Goal: Task Accomplishment & Management: Use online tool/utility

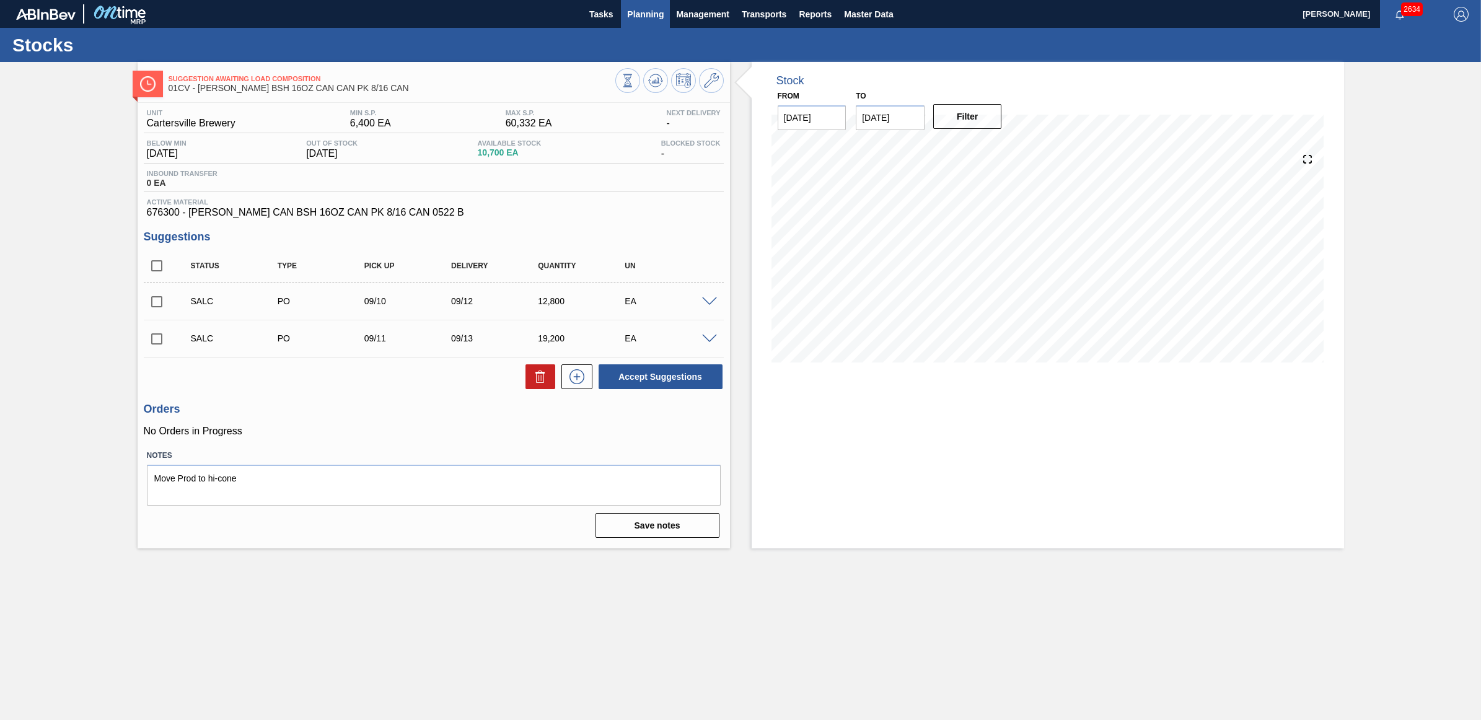
click at [633, 19] on span "Planning" at bounding box center [645, 14] width 37 height 15
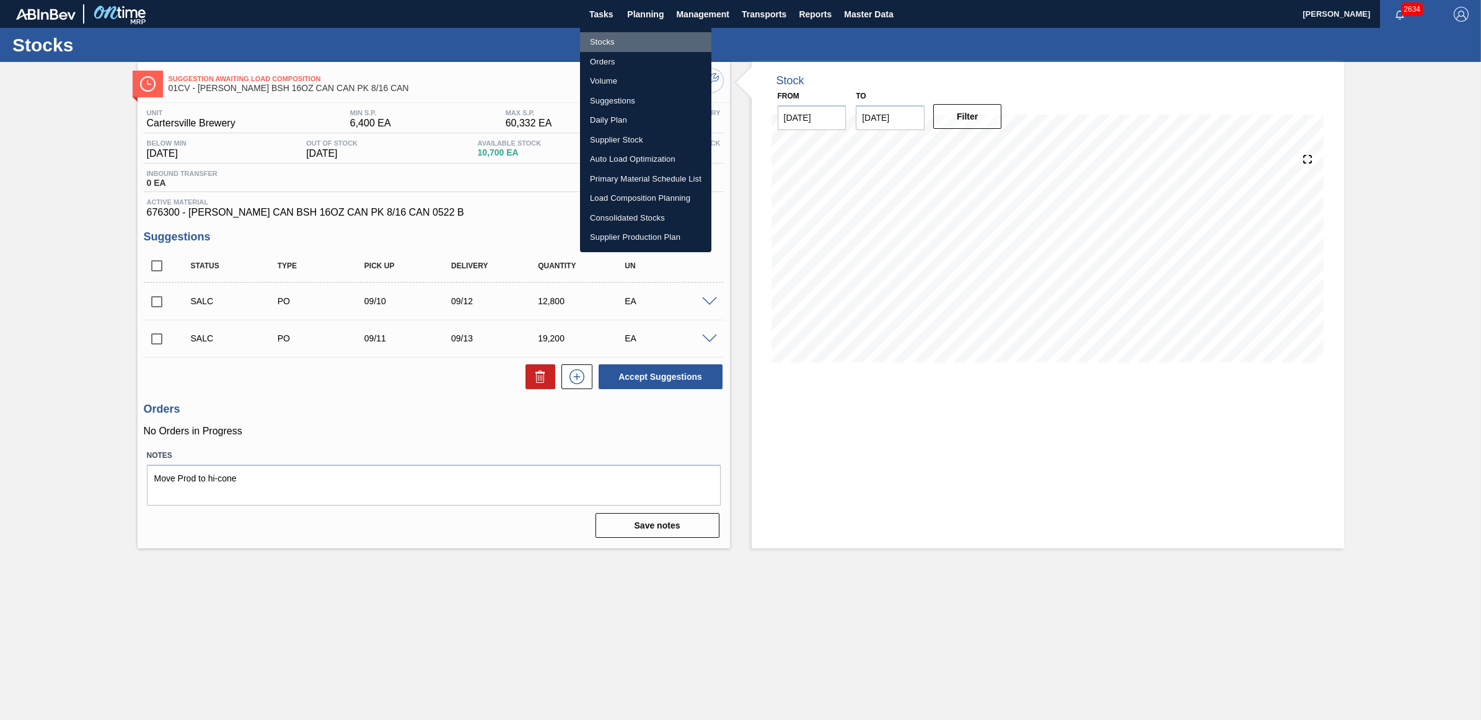
click at [618, 41] on li "Stocks" at bounding box center [645, 42] width 131 height 20
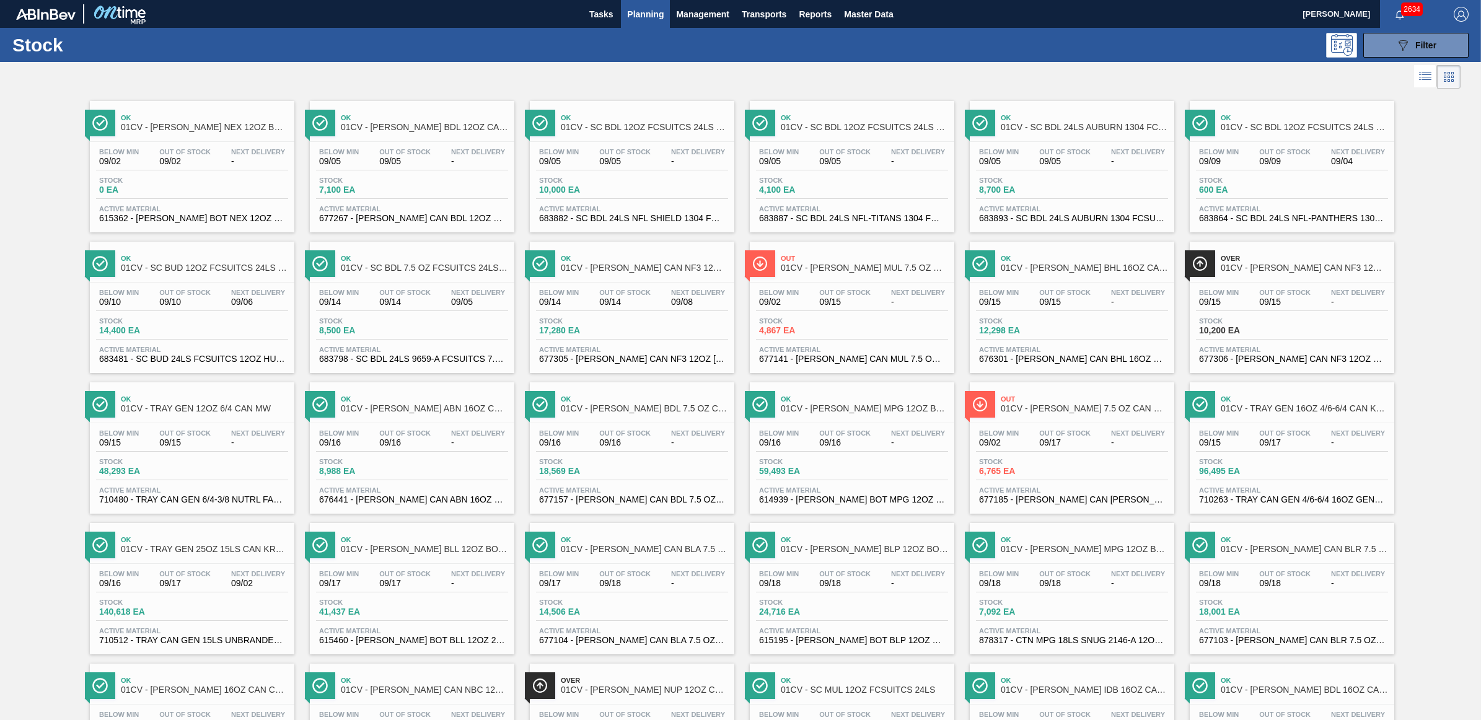
click at [1063, 264] on div "Ok 01CV - [PERSON_NAME] BHL 16OZ CAN CAN PK 8/16 CAN" at bounding box center [1084, 264] width 167 height 28
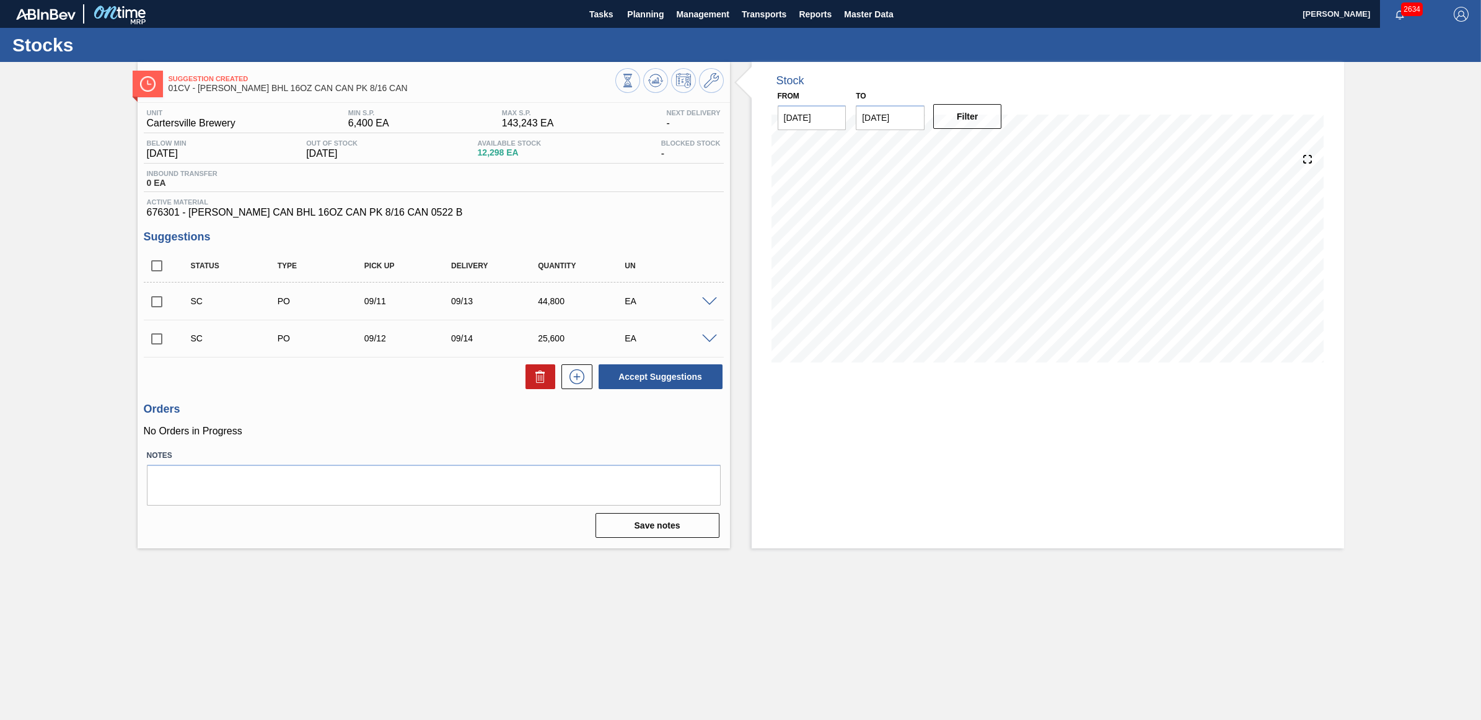
click at [153, 306] on input "checkbox" at bounding box center [157, 302] width 26 height 26
checkbox input "true"
click at [152, 338] on input "checkbox" at bounding box center [157, 339] width 26 height 26
checkbox input "true"
click at [640, 380] on button "Accept Suggestions" at bounding box center [661, 376] width 124 height 25
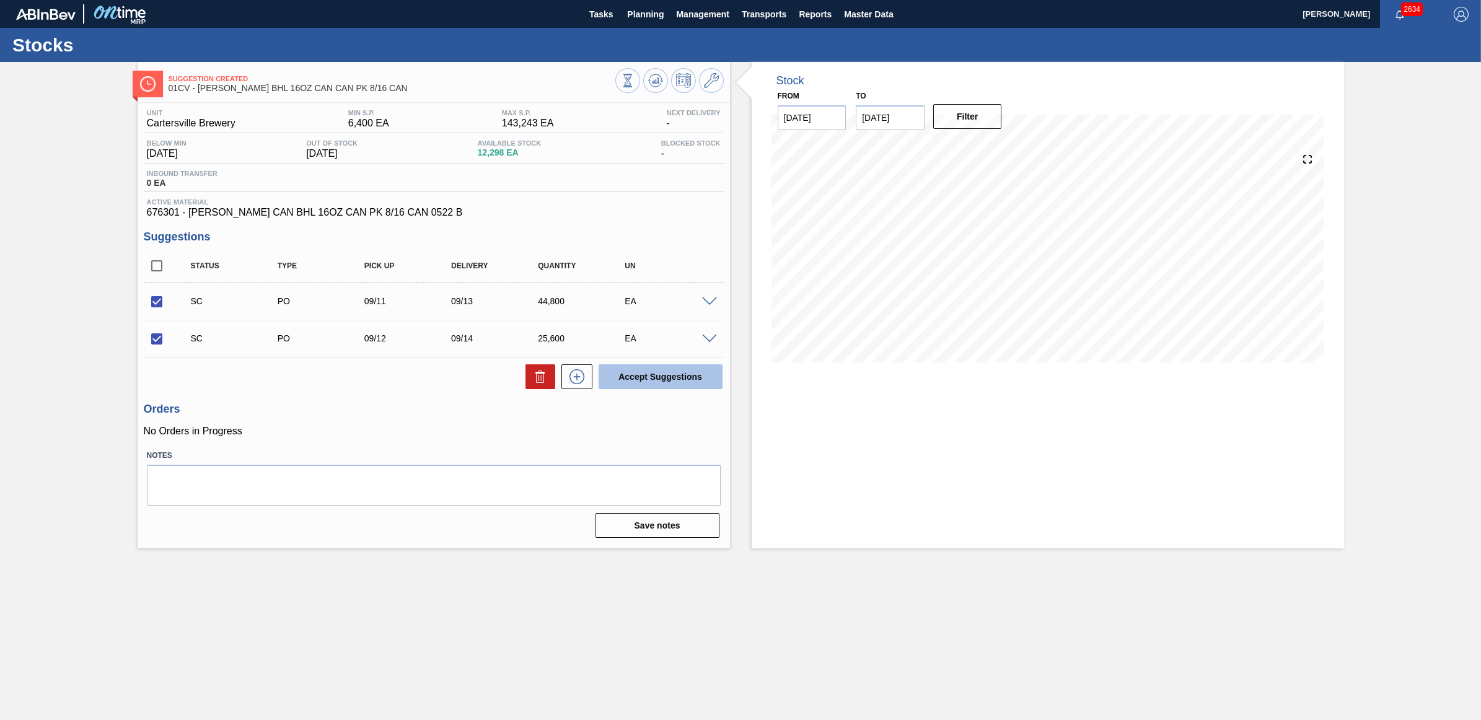
checkbox input "false"
click at [639, 17] on span "Planning" at bounding box center [645, 14] width 37 height 15
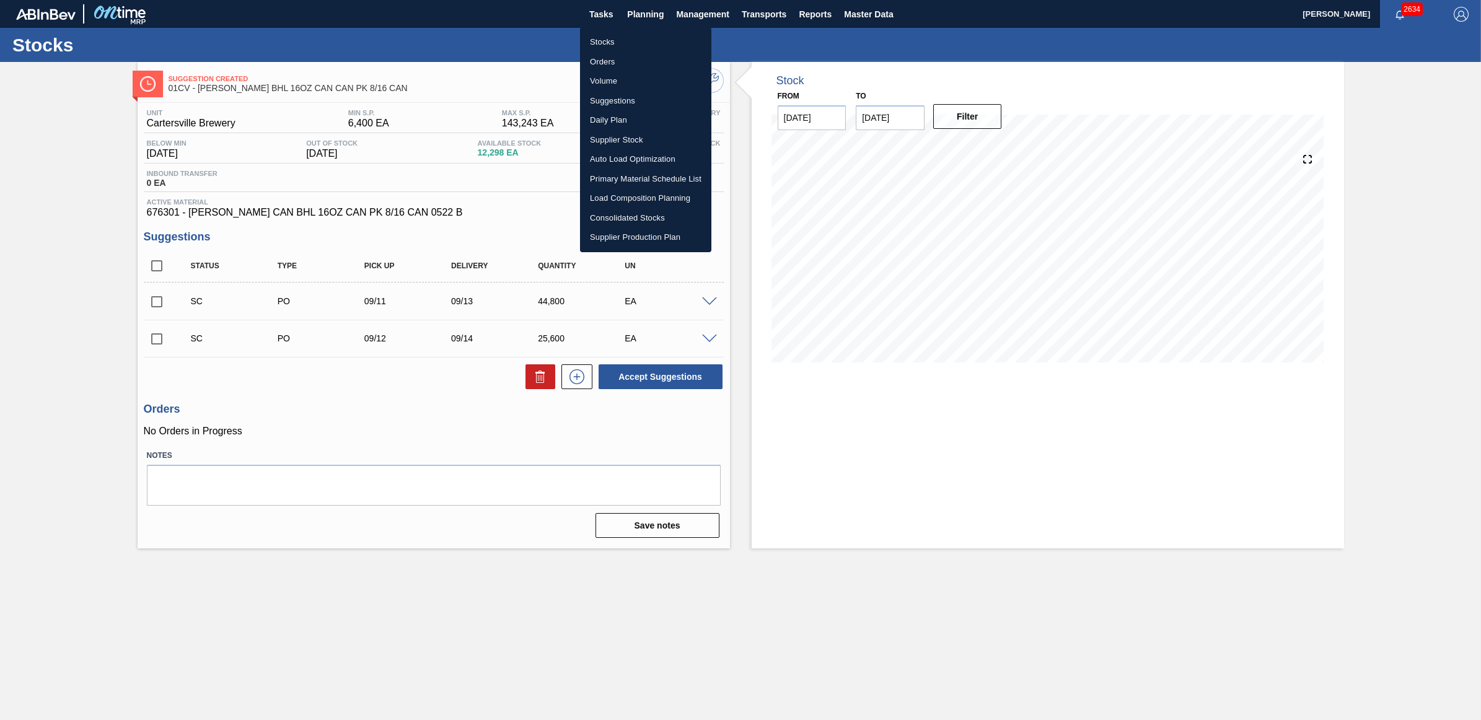
drag, startPoint x: 156, startPoint y: 304, endPoint x: 156, endPoint y: 315, distance: 11.2
click at [156, 304] on div at bounding box center [740, 360] width 1481 height 720
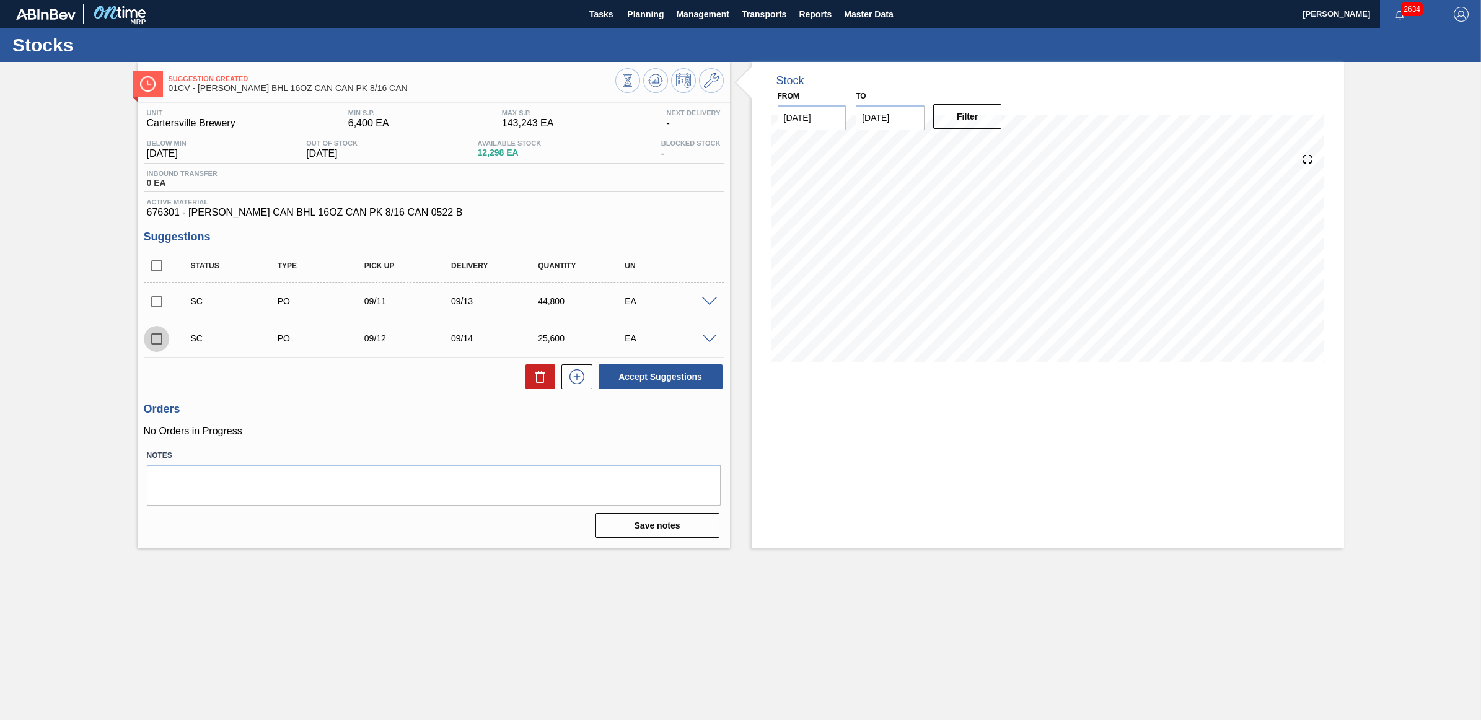
click at [157, 337] on input "checkbox" at bounding box center [157, 339] width 26 height 26
checkbox input "true"
click at [153, 306] on input "checkbox" at bounding box center [157, 302] width 26 height 26
click at [618, 373] on button "Accept Suggestions" at bounding box center [661, 376] width 124 height 25
checkbox input "false"
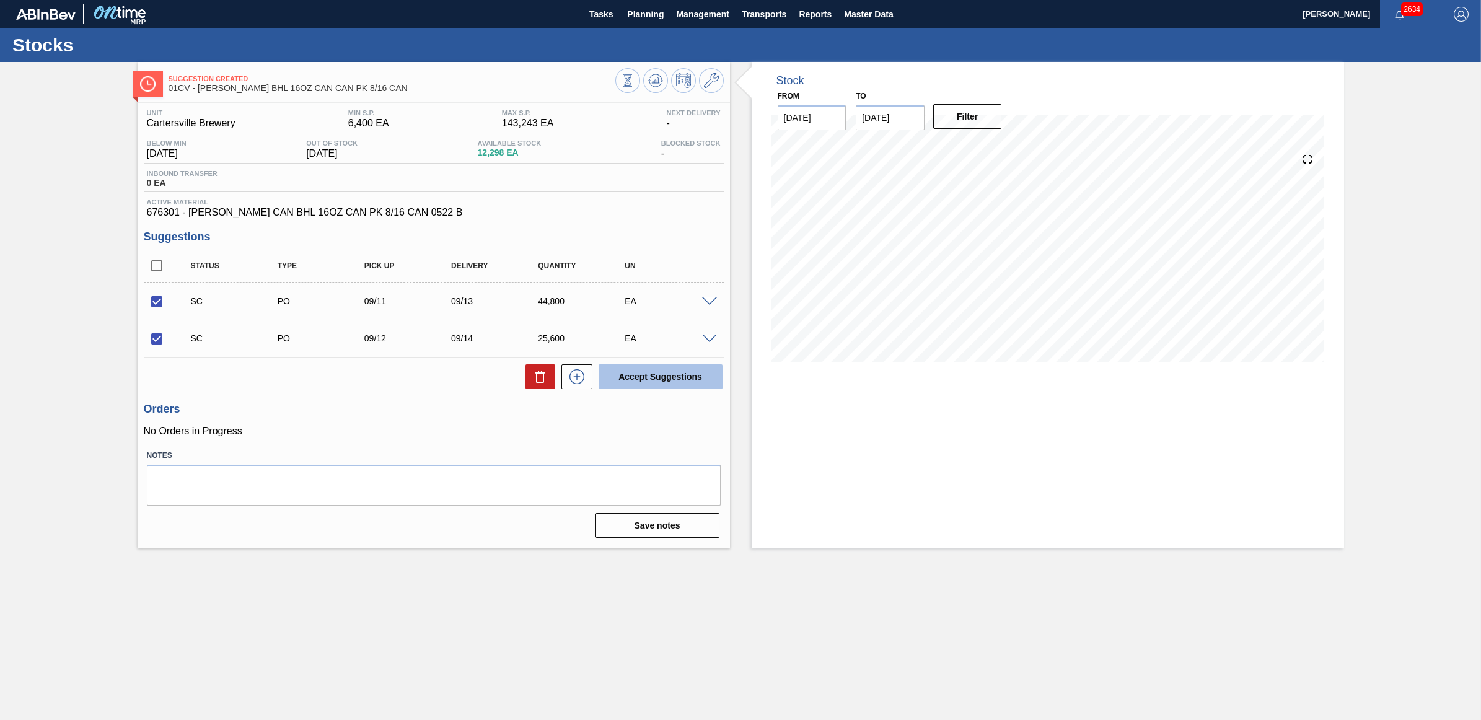
checkbox input "false"
click at [648, 20] on span "Planning" at bounding box center [645, 14] width 37 height 15
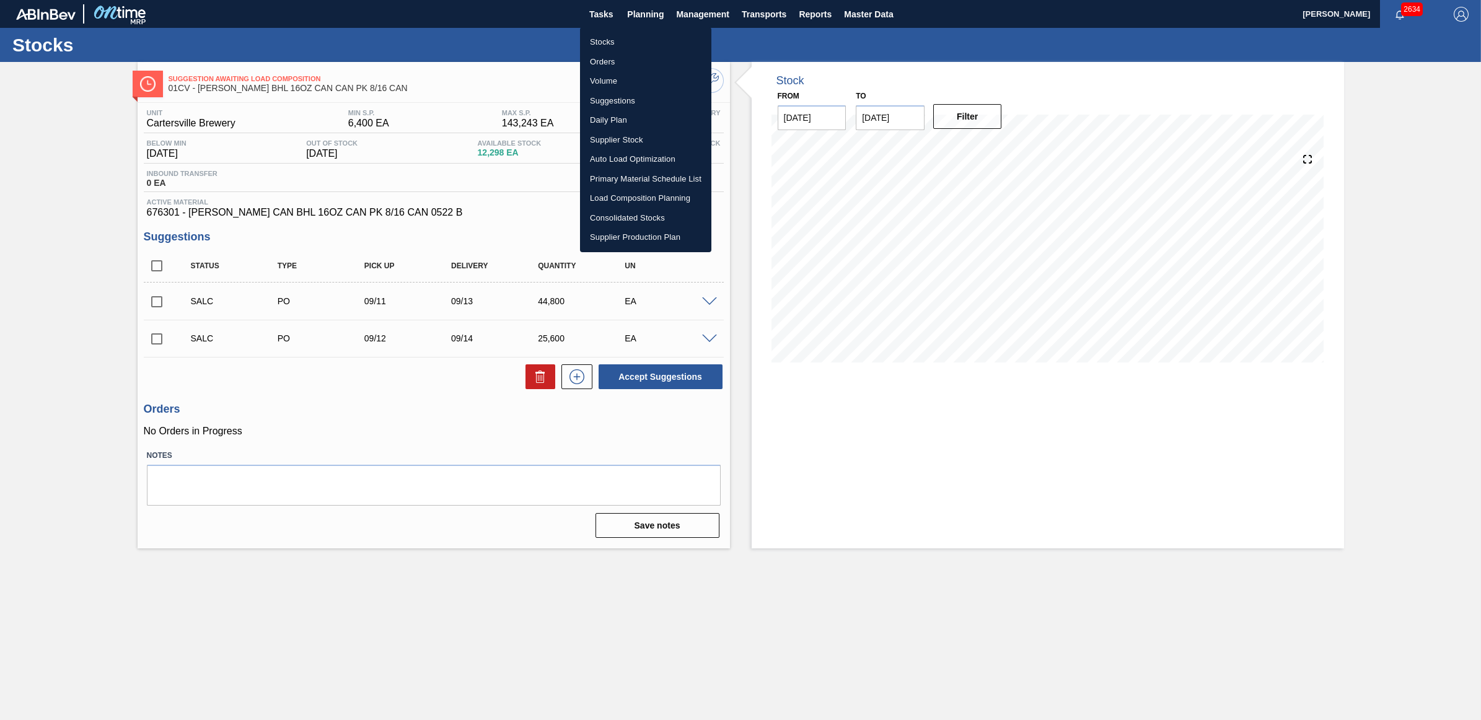
click at [605, 45] on li "Stocks" at bounding box center [645, 42] width 131 height 20
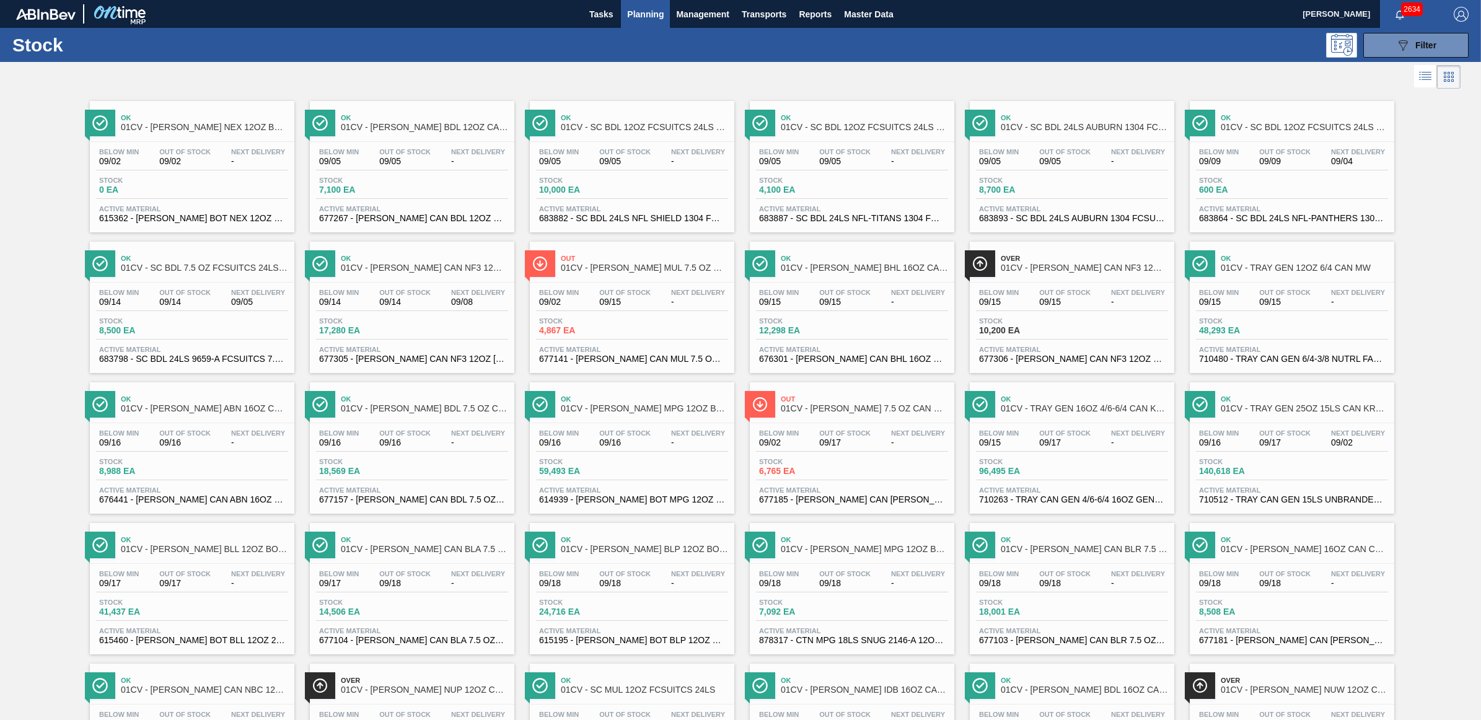
click at [189, 434] on span "Out Of Stock" at bounding box center [184, 433] width 51 height 7
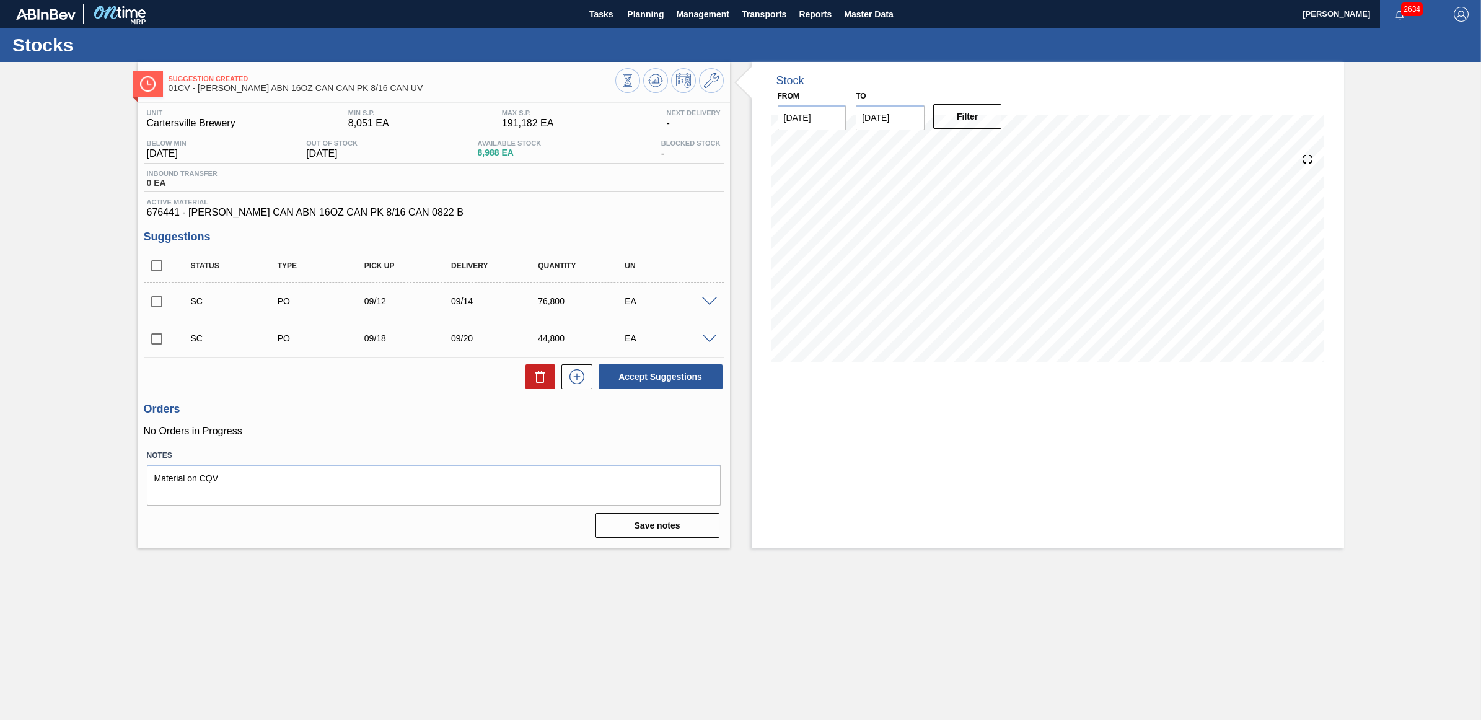
click at [156, 307] on input "checkbox" at bounding box center [157, 302] width 26 height 26
click at [660, 384] on button "Accept Suggestions" at bounding box center [661, 376] width 124 height 25
checkbox input "false"
drag, startPoint x: 642, startPoint y: 16, endPoint x: 626, endPoint y: 30, distance: 21.1
click at [642, 16] on span "Planning" at bounding box center [645, 14] width 37 height 15
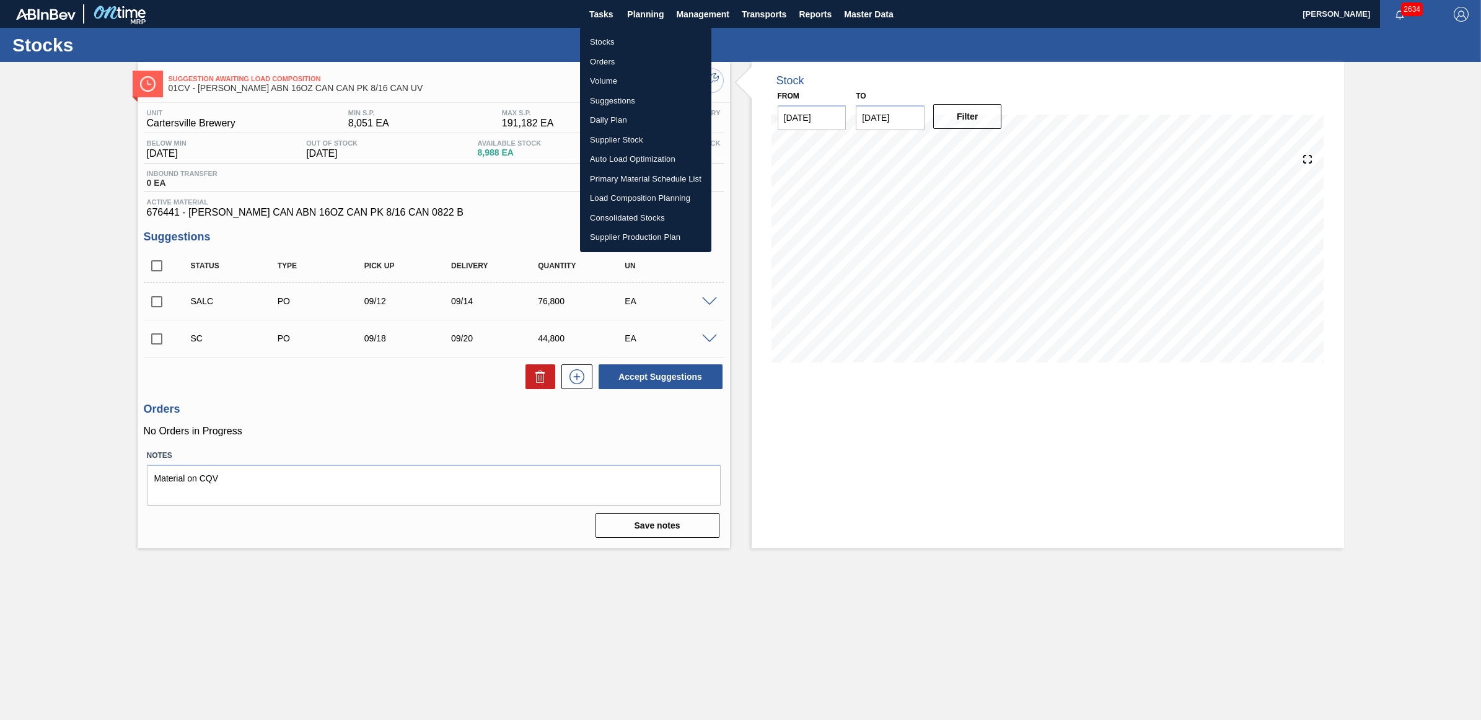
click at [612, 39] on li "Stocks" at bounding box center [645, 42] width 131 height 20
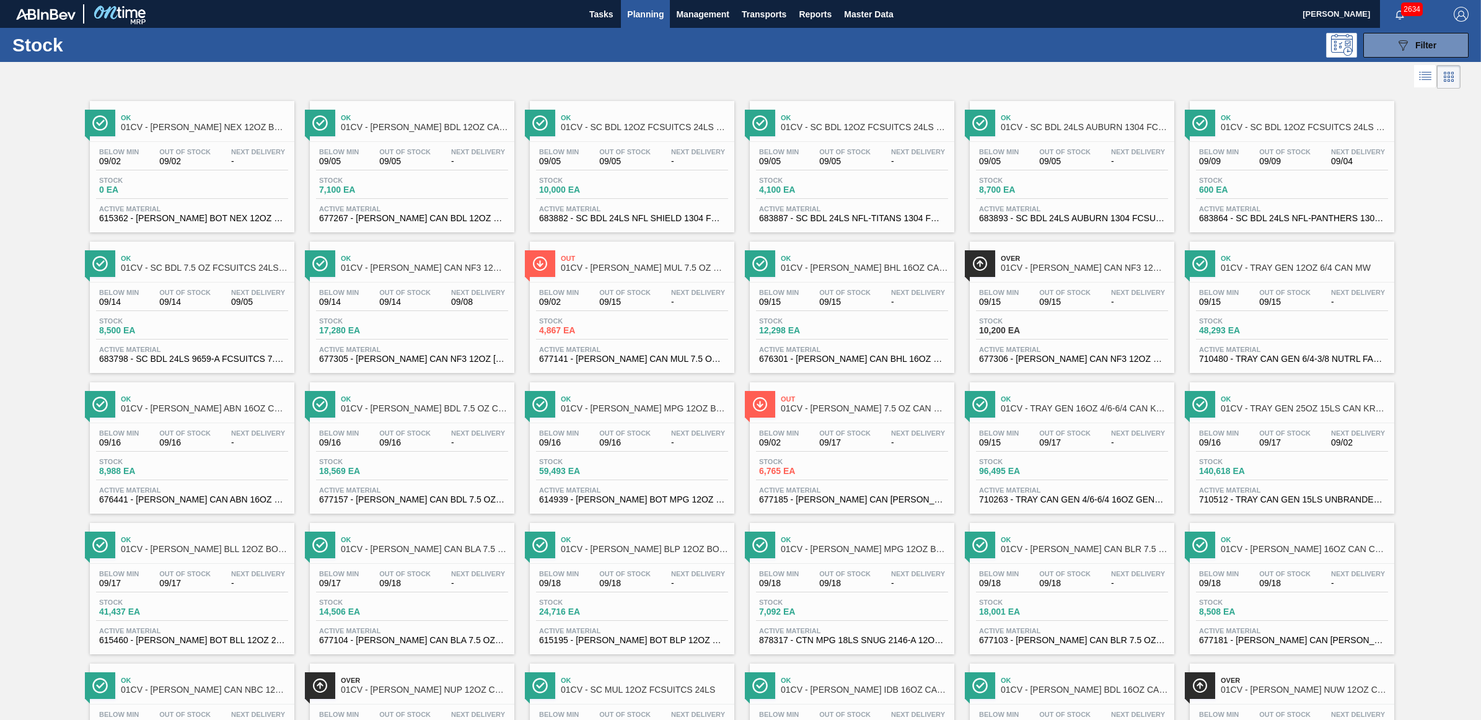
drag, startPoint x: 214, startPoint y: 580, endPoint x: 27, endPoint y: 541, distance: 191.2
click at [214, 580] on div "Below Min 09/17 Out Of Stock 09/17 Next Delivery -" at bounding box center [192, 581] width 192 height 22
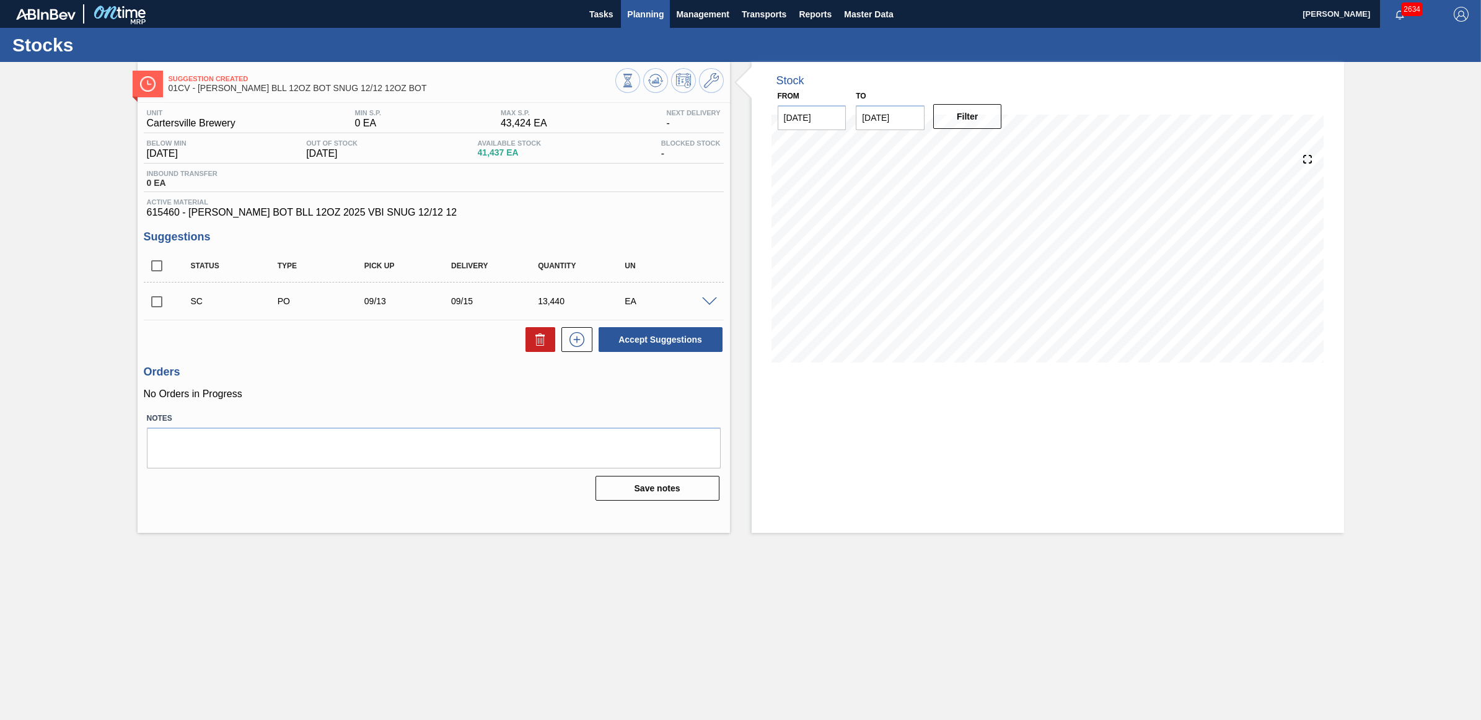
click at [630, 14] on span "Planning" at bounding box center [645, 14] width 37 height 15
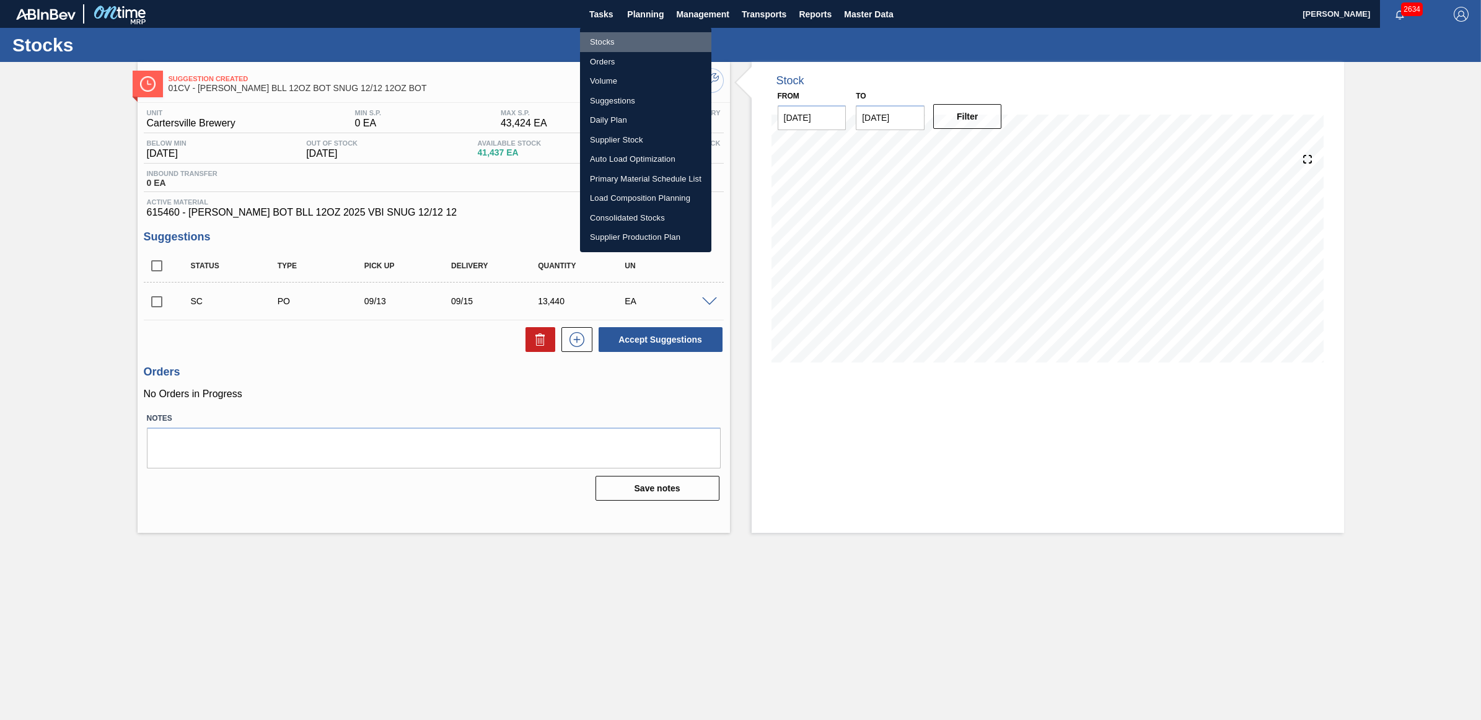
click at [611, 42] on li "Stocks" at bounding box center [645, 42] width 131 height 20
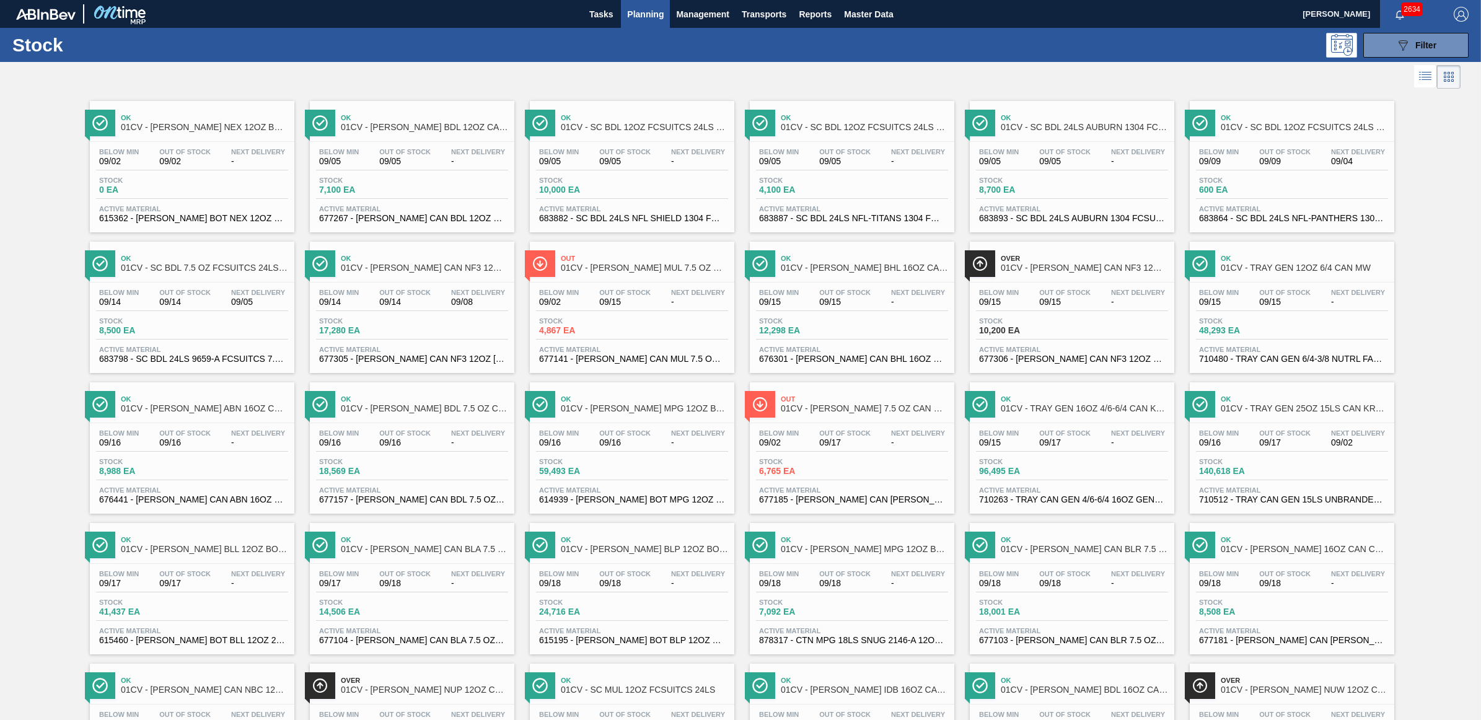
click at [560, 452] on div "Below Min 09/16 Out Of Stock 09/16 Next Delivery -" at bounding box center [632, 441] width 192 height 22
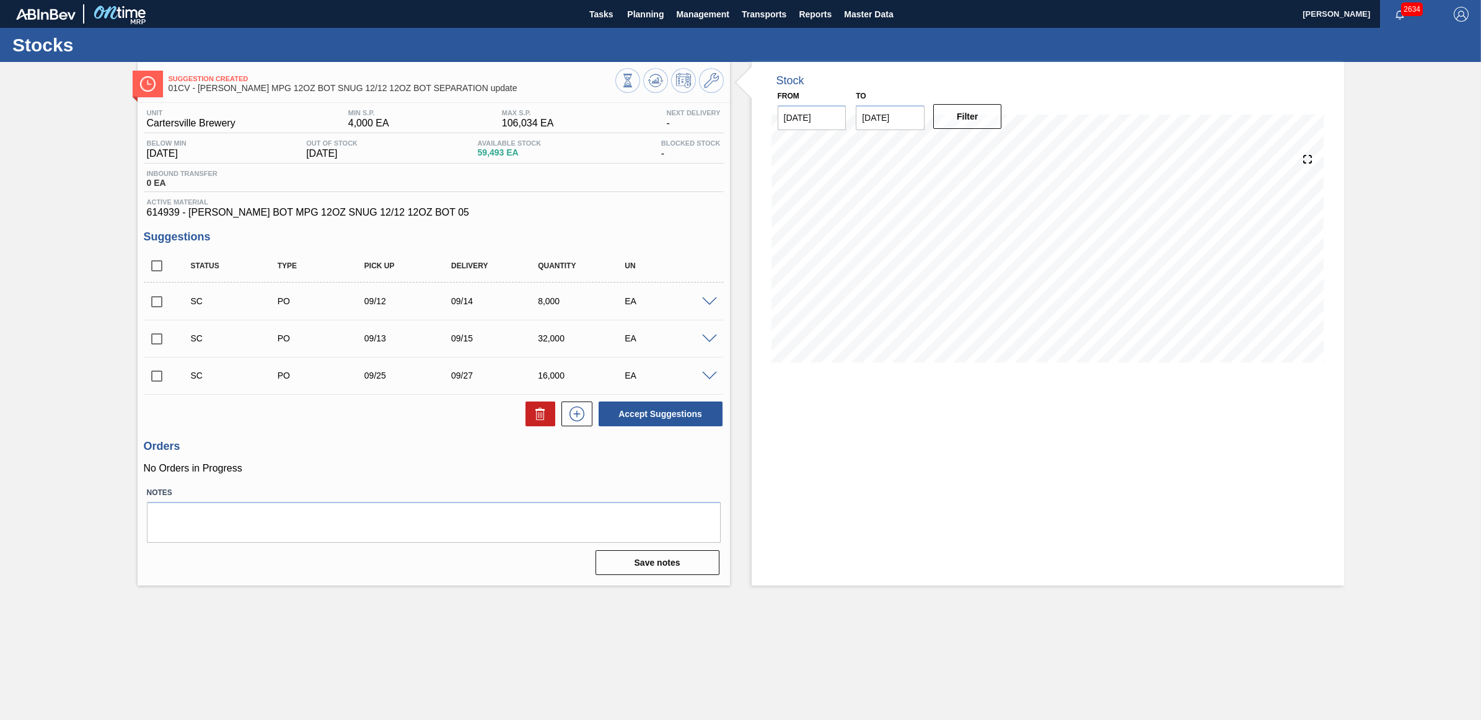
click at [704, 379] on span at bounding box center [709, 376] width 15 height 9
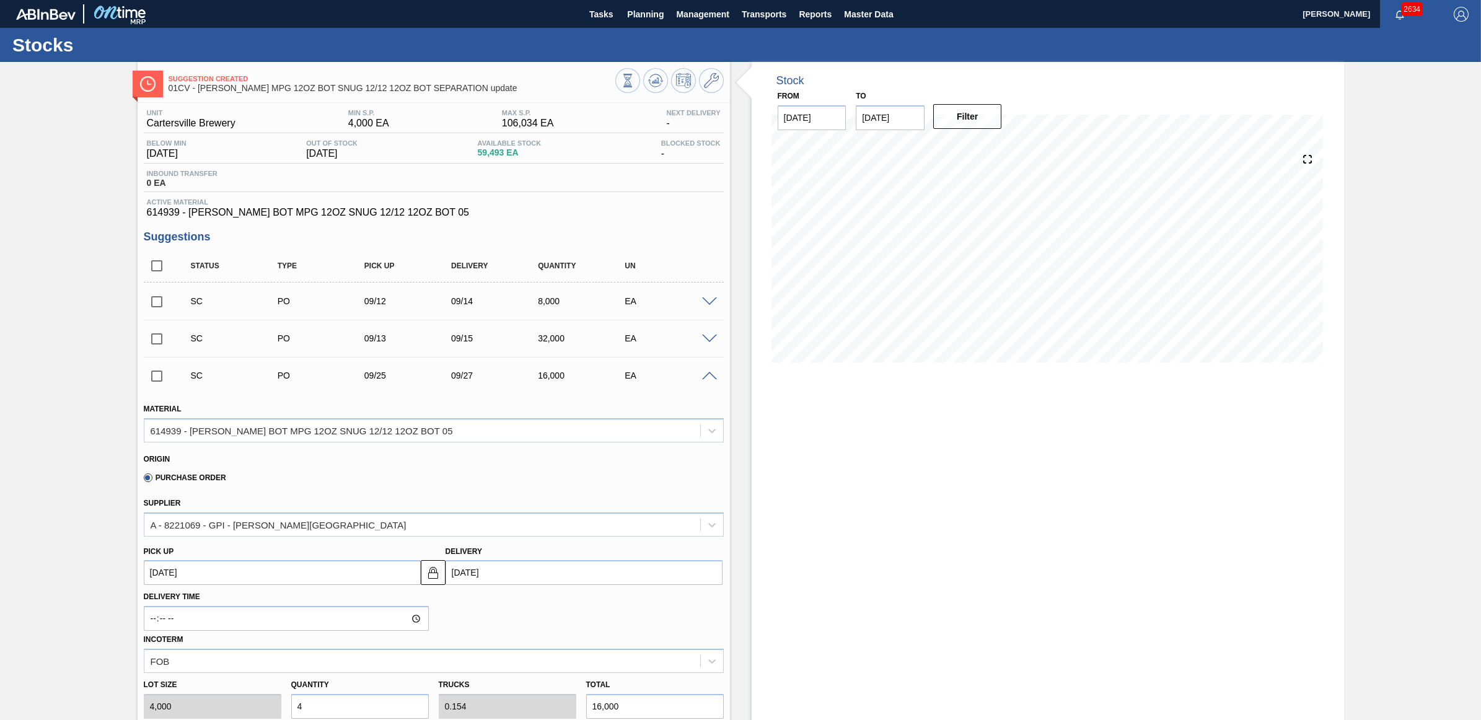
click at [705, 379] on span at bounding box center [709, 376] width 15 height 9
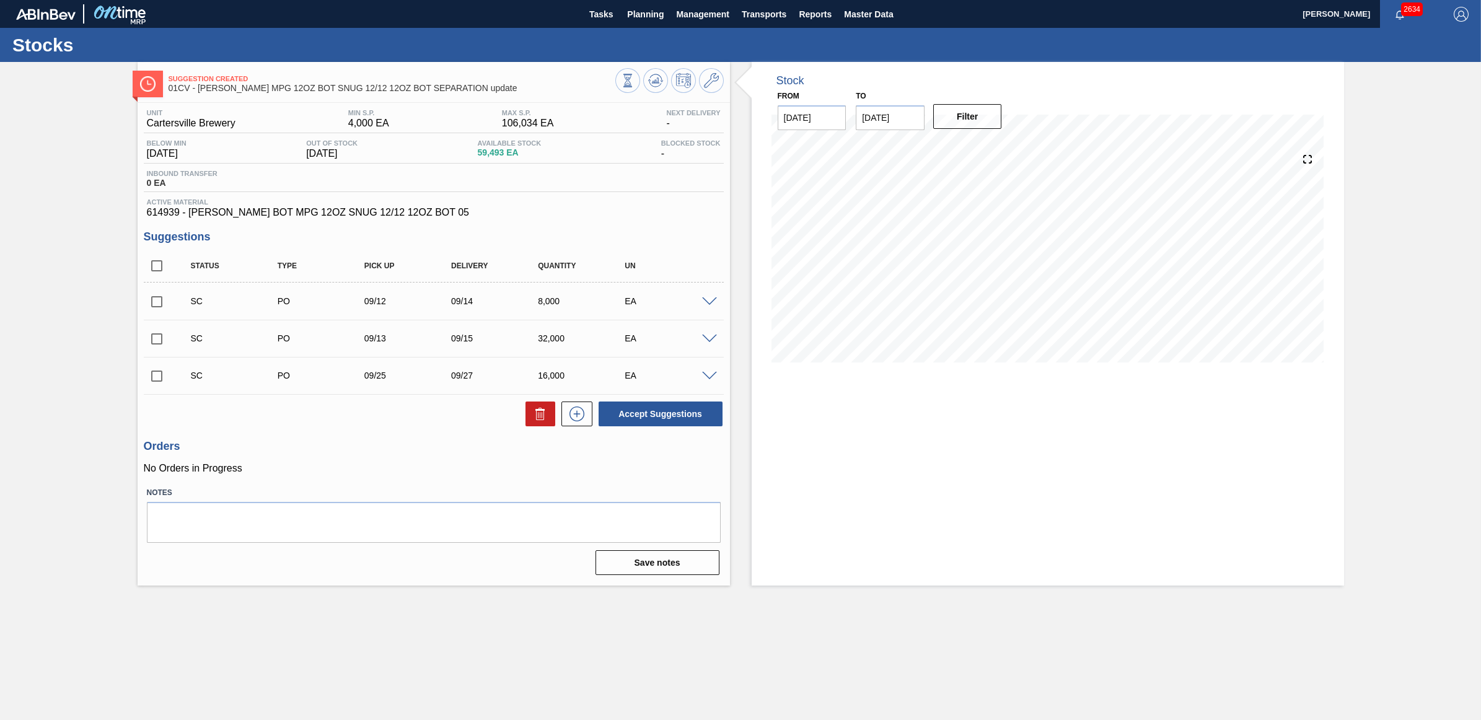
click at [152, 304] on input "checkbox" at bounding box center [157, 302] width 26 height 26
click at [658, 409] on button "Accept Suggestions" at bounding box center [661, 414] width 124 height 25
checkbox input "false"
drag, startPoint x: 609, startPoint y: 11, endPoint x: 642, endPoint y: 14, distance: 33.0
click at [609, 11] on span "Tasks" at bounding box center [601, 14] width 27 height 15
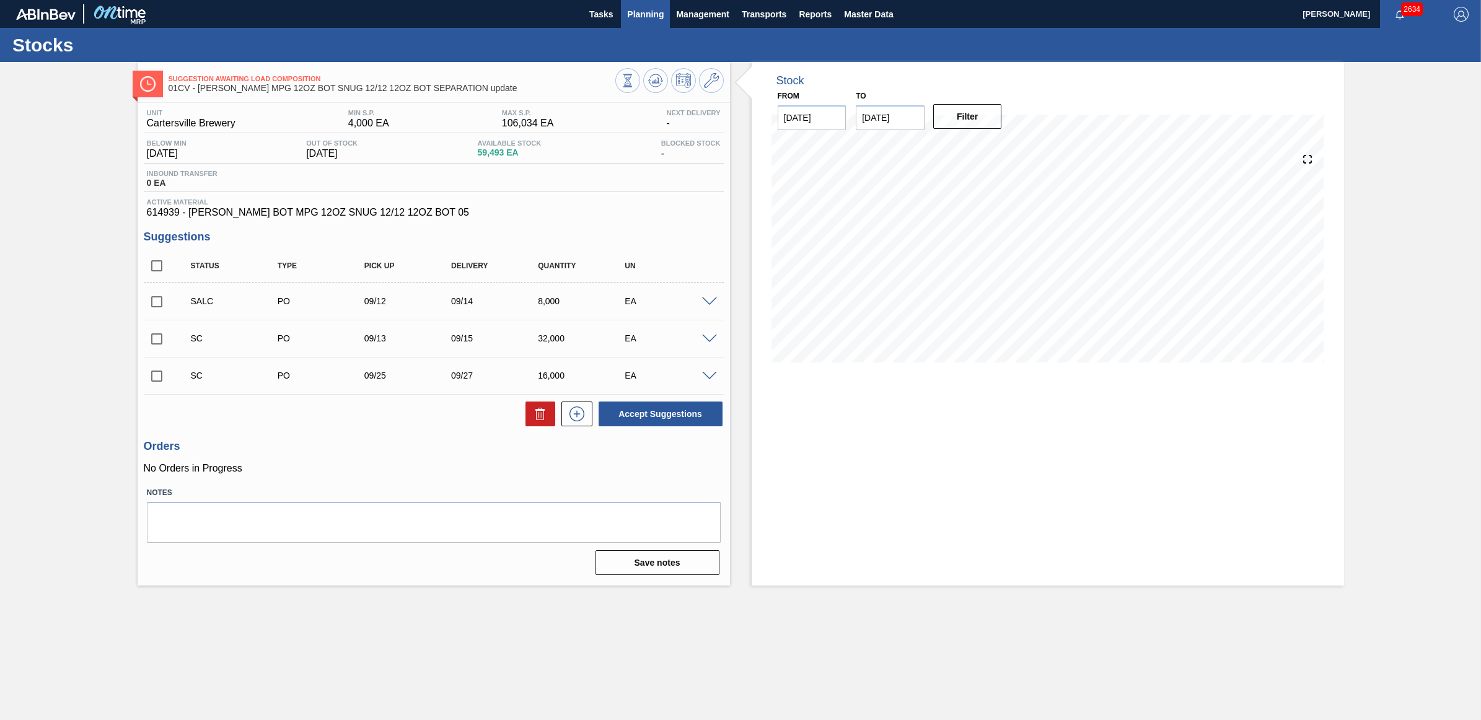
click at [642, 14] on span "Planning" at bounding box center [645, 14] width 37 height 15
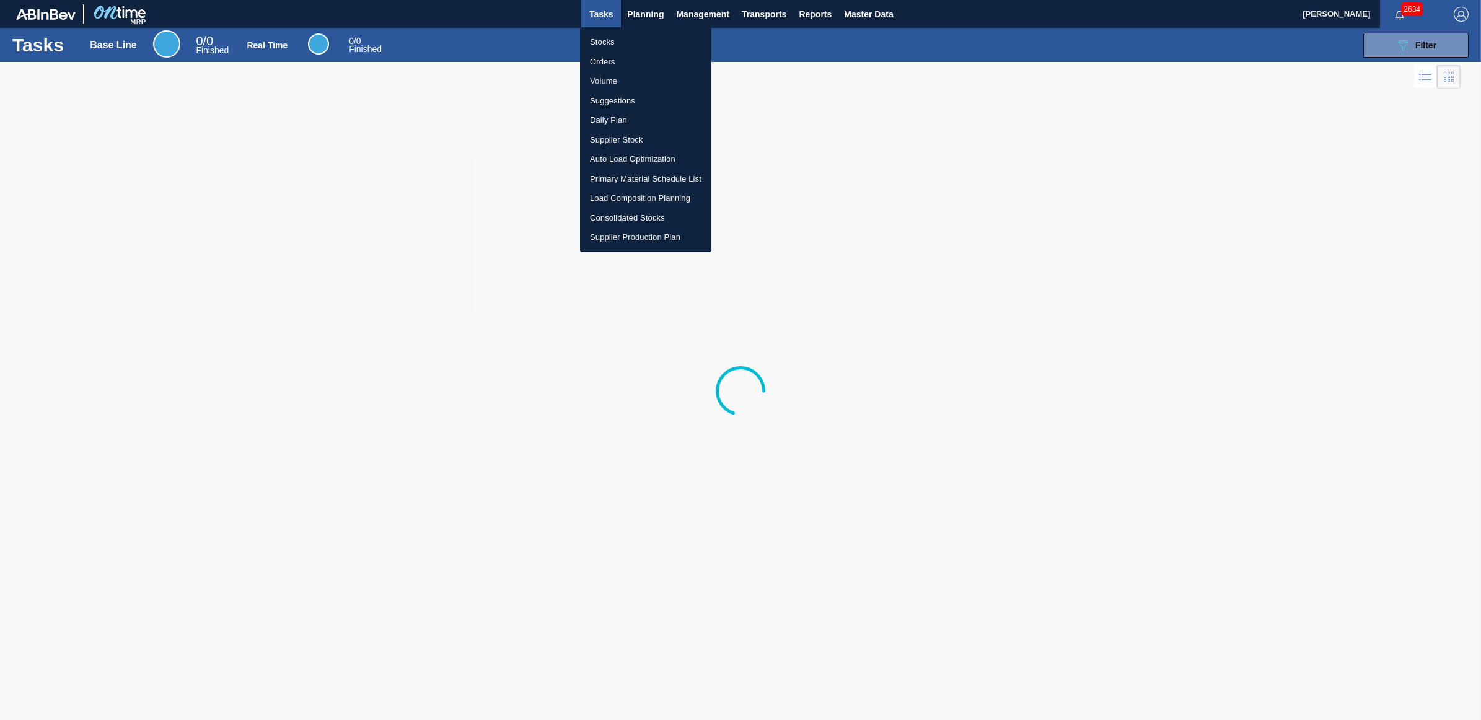
click at [608, 39] on li "Stocks" at bounding box center [645, 42] width 131 height 20
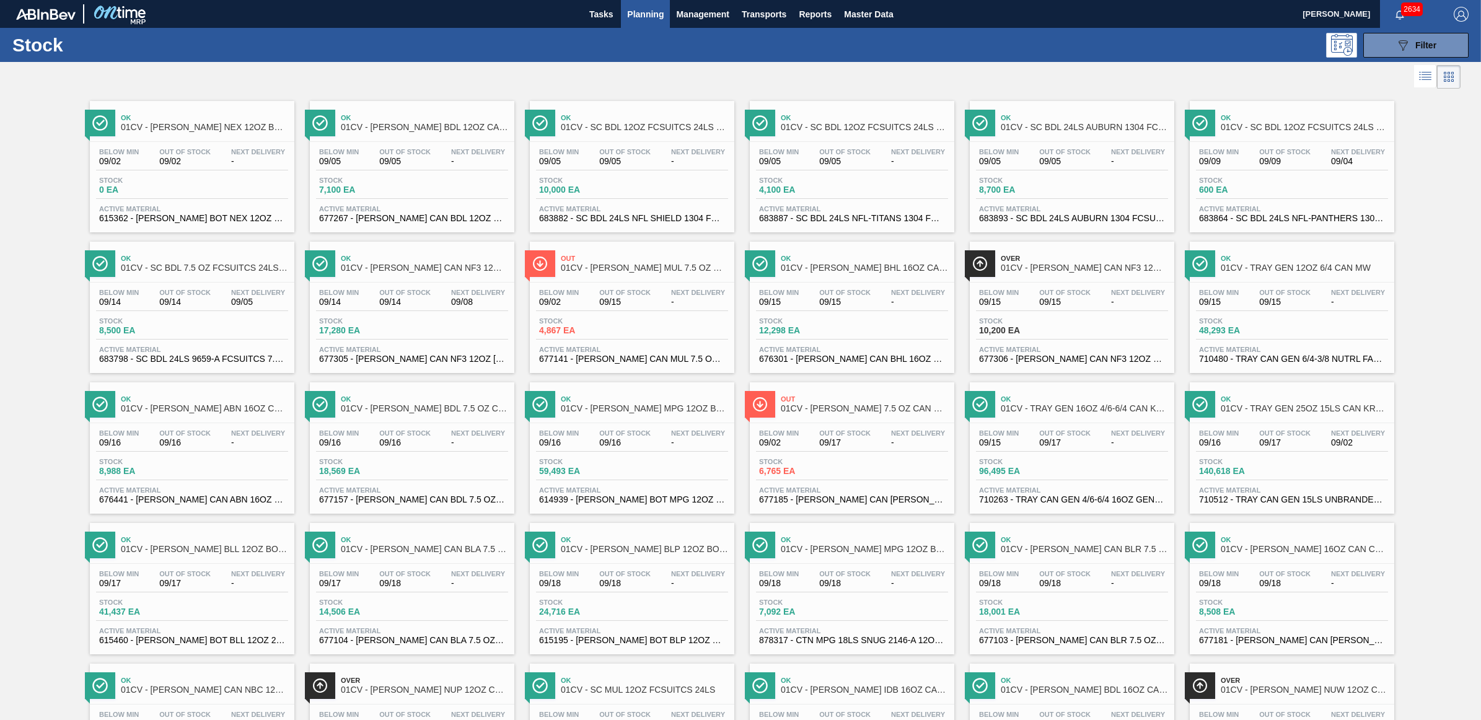
click at [226, 307] on div "Below Min 09/14 Out Of Stock 09/14 Next Delivery 09/05" at bounding box center [192, 300] width 192 height 22
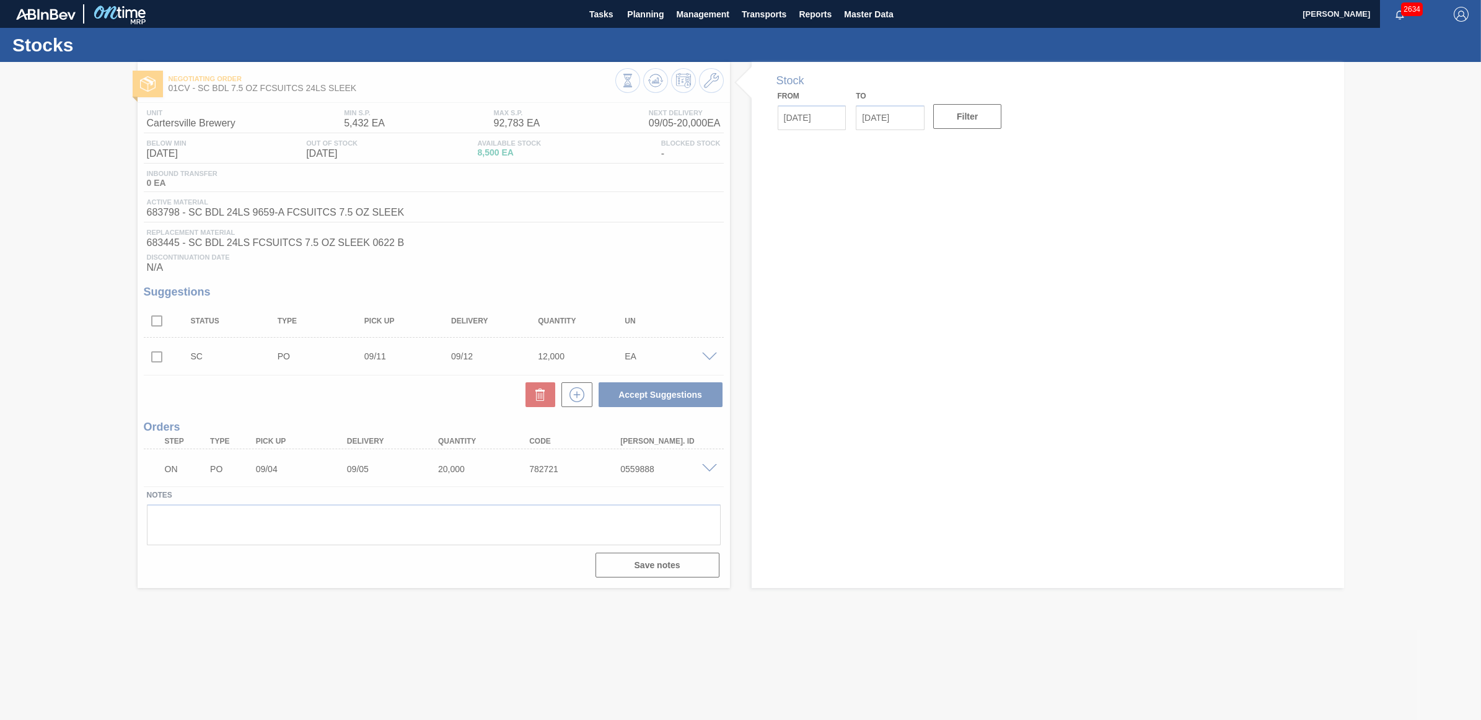
type input "[DATE]"
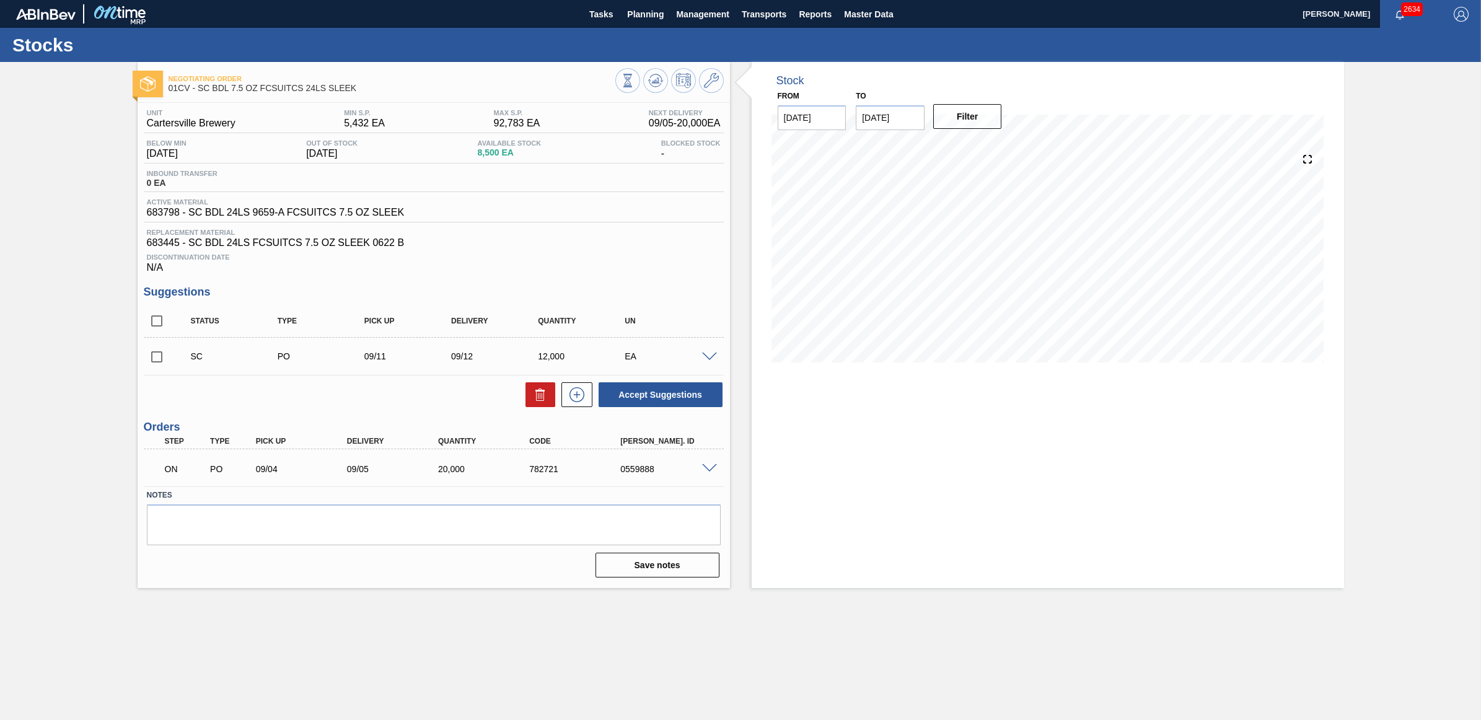
click at [156, 355] on input "checkbox" at bounding box center [157, 357] width 26 height 26
click at [655, 395] on button "Accept Suggestions" at bounding box center [661, 394] width 124 height 25
checkbox input "false"
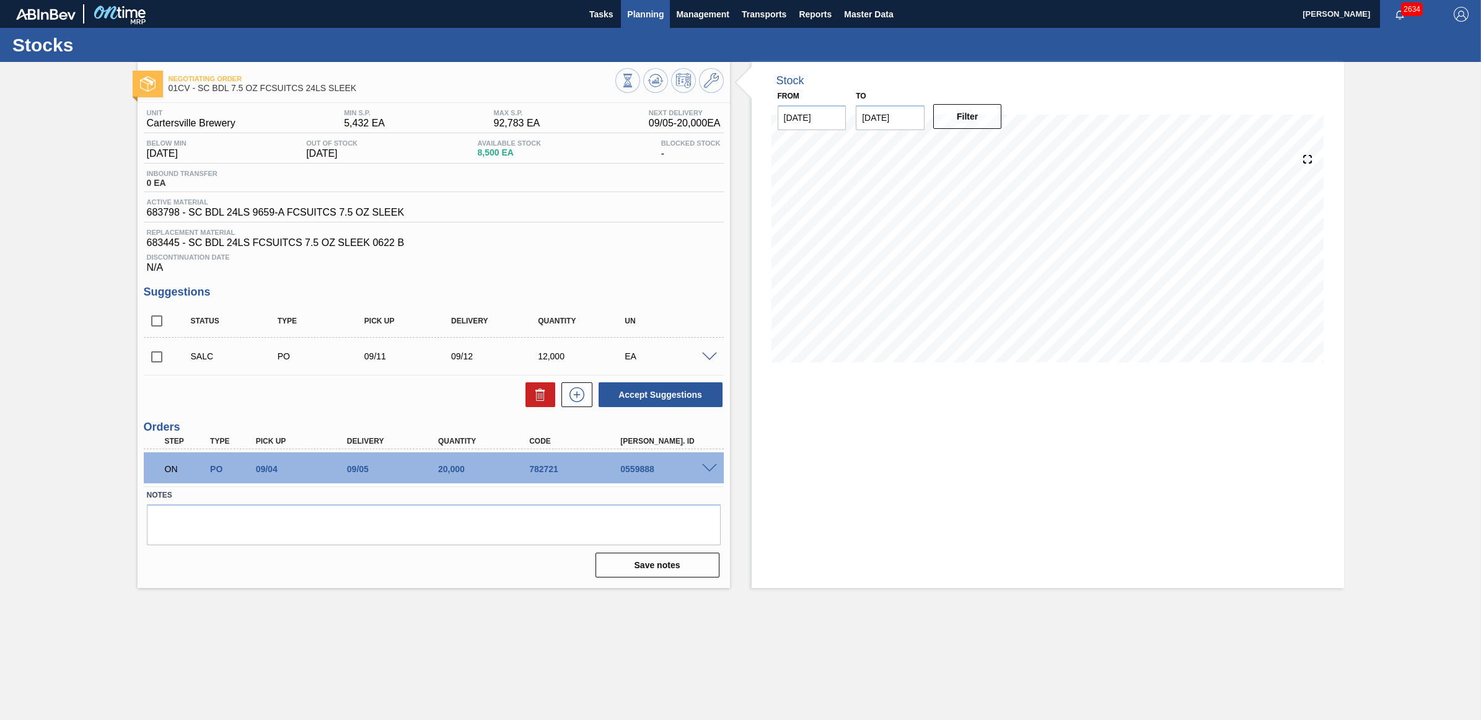
click at [658, 8] on span "Planning" at bounding box center [645, 14] width 37 height 15
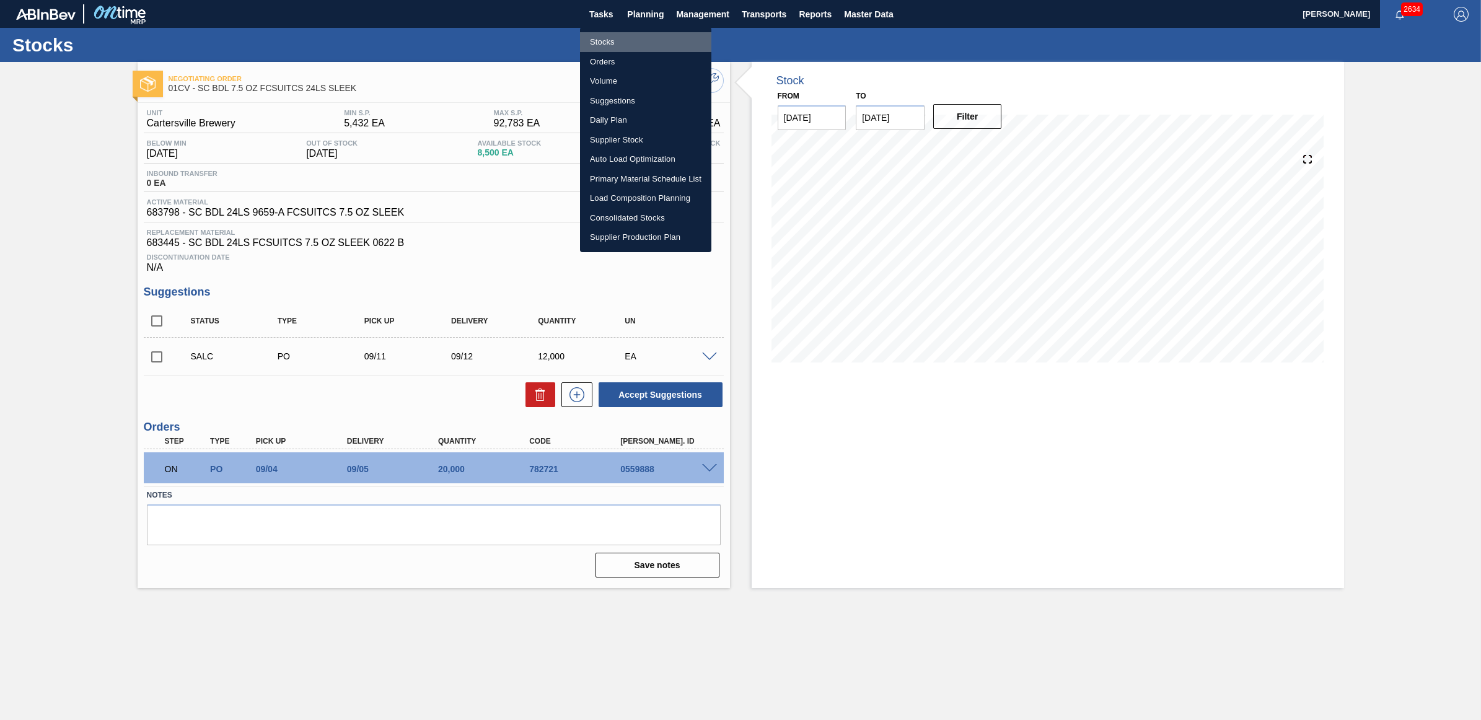
click at [617, 38] on li "Stocks" at bounding box center [645, 42] width 131 height 20
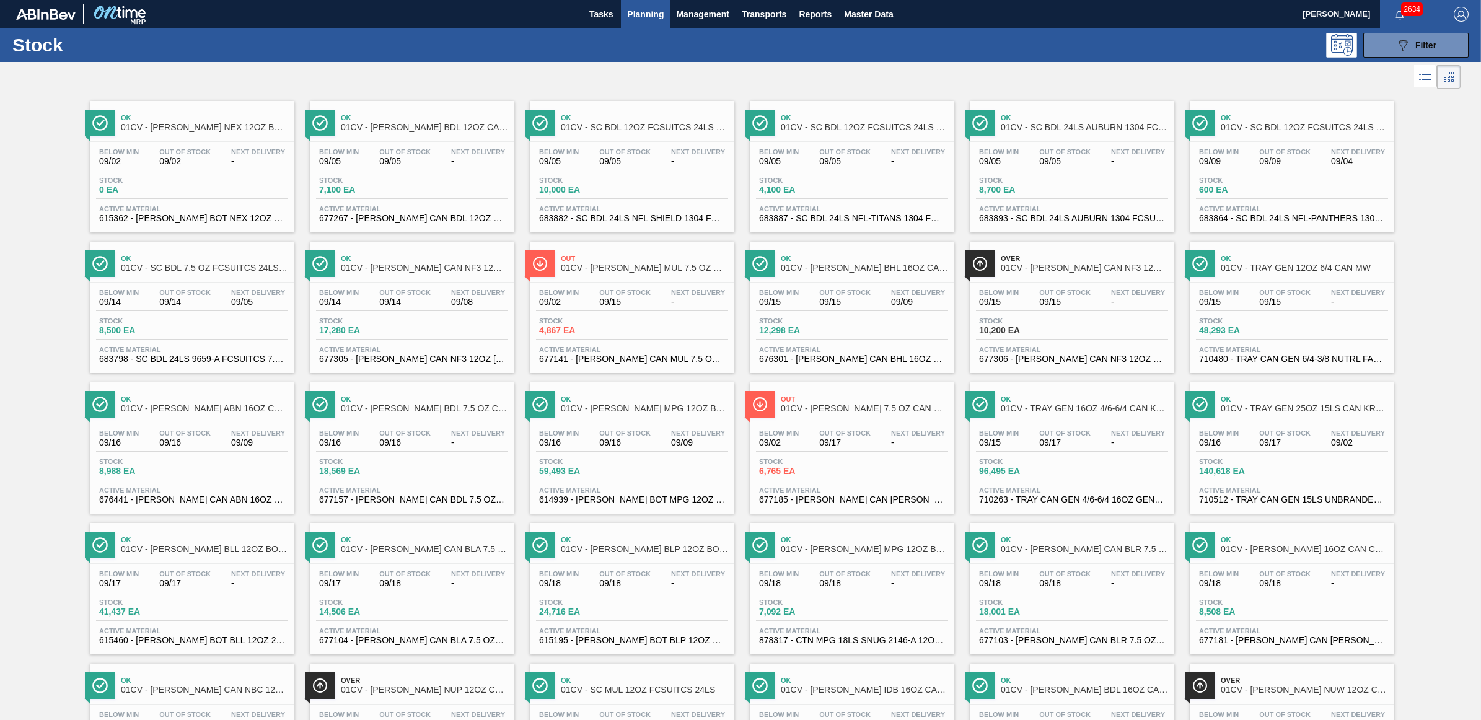
click at [580, 323] on span "Stock" at bounding box center [582, 320] width 87 height 7
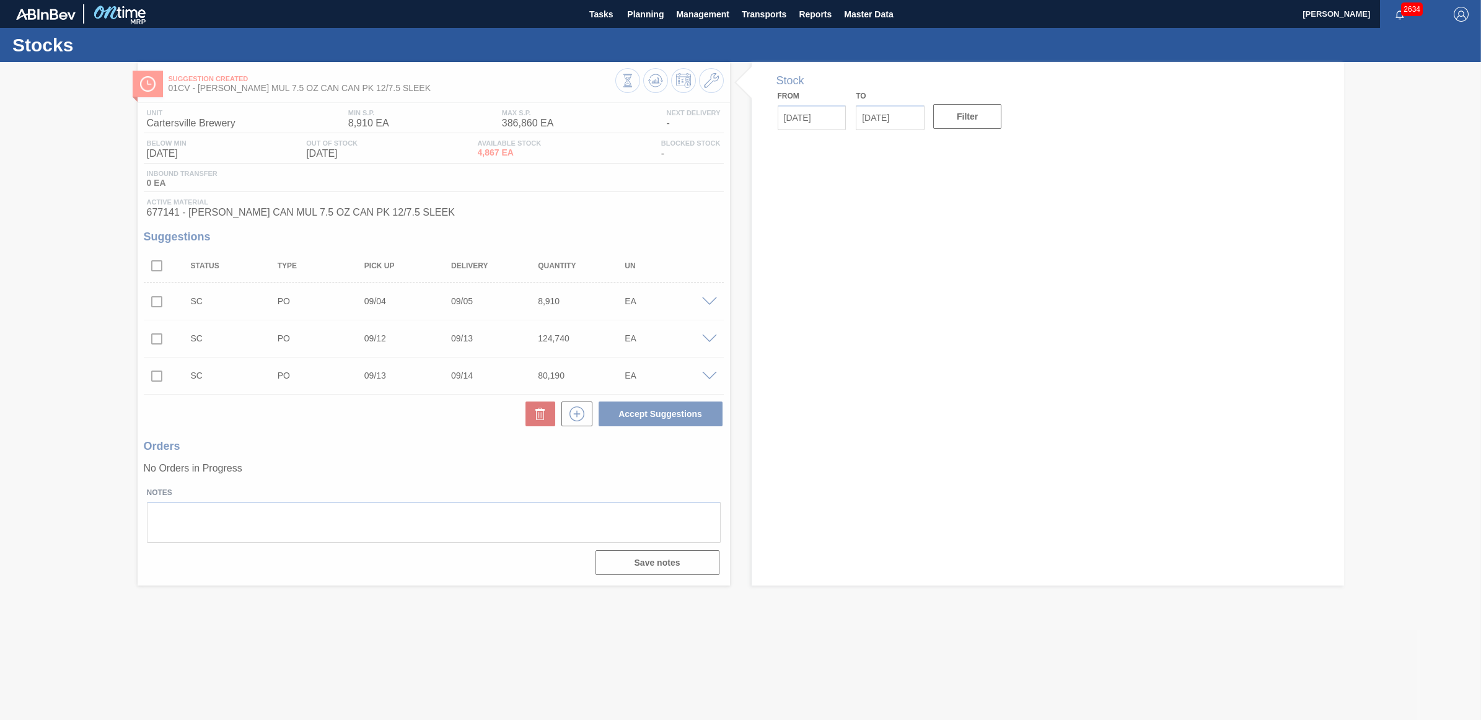
type input "[DATE]"
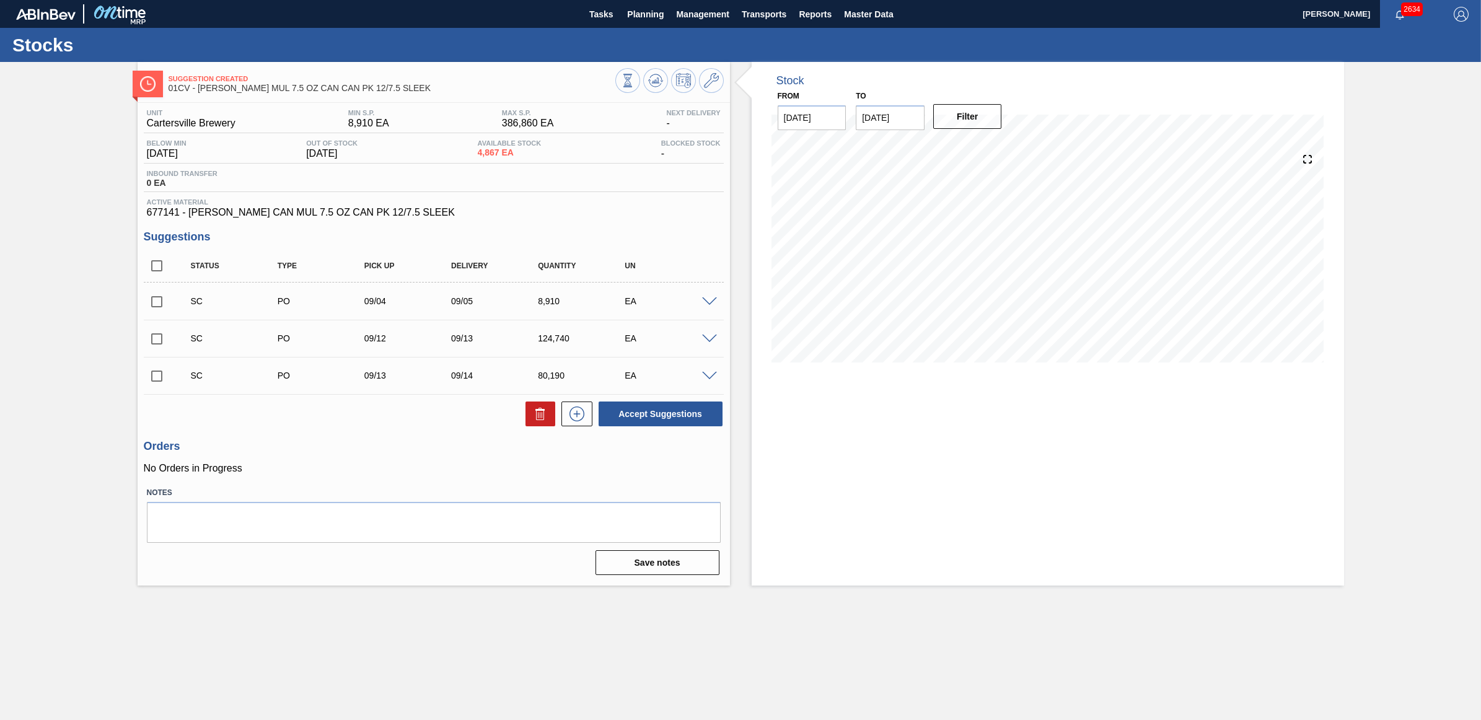
click at [708, 343] on span at bounding box center [709, 339] width 15 height 9
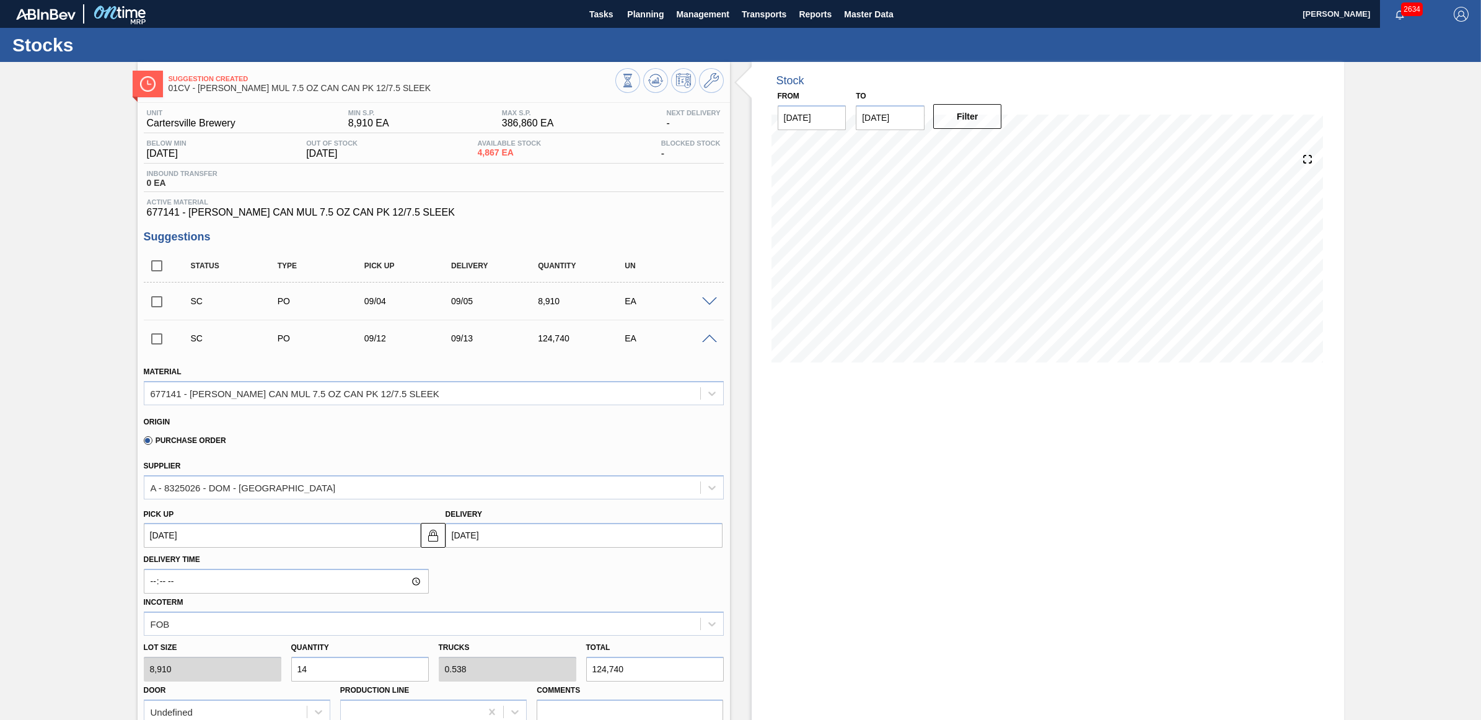
click at [708, 343] on span at bounding box center [709, 339] width 15 height 9
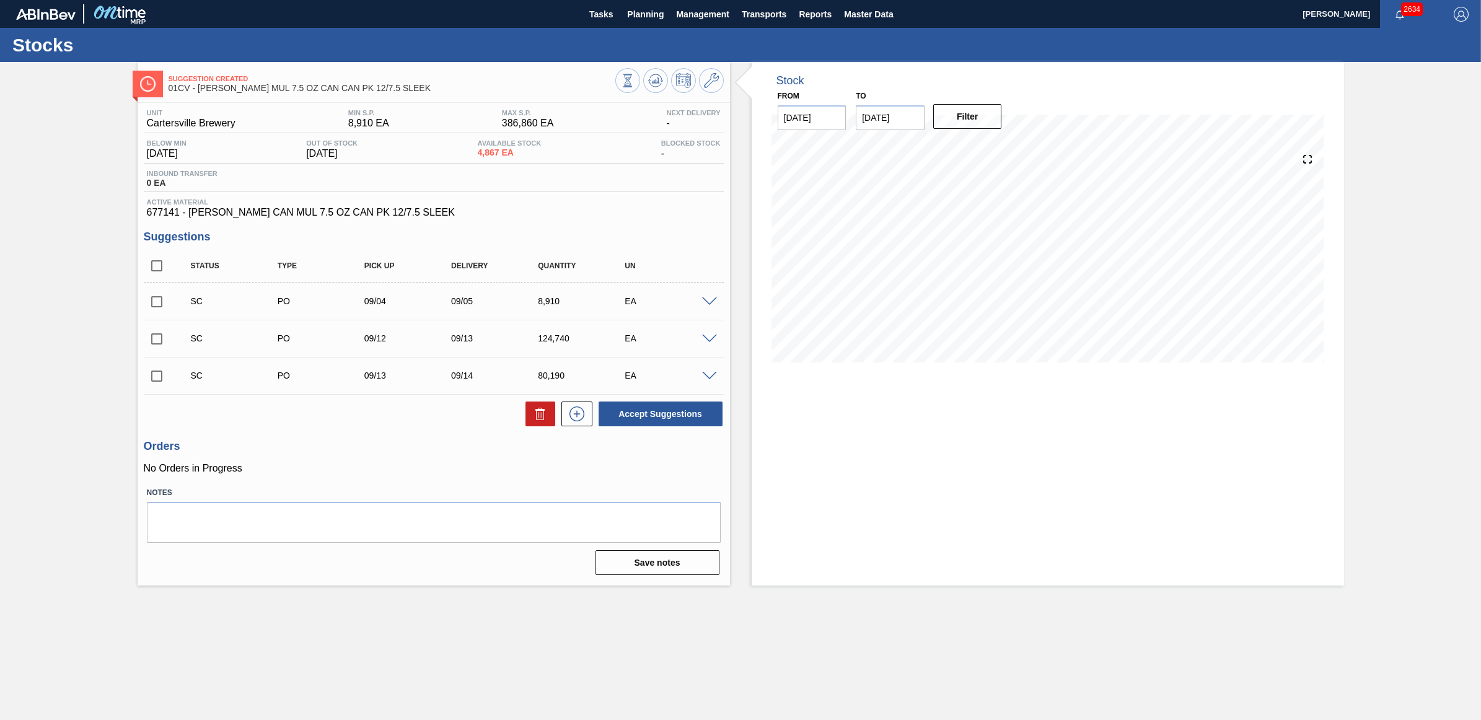
click at [710, 379] on span at bounding box center [709, 376] width 15 height 9
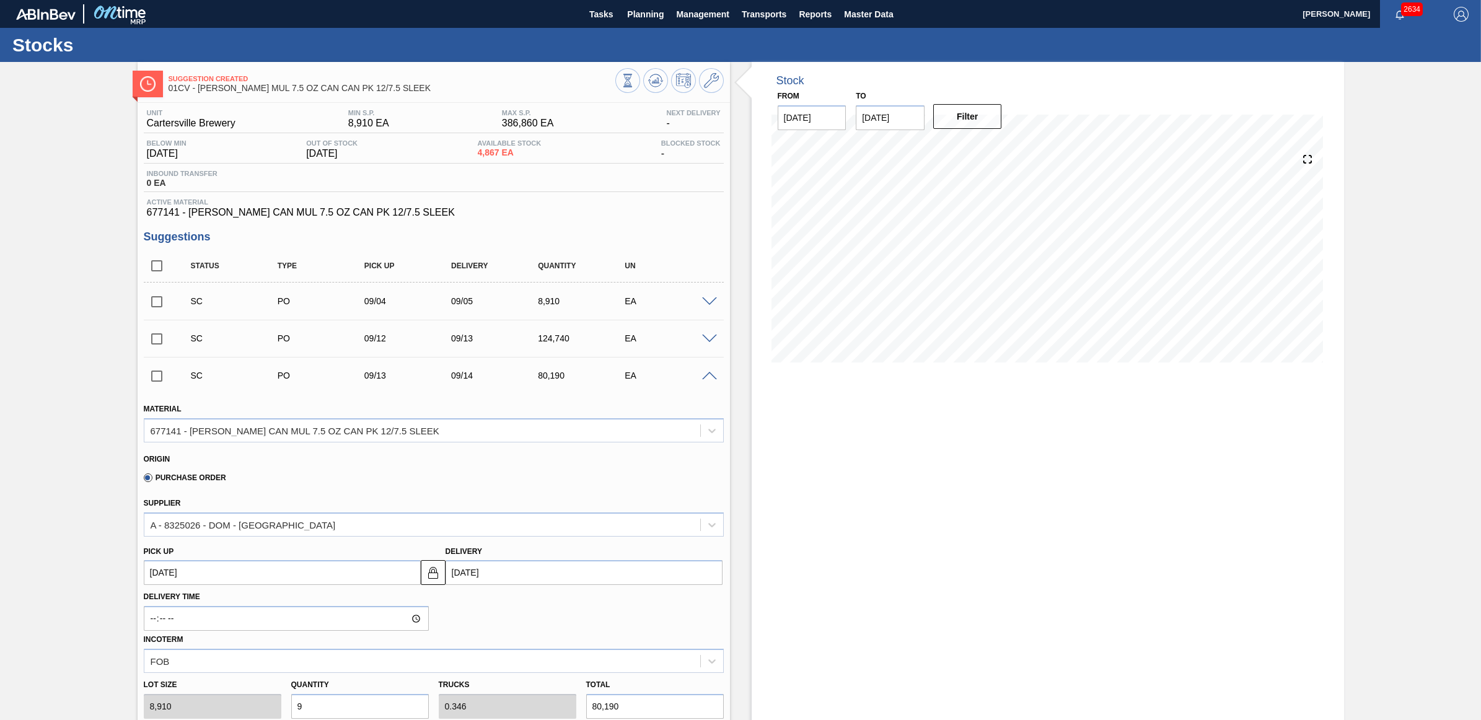
click at [710, 379] on span at bounding box center [709, 376] width 15 height 9
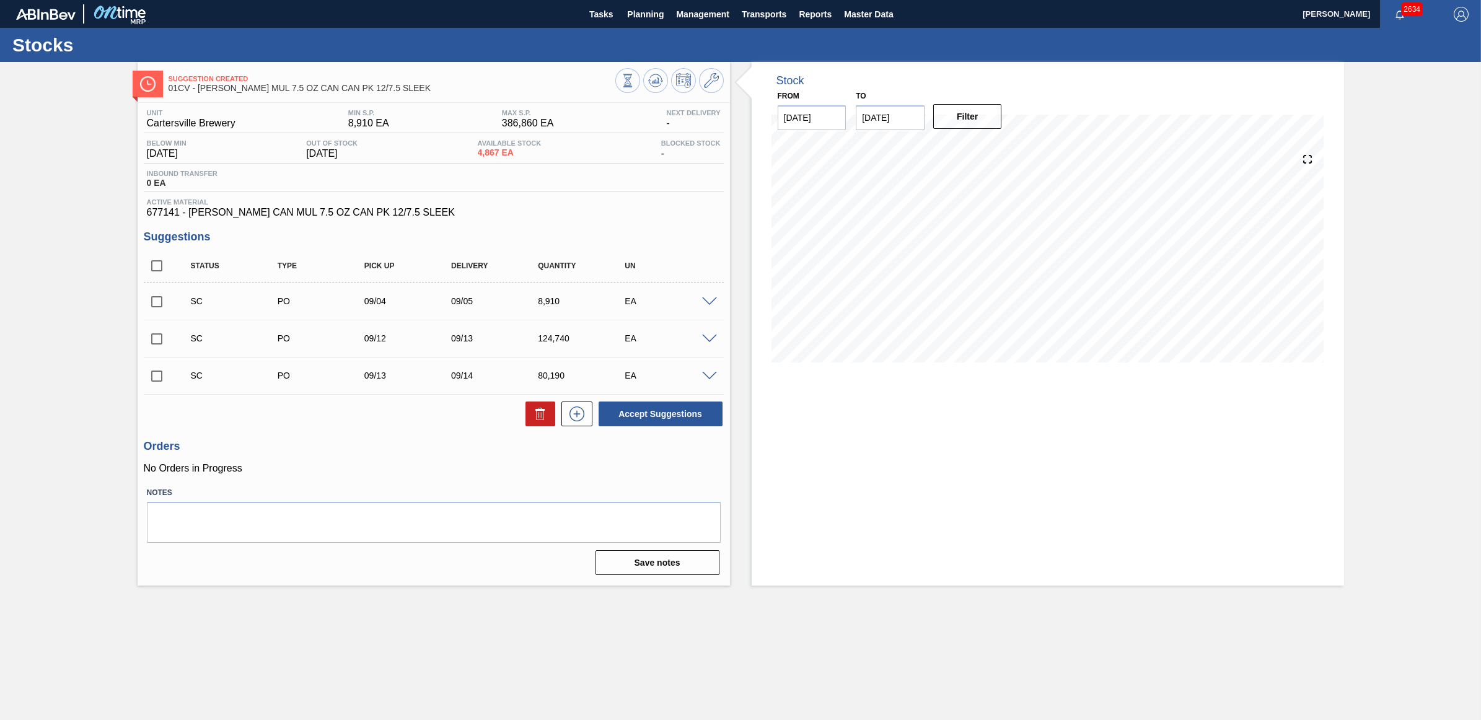
click at [710, 379] on span at bounding box center [709, 376] width 15 height 9
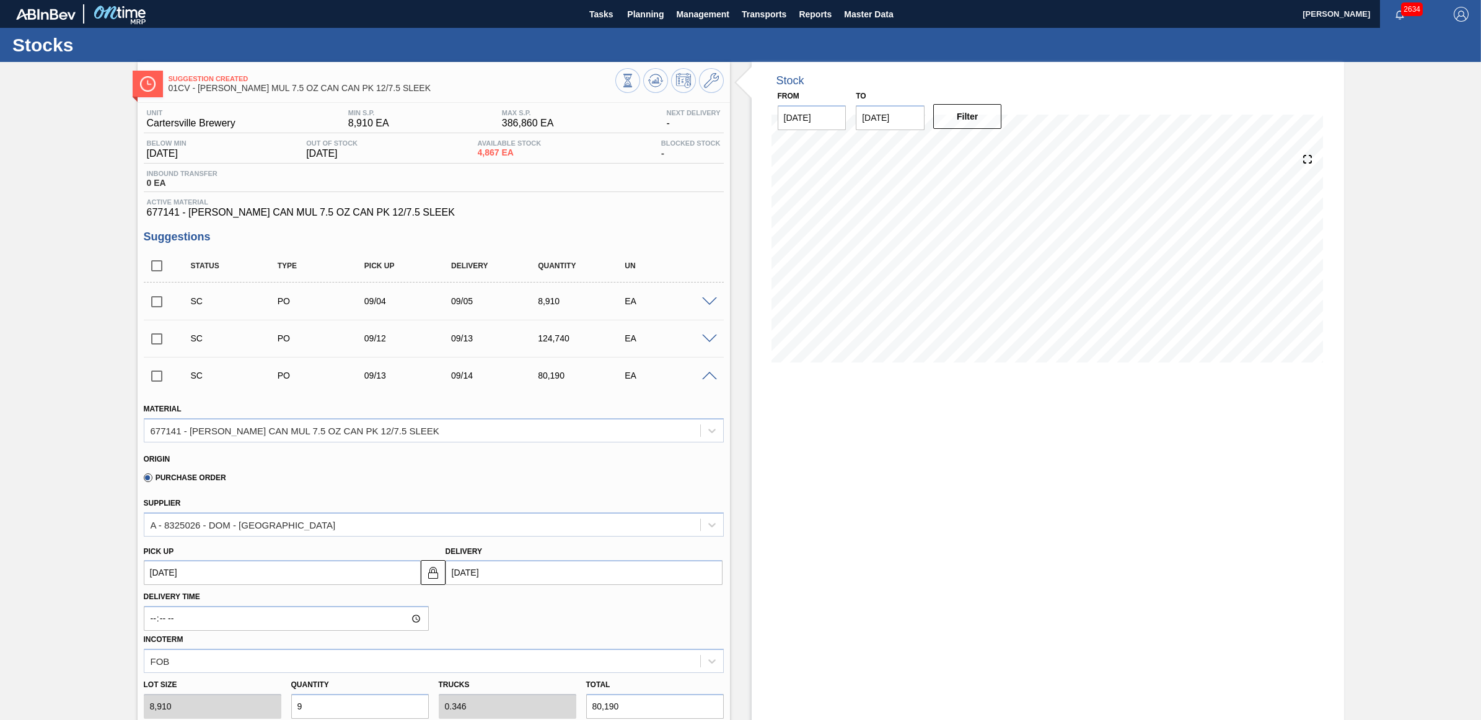
click at [710, 379] on span at bounding box center [709, 376] width 15 height 9
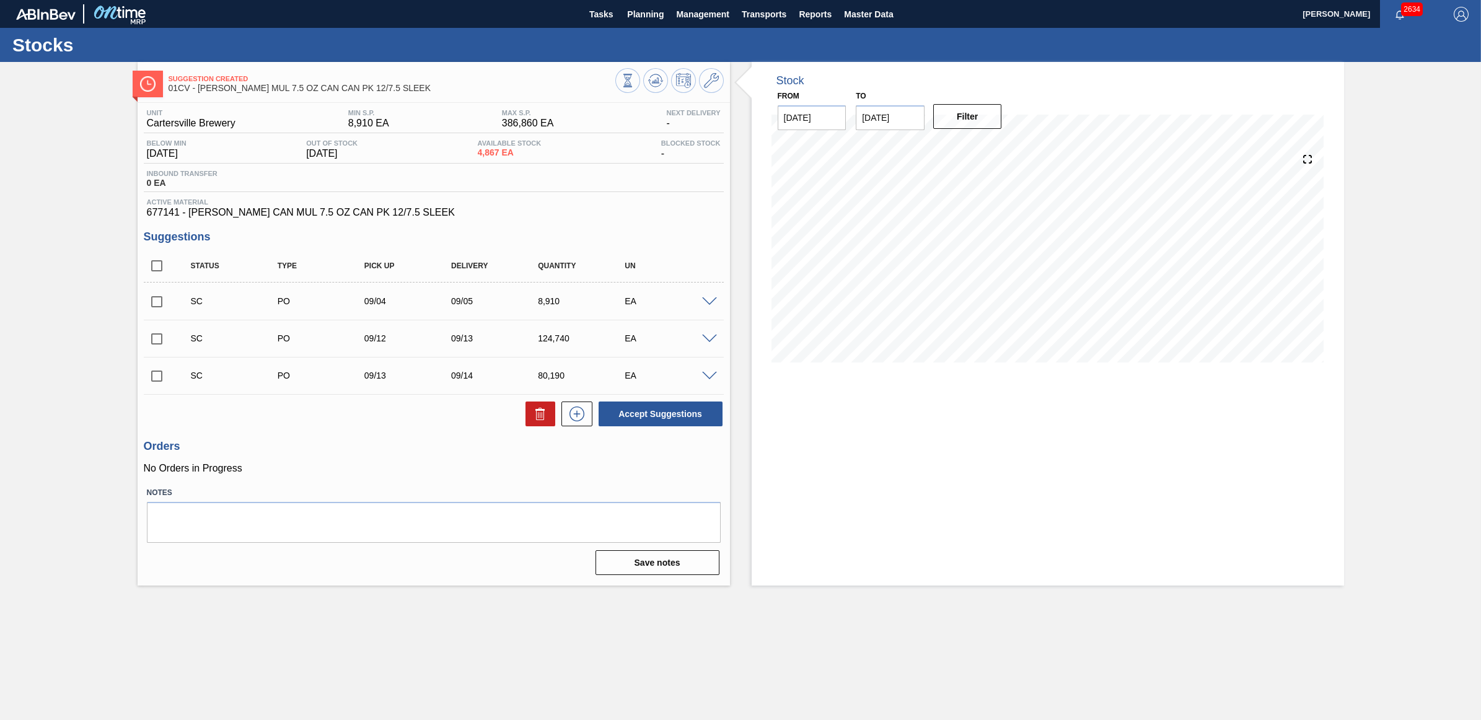
click at [156, 379] on input "checkbox" at bounding box center [157, 376] width 26 height 26
checkbox input "true"
click at [153, 333] on input "checkbox" at bounding box center [157, 339] width 26 height 26
checkbox input "true"
click at [156, 310] on input "checkbox" at bounding box center [157, 302] width 26 height 26
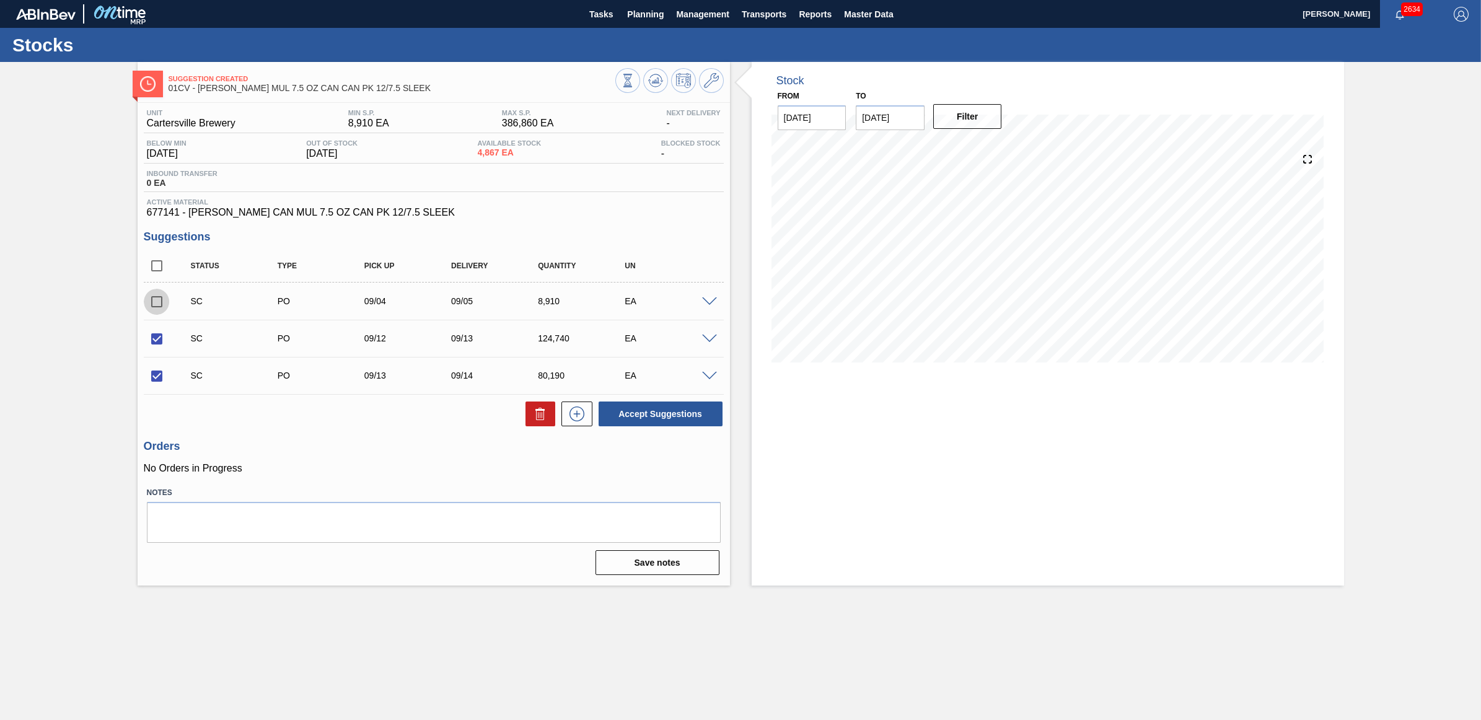
checkbox input "true"
click at [707, 378] on span at bounding box center [709, 376] width 15 height 9
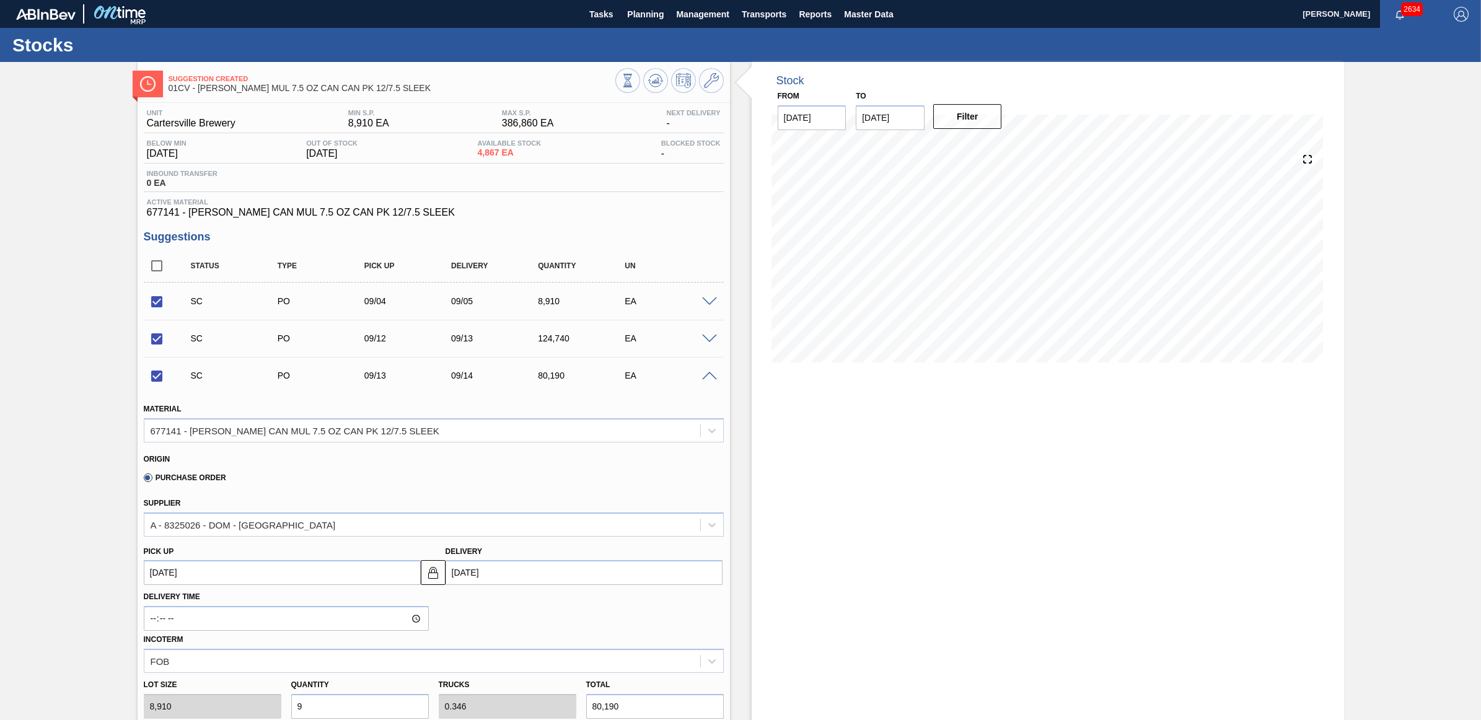
click at [707, 378] on span at bounding box center [709, 376] width 15 height 9
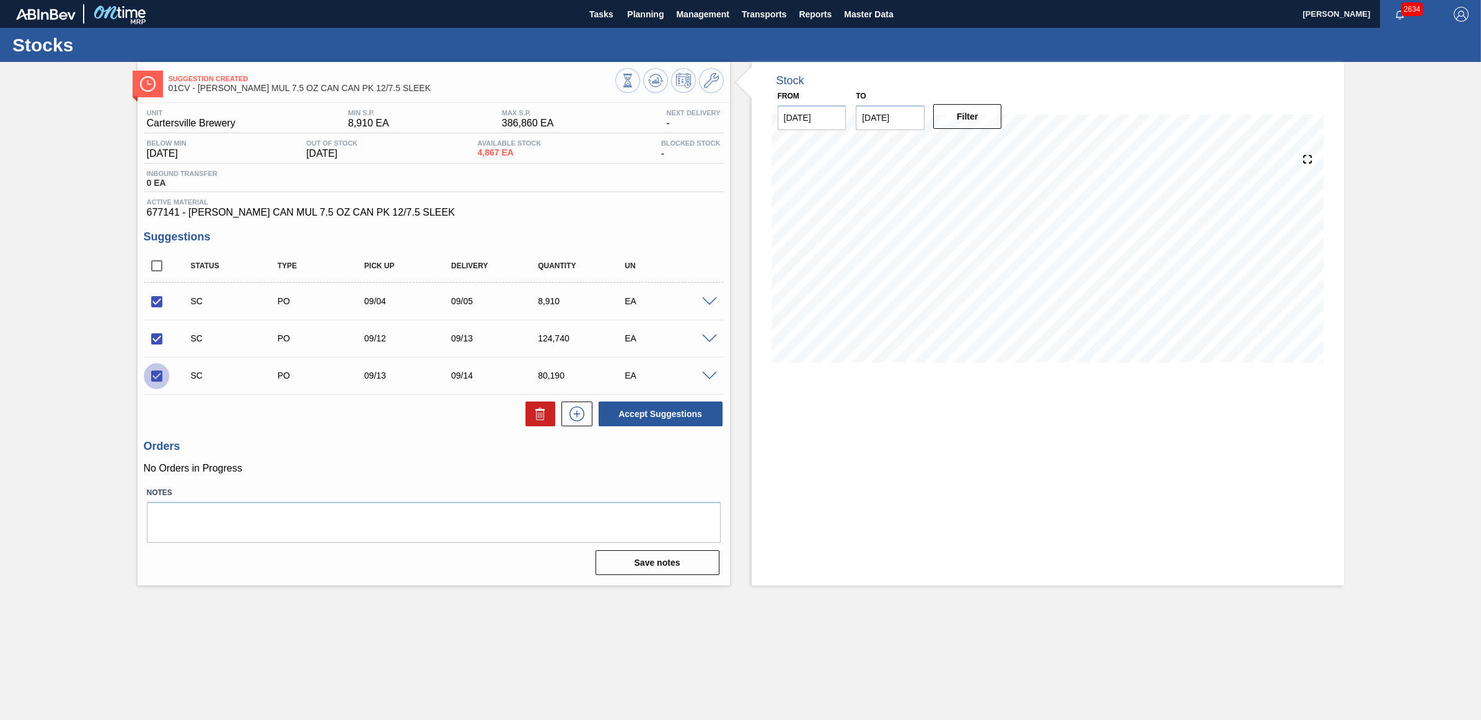
click at [154, 377] on input "checkbox" at bounding box center [157, 376] width 26 height 26
checkbox input "false"
click at [153, 342] on input "checkbox" at bounding box center [157, 339] width 26 height 26
checkbox input "false"
click at [150, 311] on input "checkbox" at bounding box center [157, 302] width 26 height 26
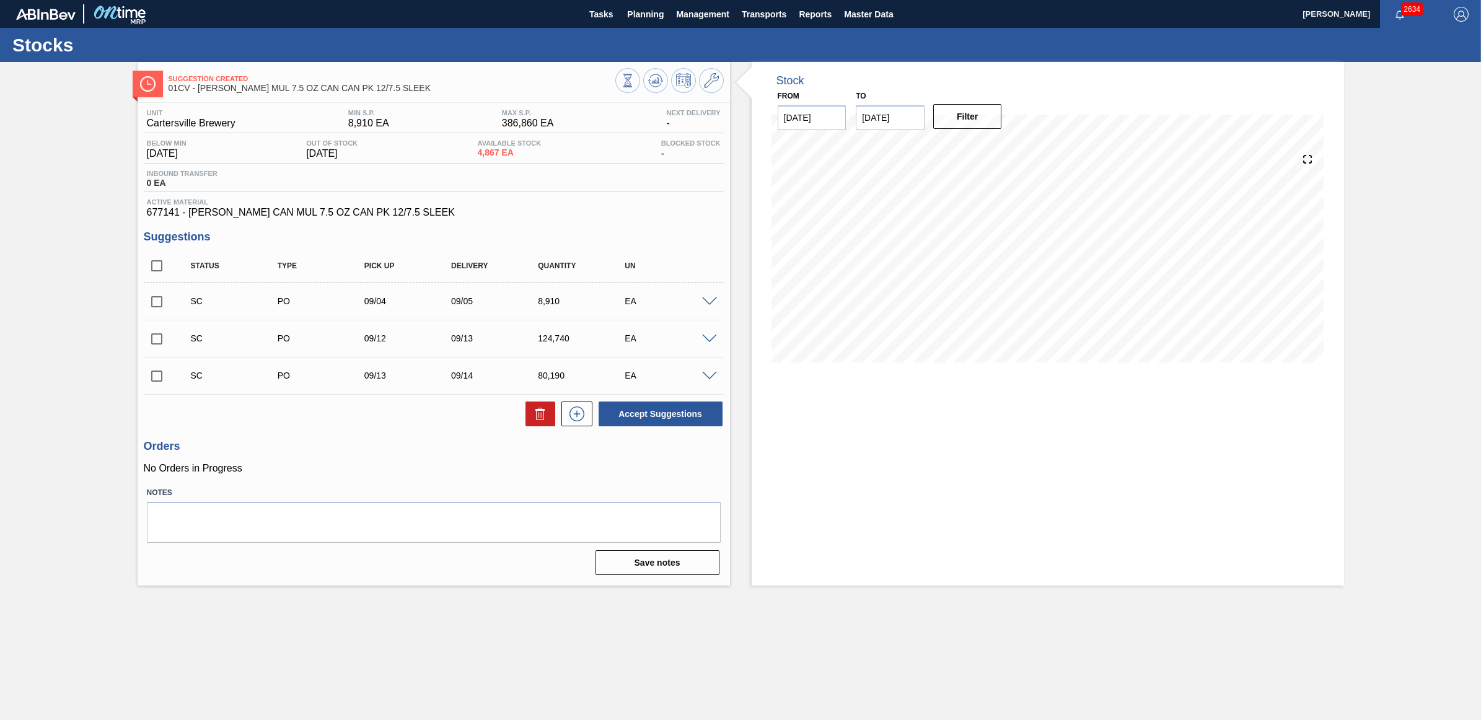
click at [160, 311] on input "checkbox" at bounding box center [157, 302] width 26 height 26
checkbox input "true"
click at [159, 338] on input "checkbox" at bounding box center [157, 339] width 26 height 26
checkbox input "true"
click at [159, 378] on input "checkbox" at bounding box center [157, 376] width 26 height 26
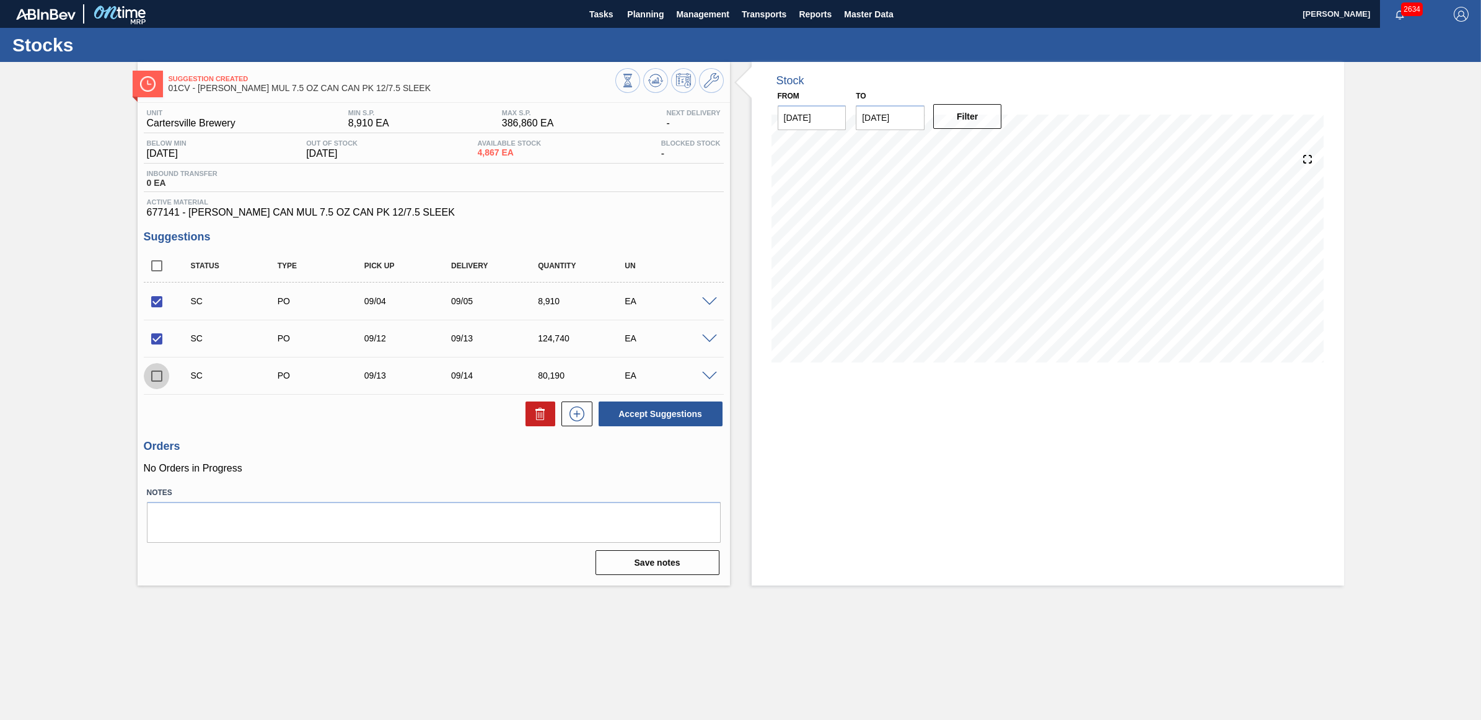
checkbox input "true"
click at [695, 415] on button "Accept Suggestions" at bounding box center [661, 414] width 124 height 25
checkbox input "false"
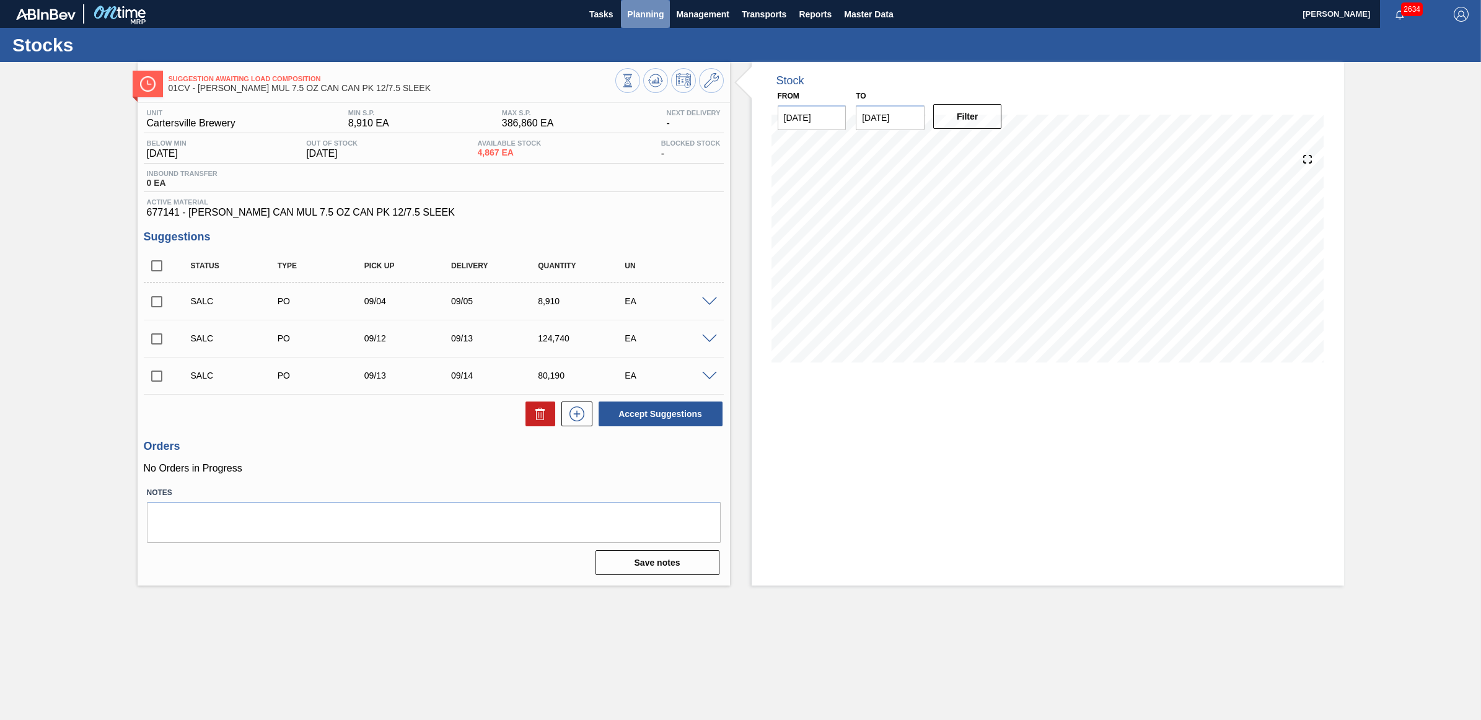
click at [637, 17] on span "Planning" at bounding box center [645, 14] width 37 height 15
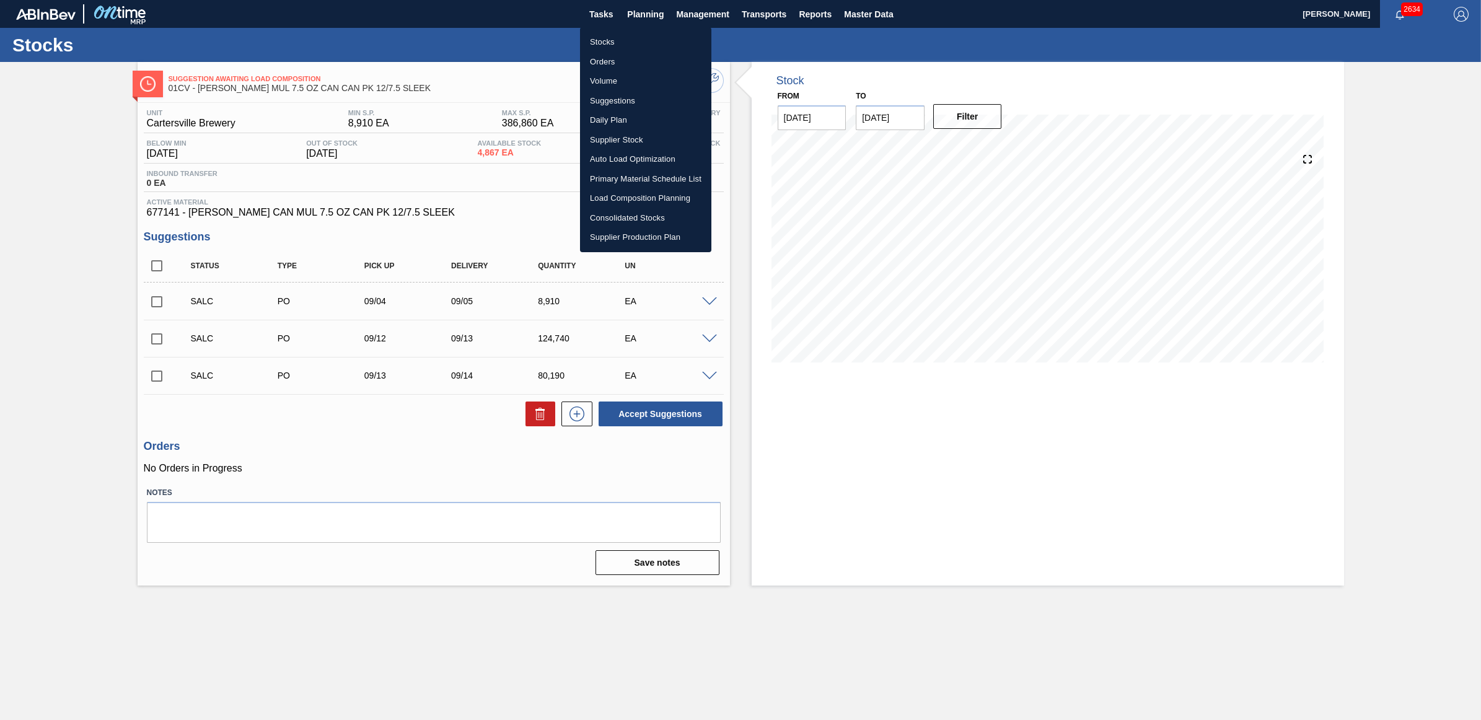
click at [614, 44] on li "Stocks" at bounding box center [645, 42] width 131 height 20
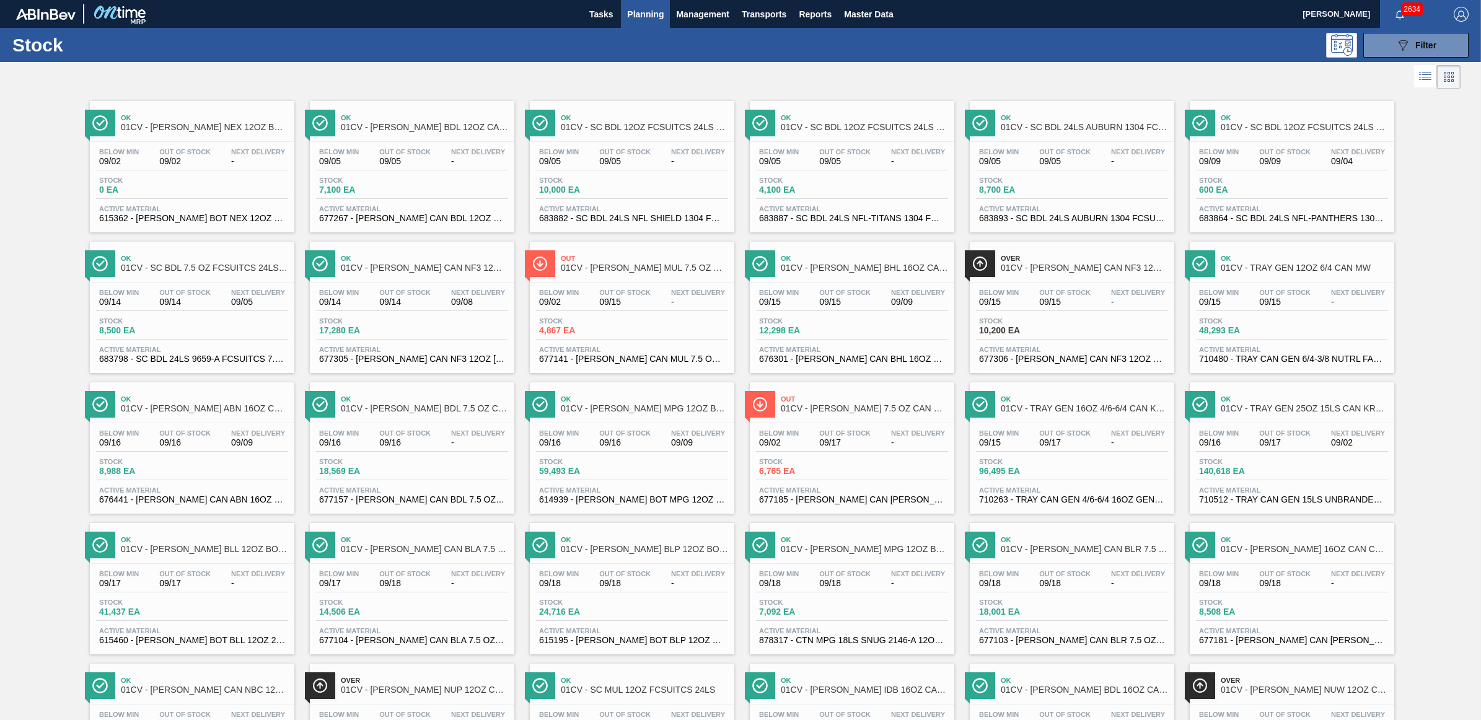
click at [360, 456] on div "Below Min 09/16 Out Of Stock 09/16 Next Delivery - Stock 18,569 EA Active Mater…" at bounding box center [412, 465] width 205 height 84
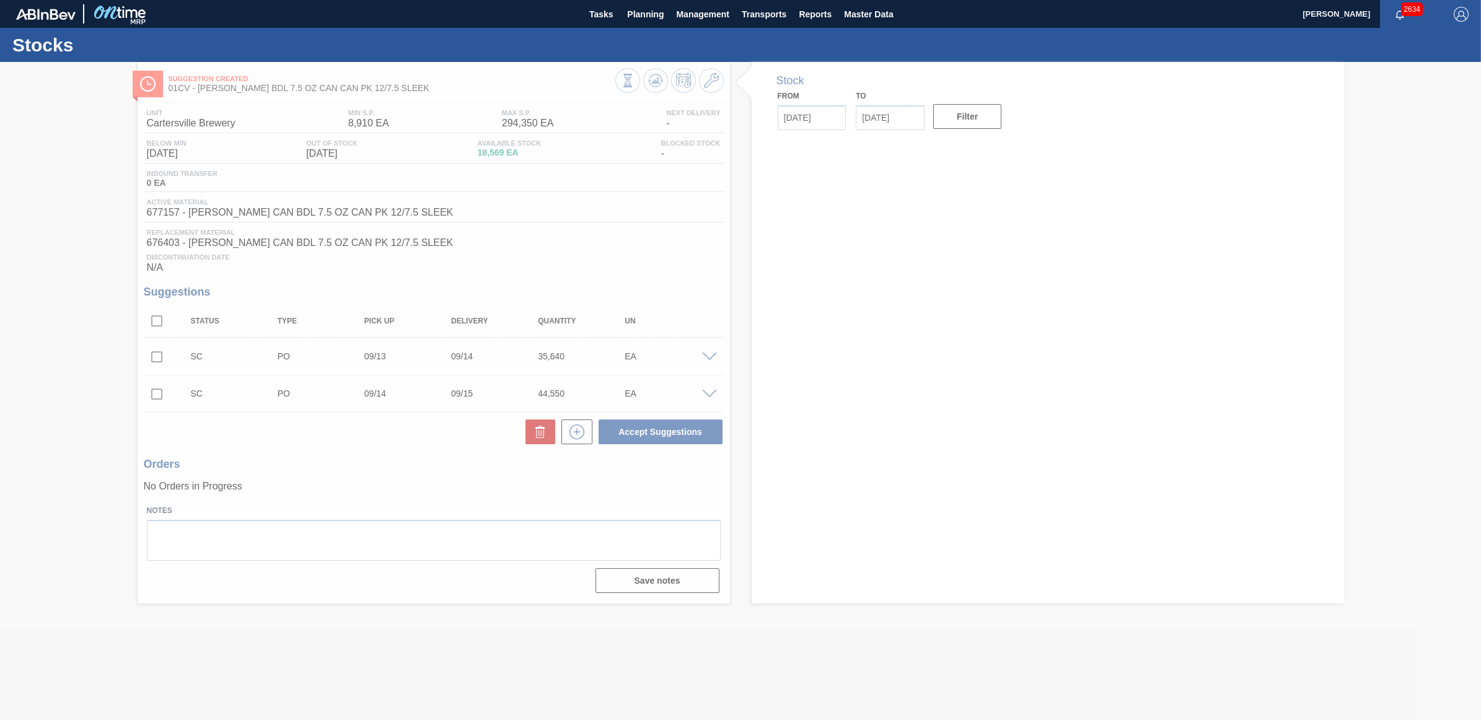
type input "[DATE]"
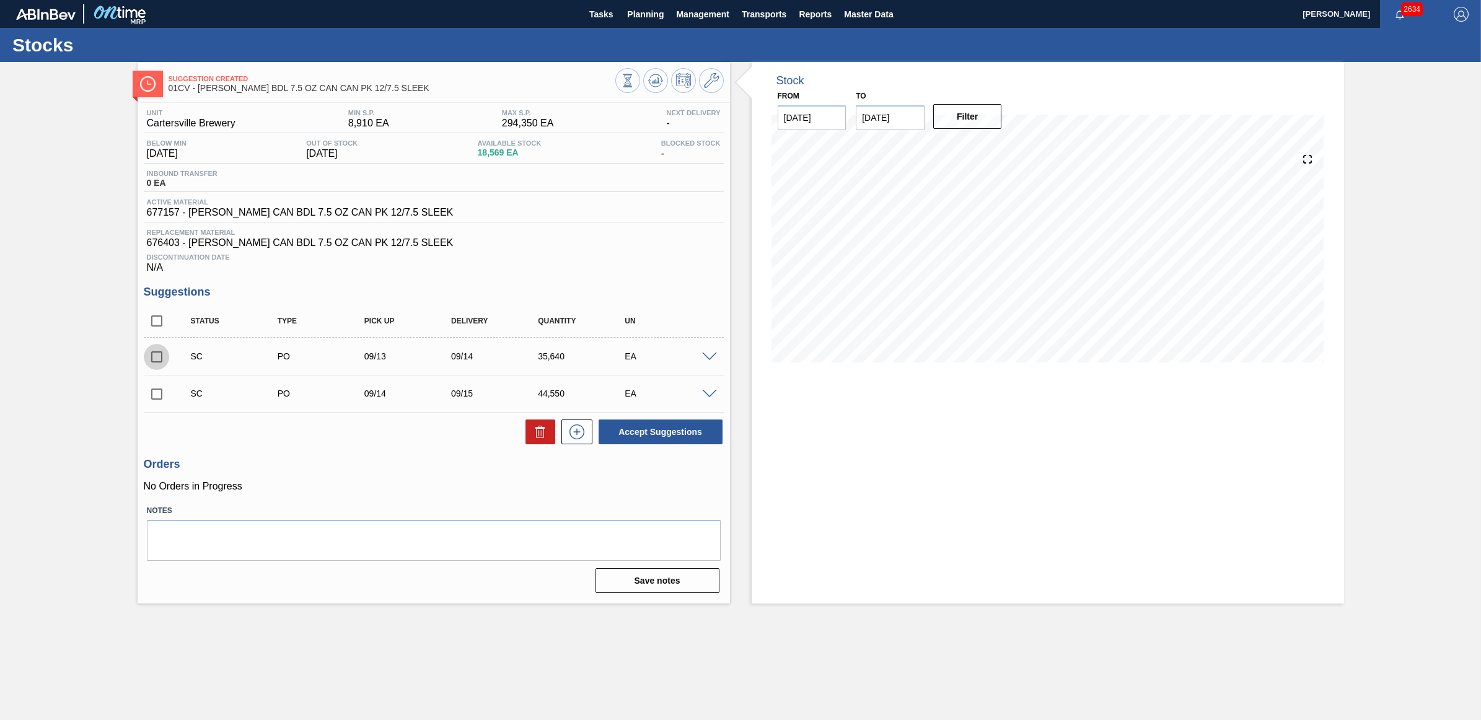
click at [154, 361] on input "checkbox" at bounding box center [157, 357] width 26 height 26
checkbox input "true"
click at [155, 402] on input "checkbox" at bounding box center [157, 394] width 26 height 26
checkbox input "true"
click at [702, 431] on button "Accept Suggestions" at bounding box center [661, 432] width 124 height 25
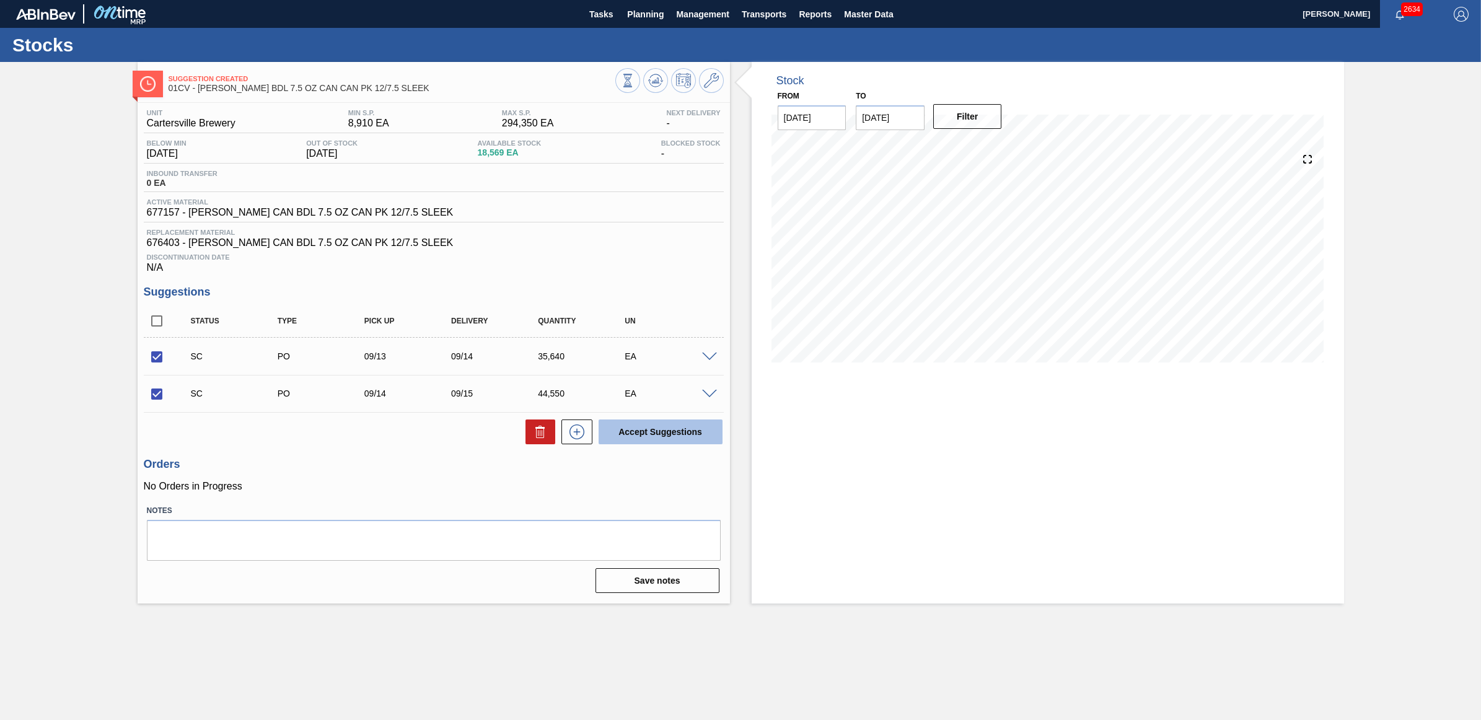
checkbox input "false"
click at [643, 14] on span "Planning" at bounding box center [645, 14] width 37 height 15
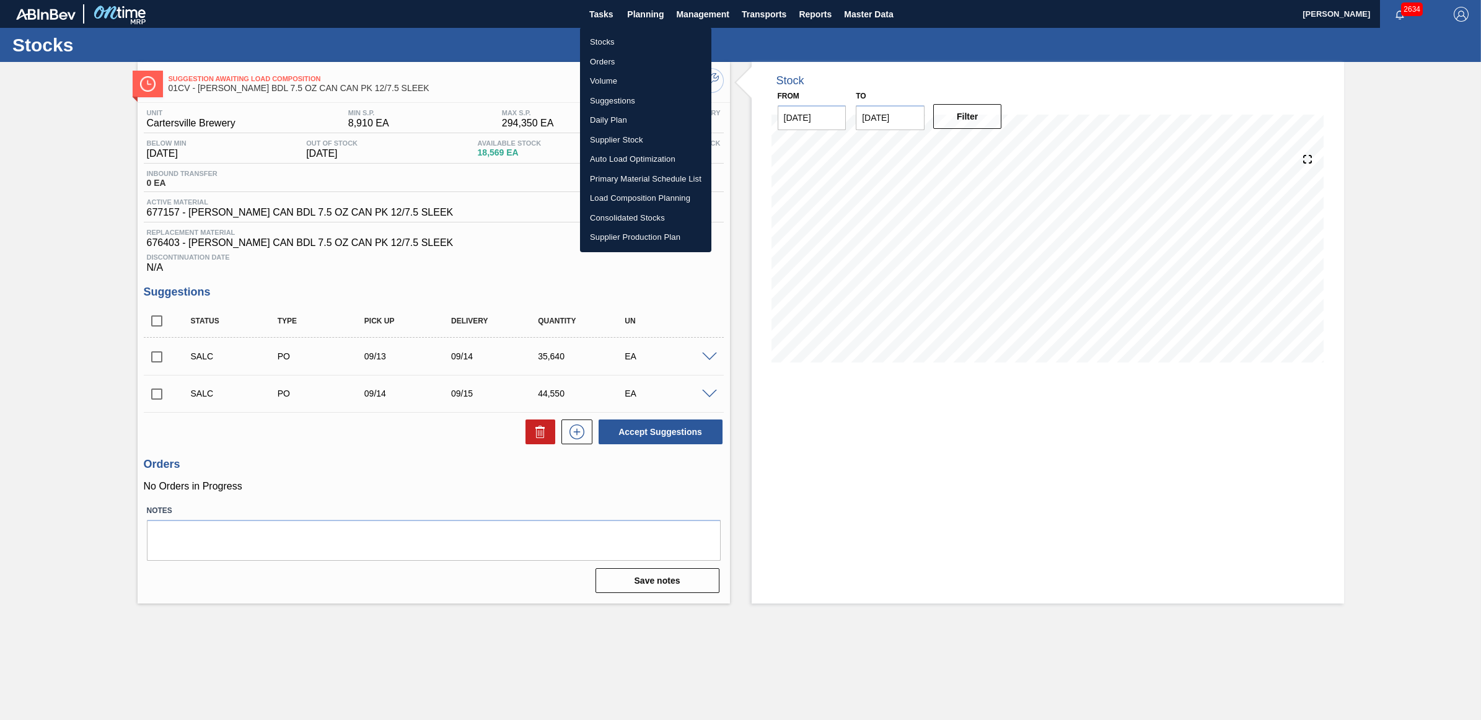
click at [629, 42] on li "Stocks" at bounding box center [645, 42] width 131 height 20
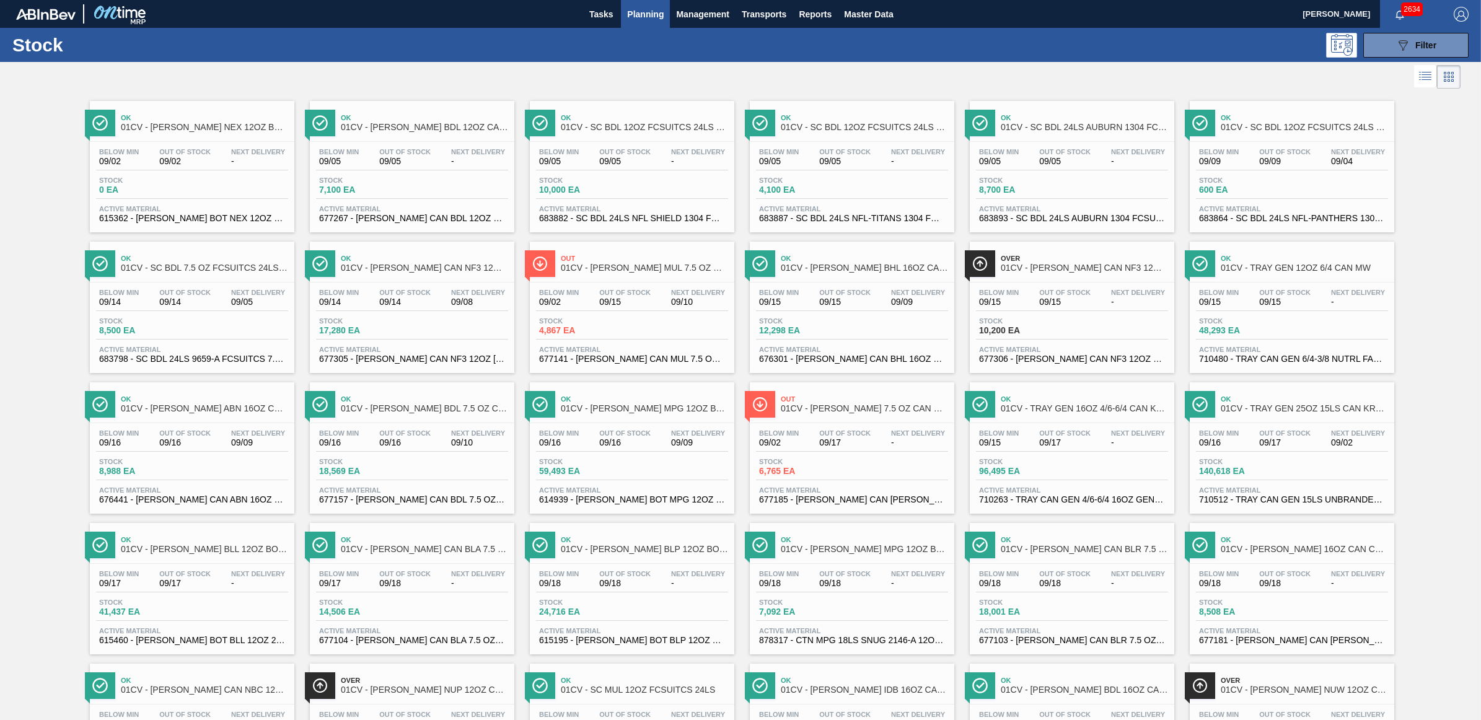
click at [870, 452] on div "Below Min 09/02 Out Of Stock 09/17 Next Delivery -" at bounding box center [852, 441] width 192 height 22
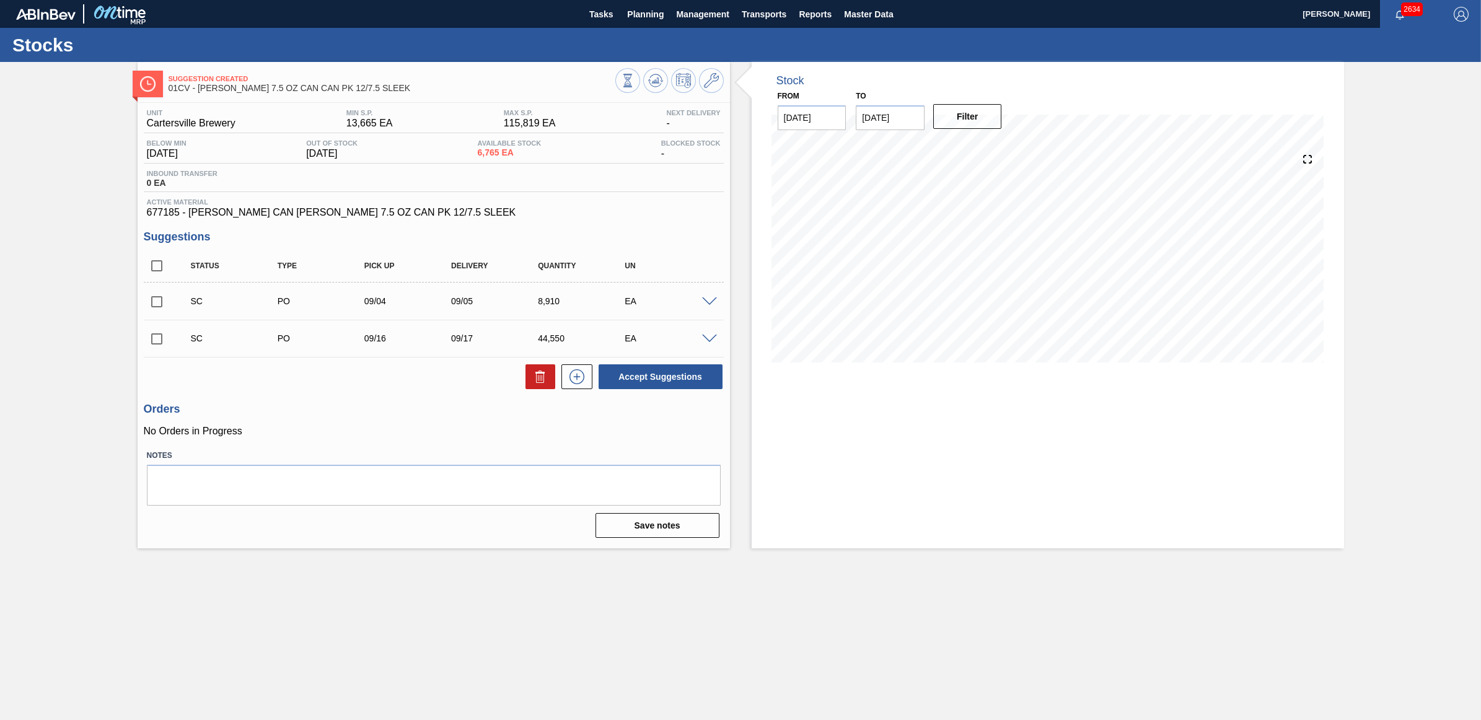
drag, startPoint x: 160, startPoint y: 342, endPoint x: 153, endPoint y: 304, distance: 38.4
click at [160, 342] on input "checkbox" at bounding box center [157, 339] width 26 height 26
checkbox input "true"
click at [153, 302] on input "checkbox" at bounding box center [157, 302] width 26 height 26
click at [677, 379] on button "Accept Suggestions" at bounding box center [661, 376] width 124 height 25
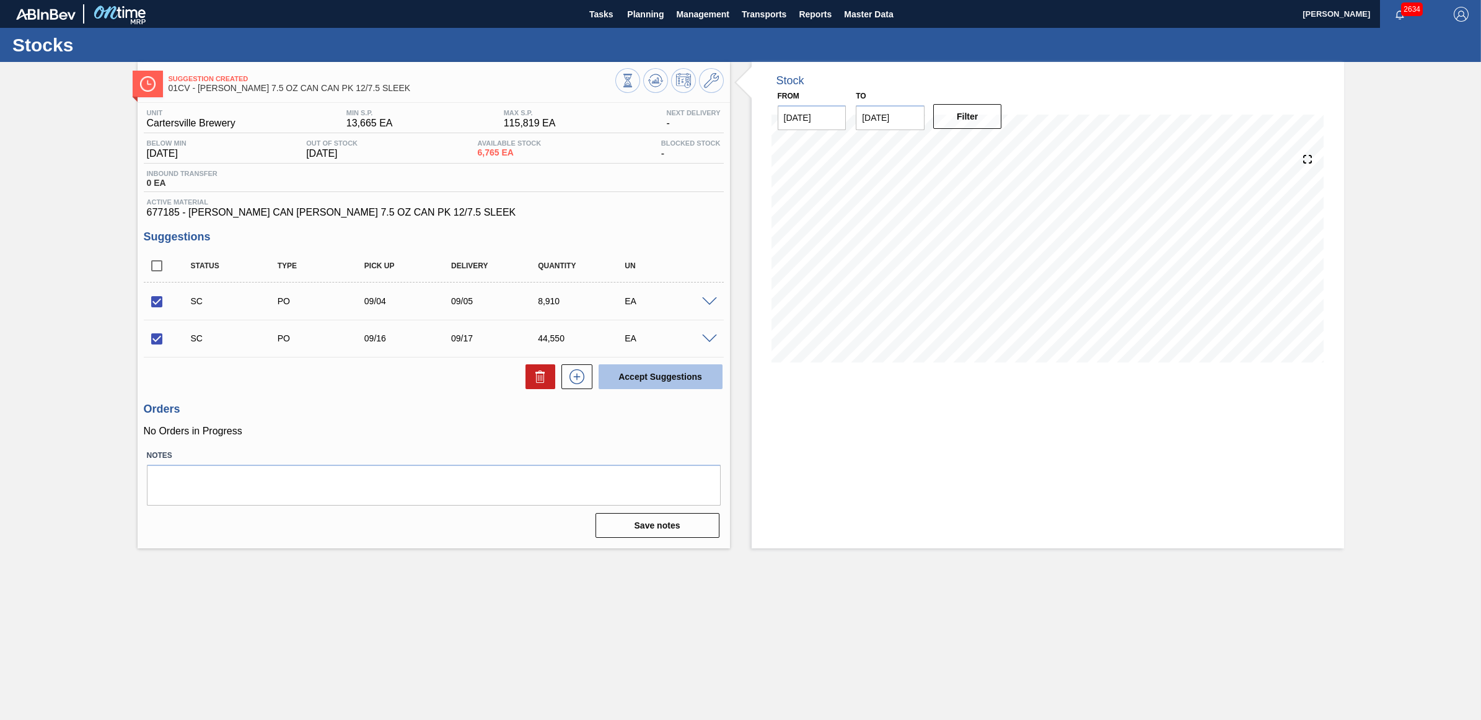
checkbox input "false"
click at [642, 12] on span "Planning" at bounding box center [645, 14] width 37 height 15
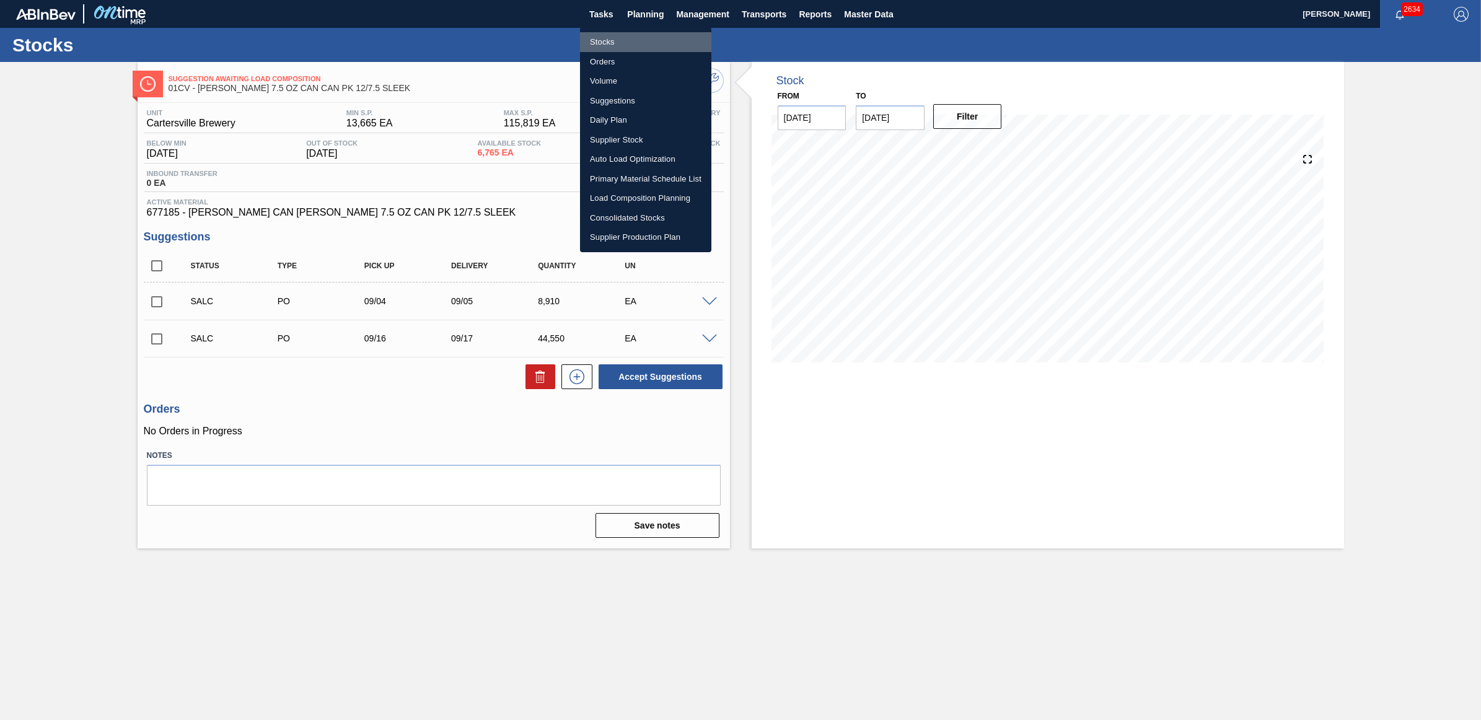
click at [599, 44] on li "Stocks" at bounding box center [645, 42] width 131 height 20
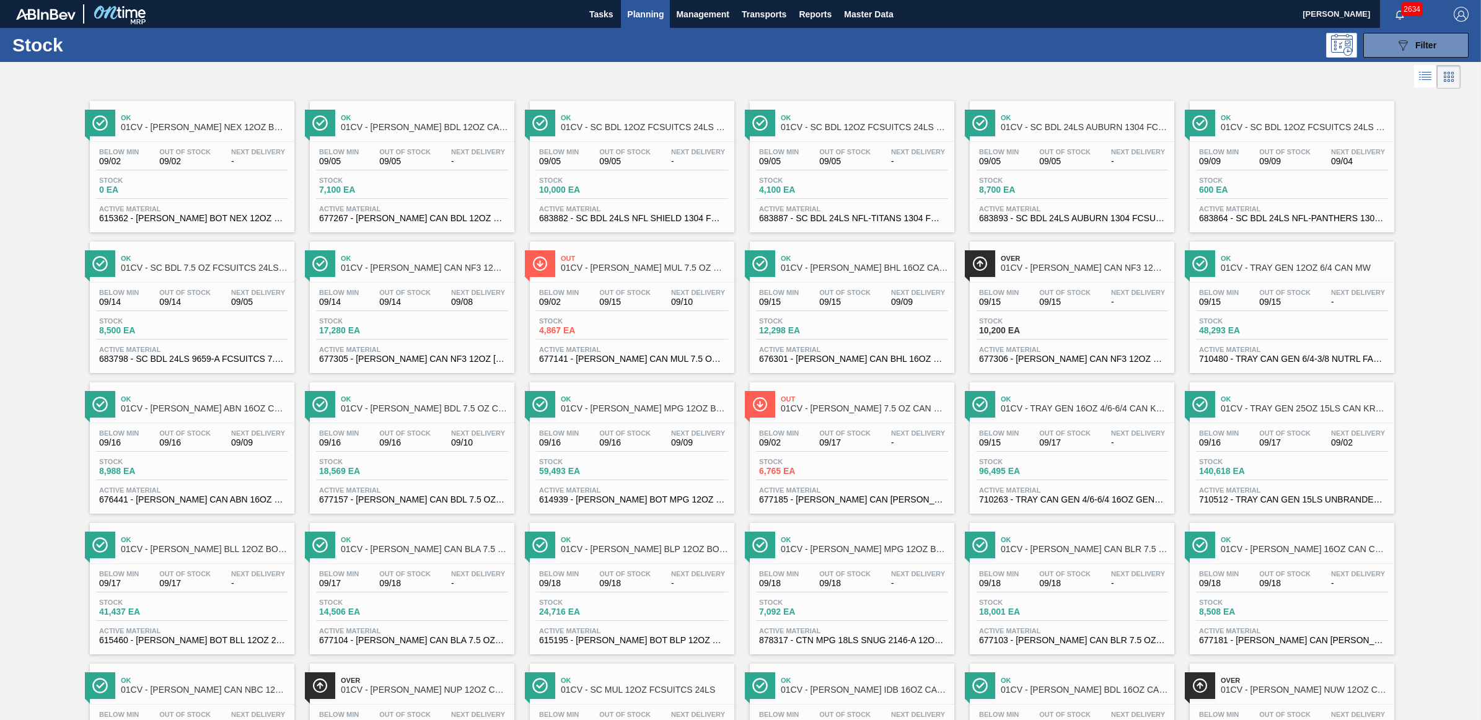
click at [1052, 317] on div "Below Min 09/15 Out Of Stock 09/15 Next Delivery - Stock 10,200 EA Active Mater…" at bounding box center [1072, 325] width 205 height 84
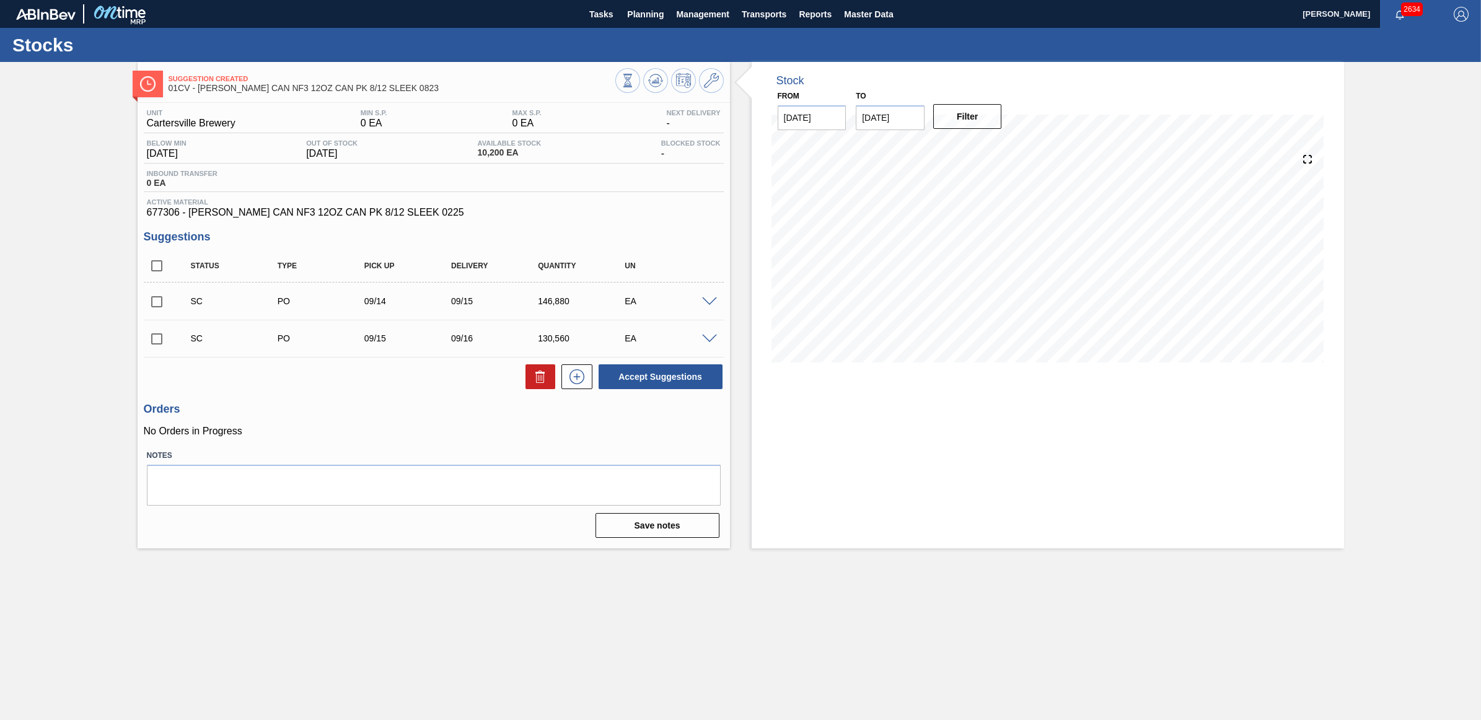
click at [707, 307] on span at bounding box center [709, 302] width 15 height 9
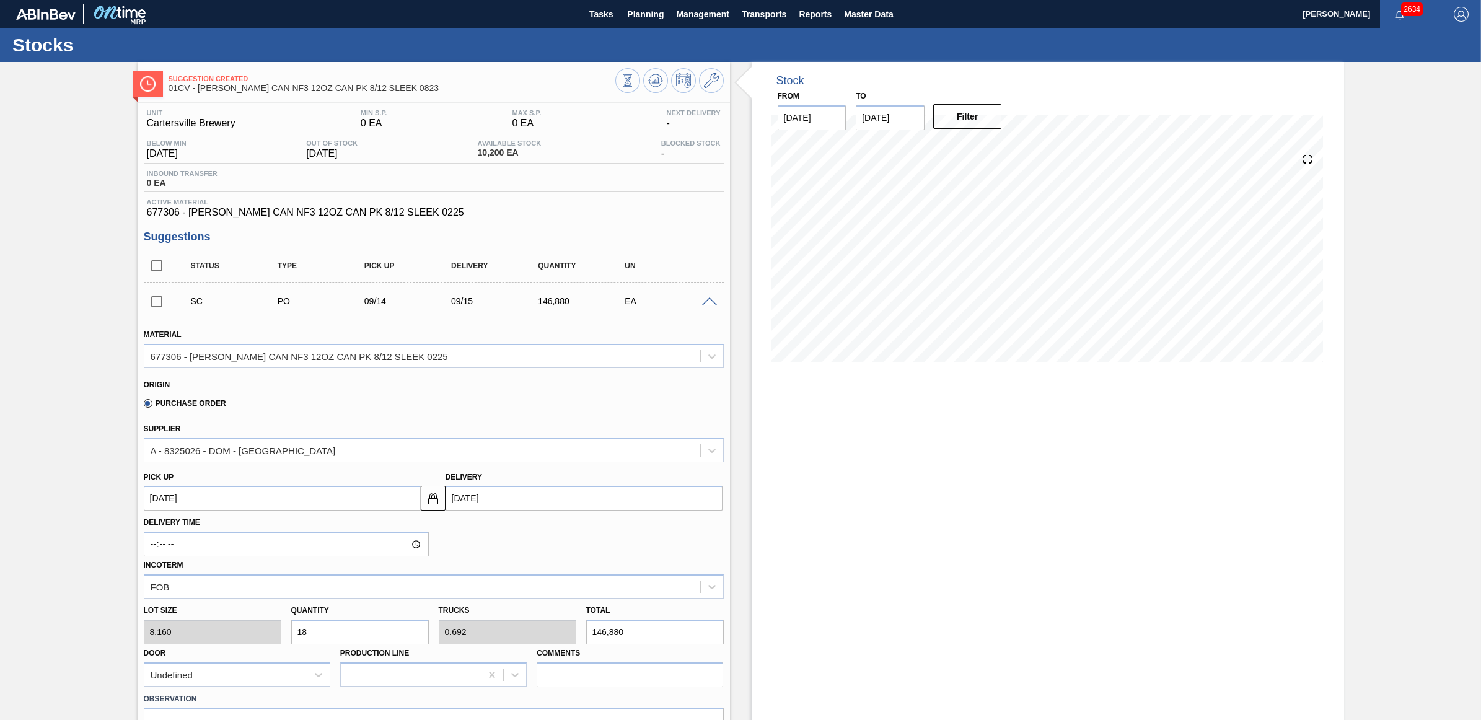
click at [707, 307] on span at bounding box center [709, 302] width 15 height 9
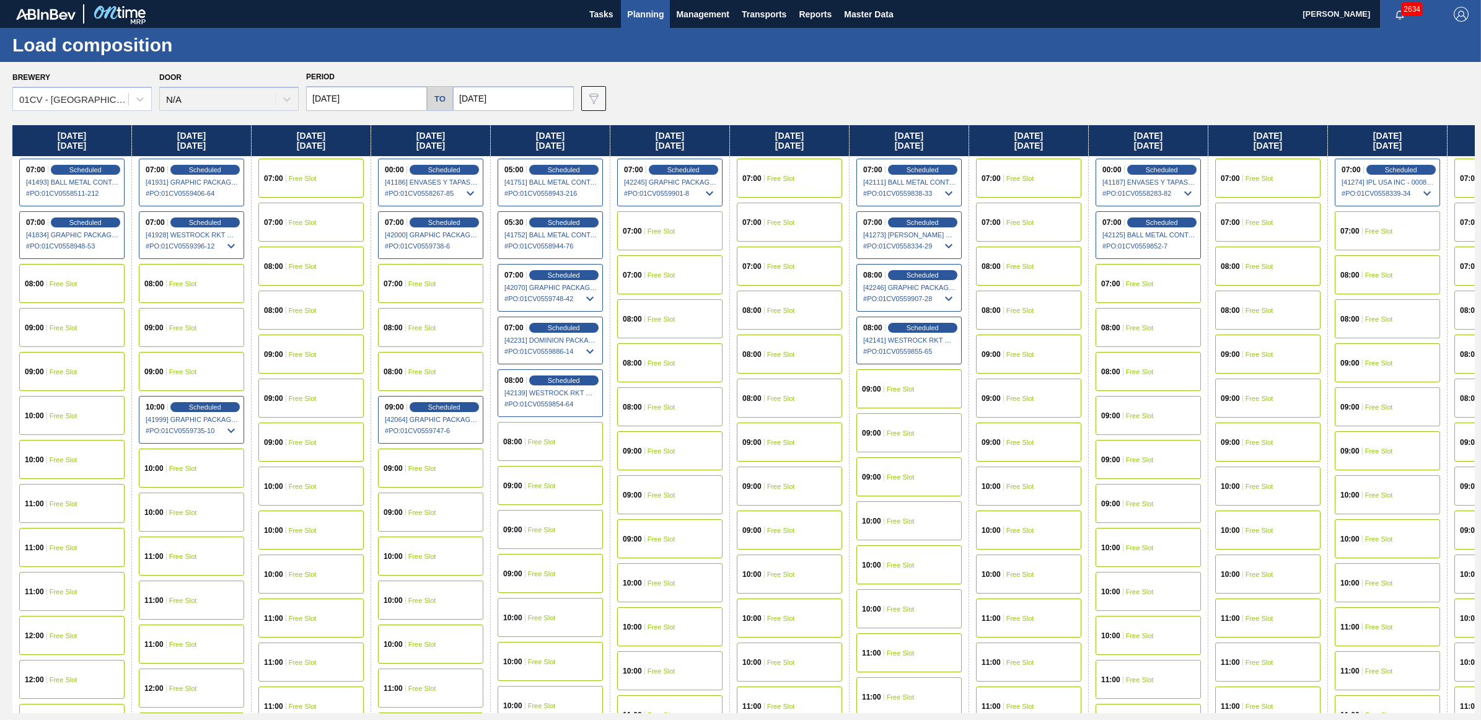
click at [1041, 185] on div "07:00 Free Slot" at bounding box center [1028, 178] width 105 height 39
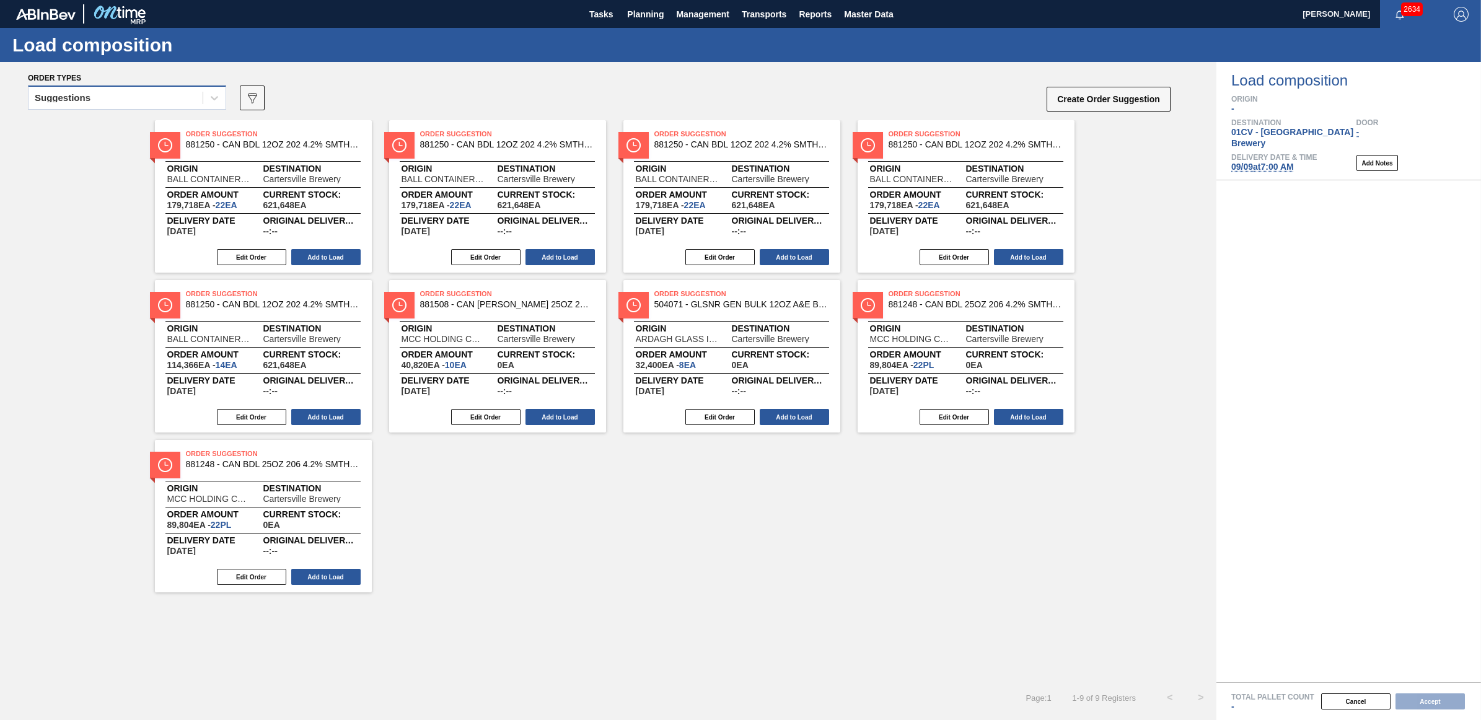
click at [113, 103] on div "Suggestions" at bounding box center [116, 98] width 174 height 18
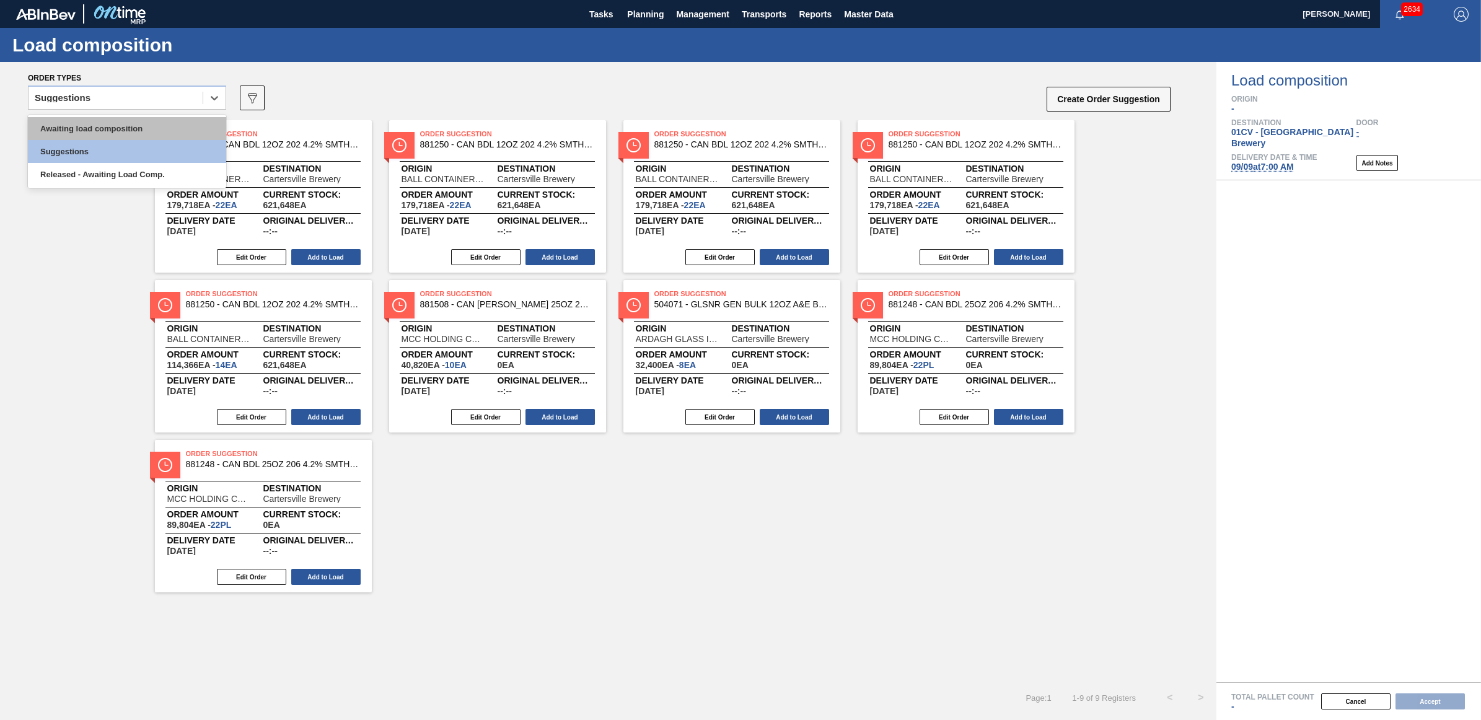
click at [107, 128] on div "Awaiting load composition" at bounding box center [127, 128] width 198 height 23
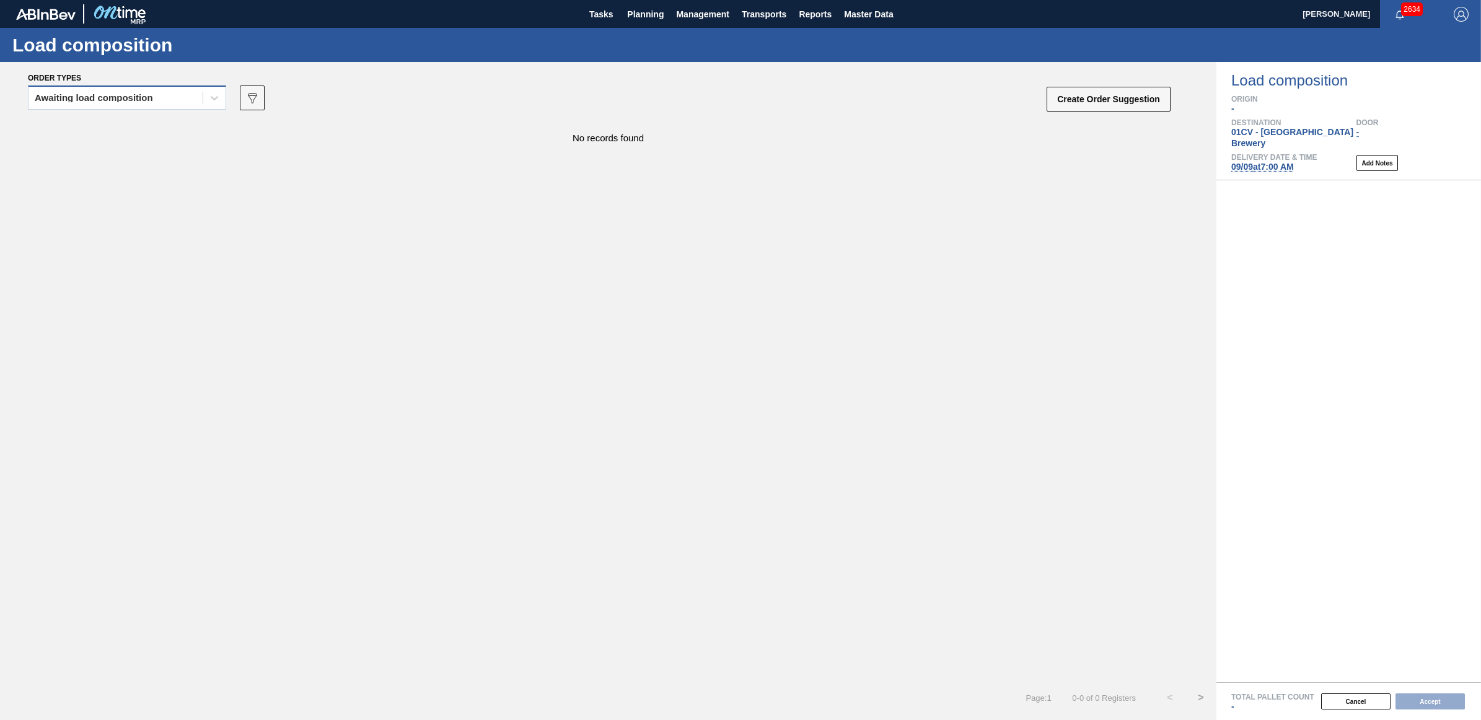
click at [141, 97] on div "Awaiting load composition" at bounding box center [94, 98] width 118 height 9
click at [136, 124] on div "Awaiting load composition" at bounding box center [127, 128] width 198 height 23
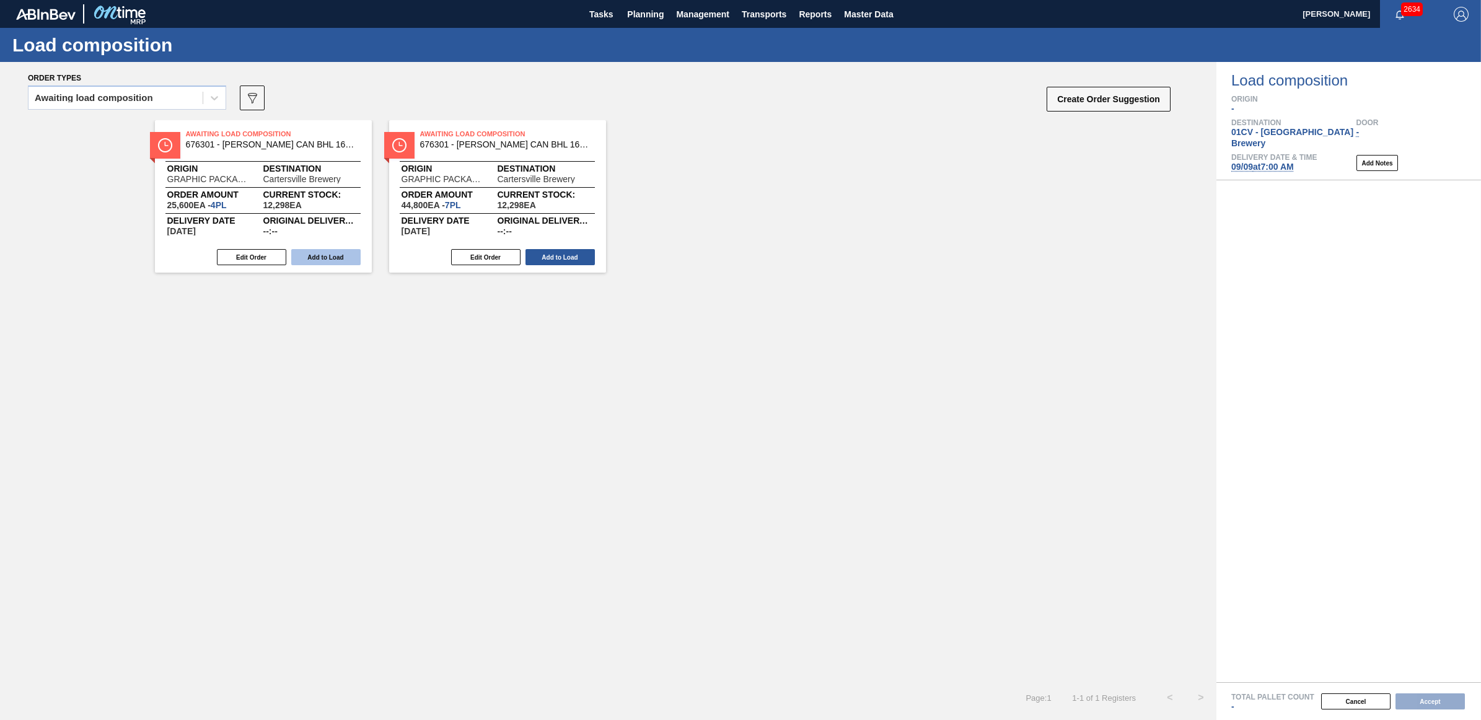
click at [329, 262] on button "Add to Load" at bounding box center [325, 257] width 69 height 16
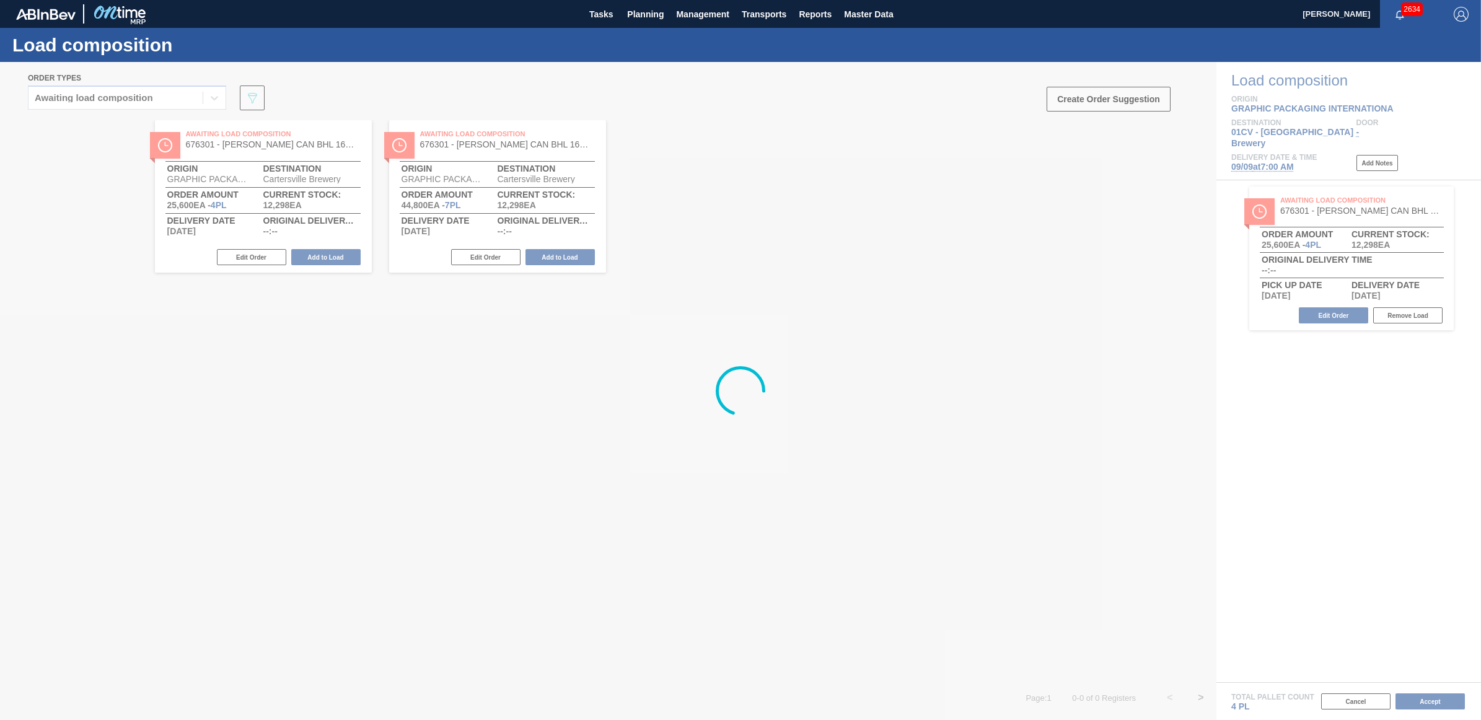
click at [329, 259] on div at bounding box center [740, 391] width 1481 height 658
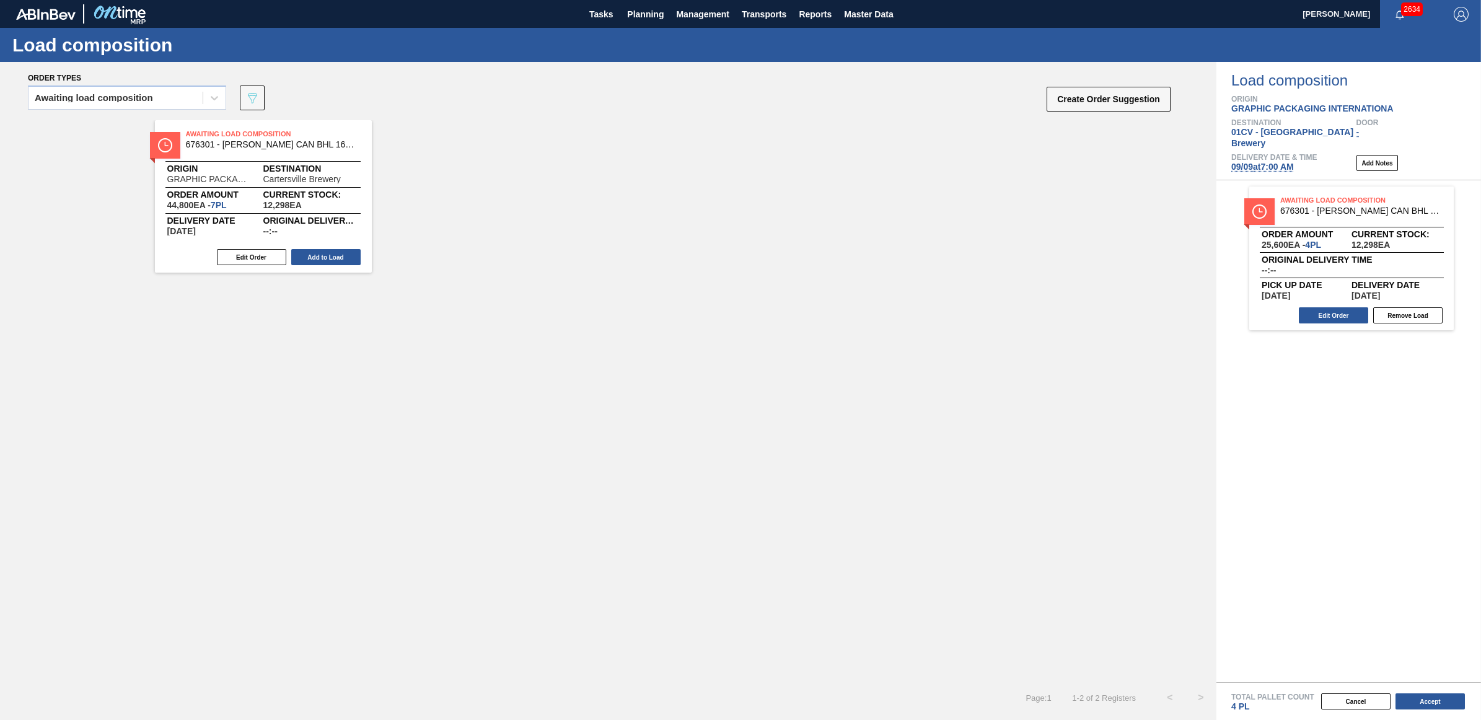
click at [329, 259] on button "Add to Load" at bounding box center [325, 257] width 69 height 16
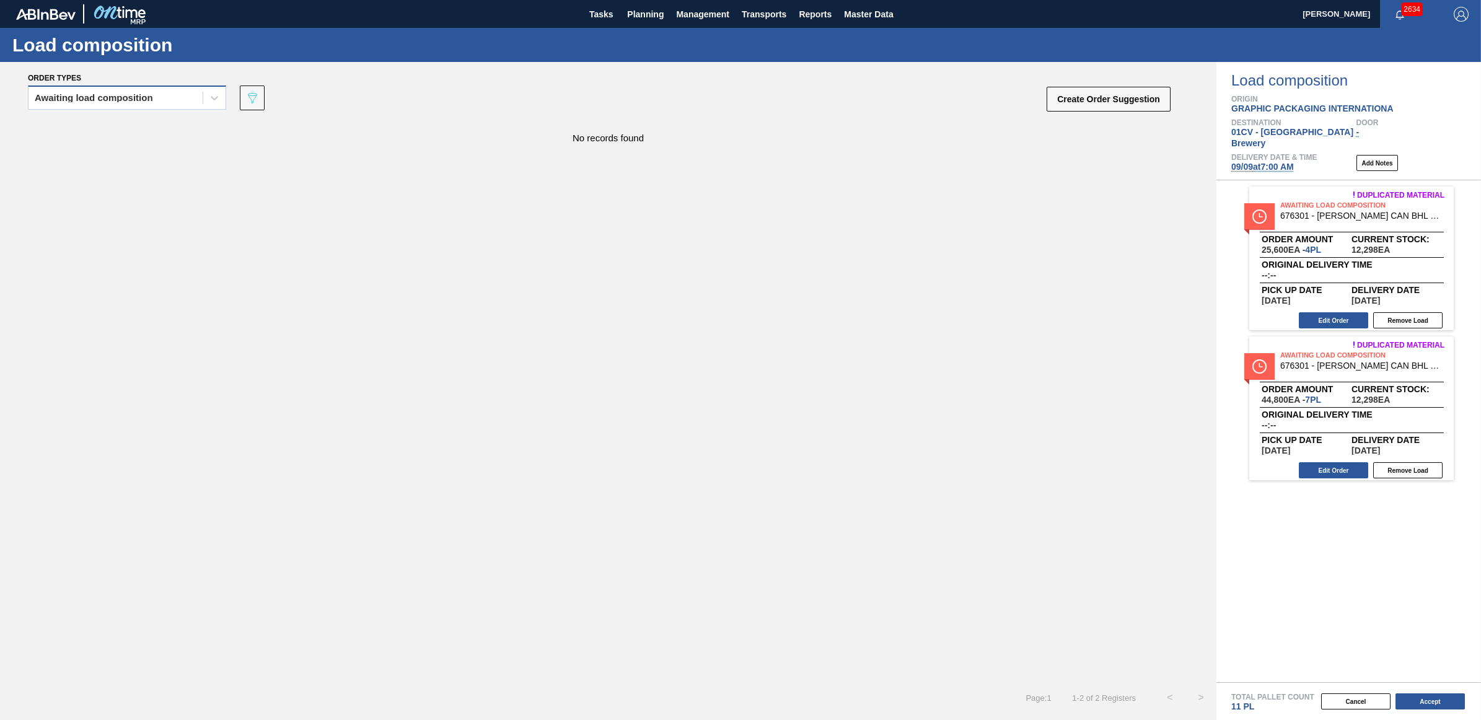
click at [79, 106] on div "Awaiting load composition" at bounding box center [127, 98] width 198 height 24
click at [76, 128] on div "Awaiting load composition" at bounding box center [127, 128] width 198 height 23
click at [104, 106] on div "Awaiting load composition" at bounding box center [116, 98] width 174 height 18
click at [110, 124] on div "Awaiting load composition" at bounding box center [127, 128] width 198 height 23
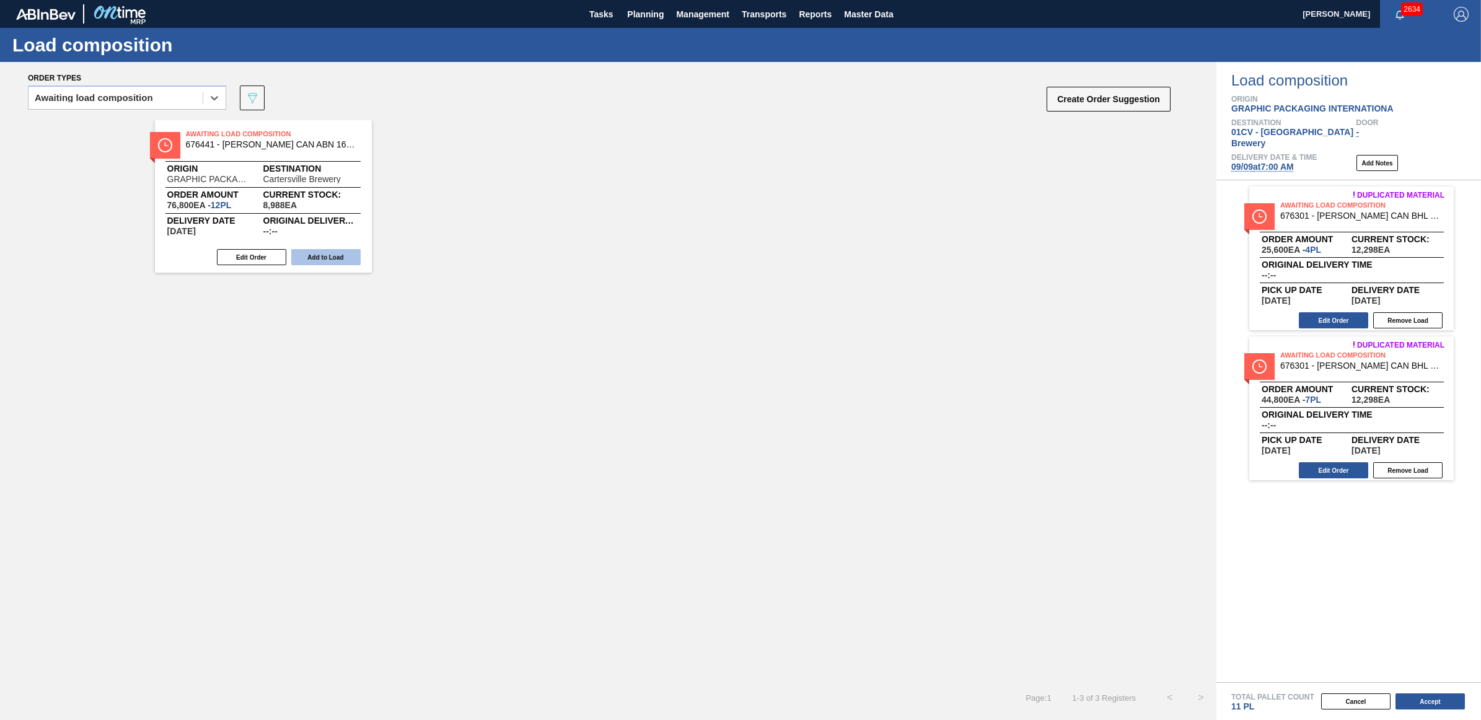
click at [322, 256] on button "Add to Load" at bounding box center [325, 257] width 69 height 16
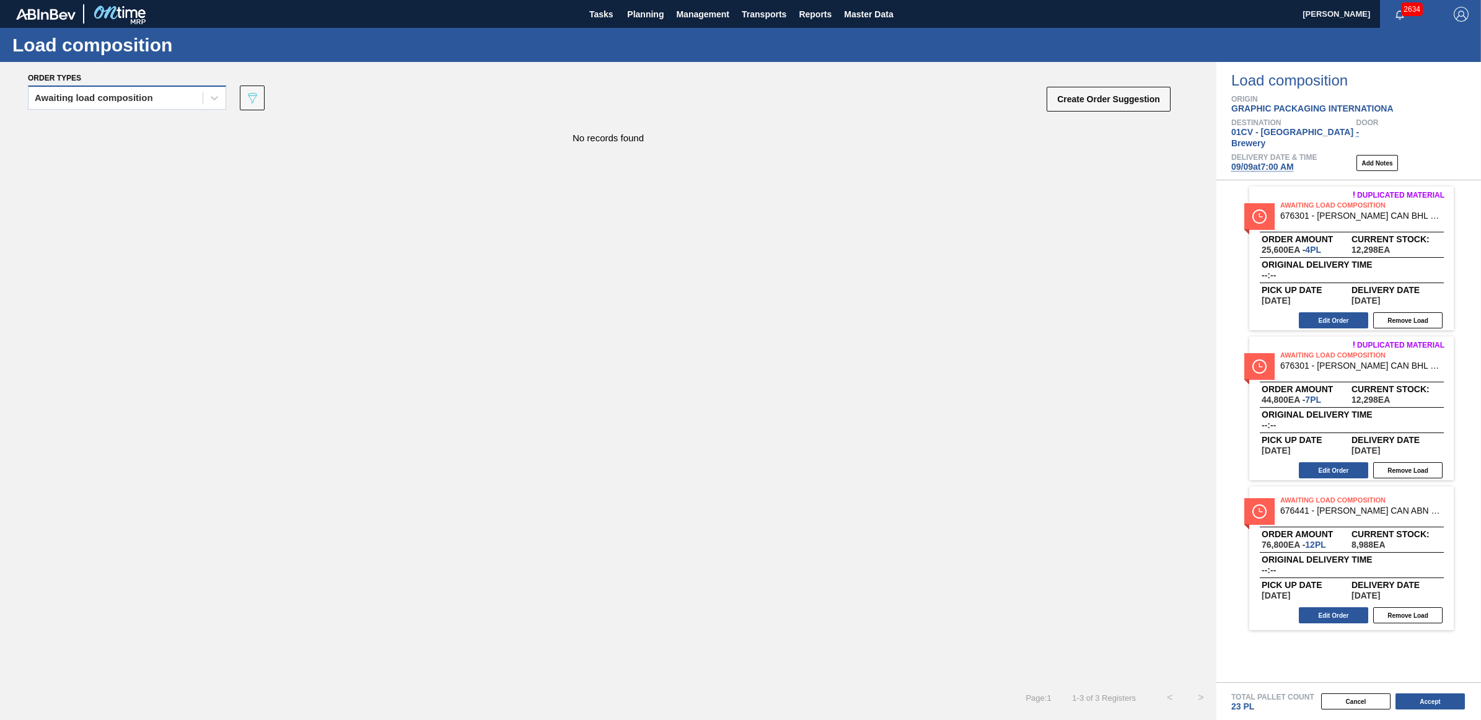
click at [60, 99] on div "Awaiting load composition" at bounding box center [94, 98] width 118 height 9
click at [74, 127] on div "Awaiting load composition" at bounding box center [127, 128] width 198 height 23
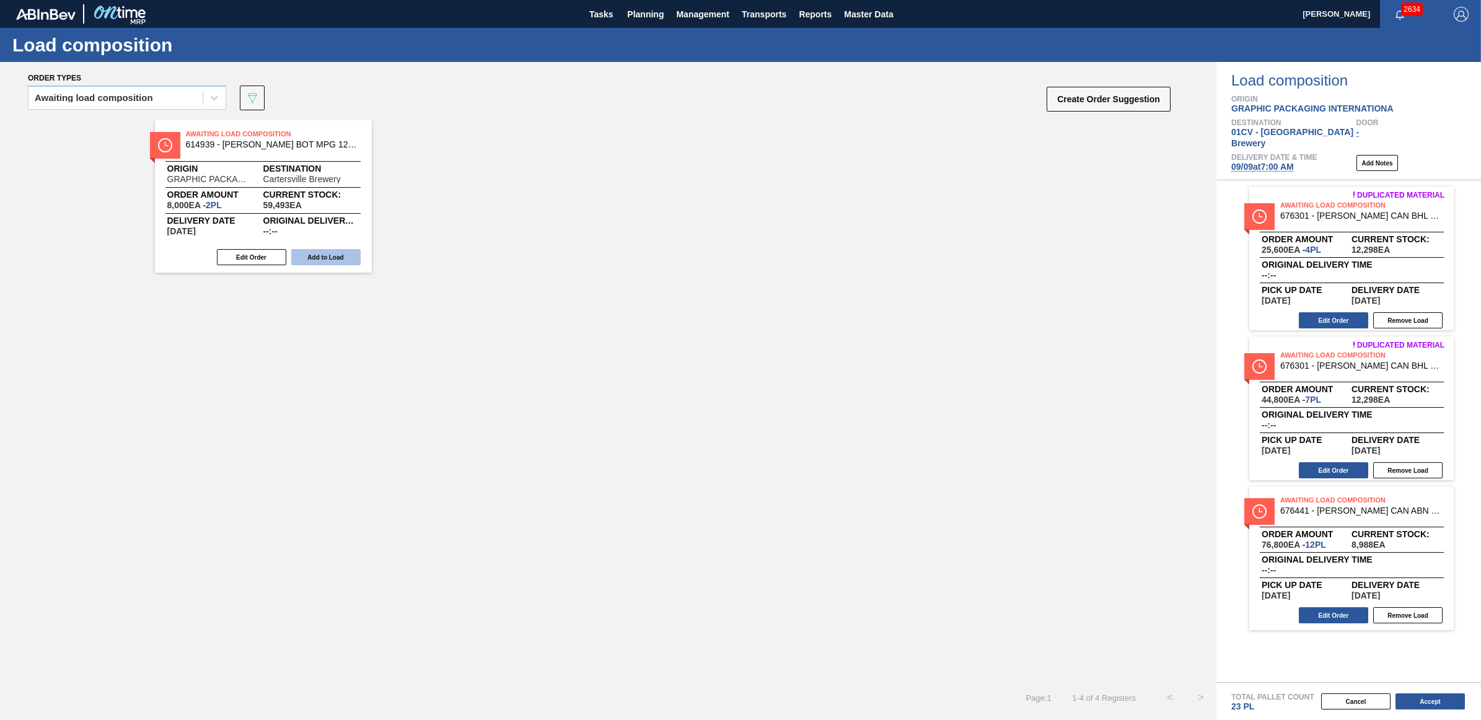
click at [332, 256] on button "Add to Load" at bounding box center [325, 257] width 69 height 16
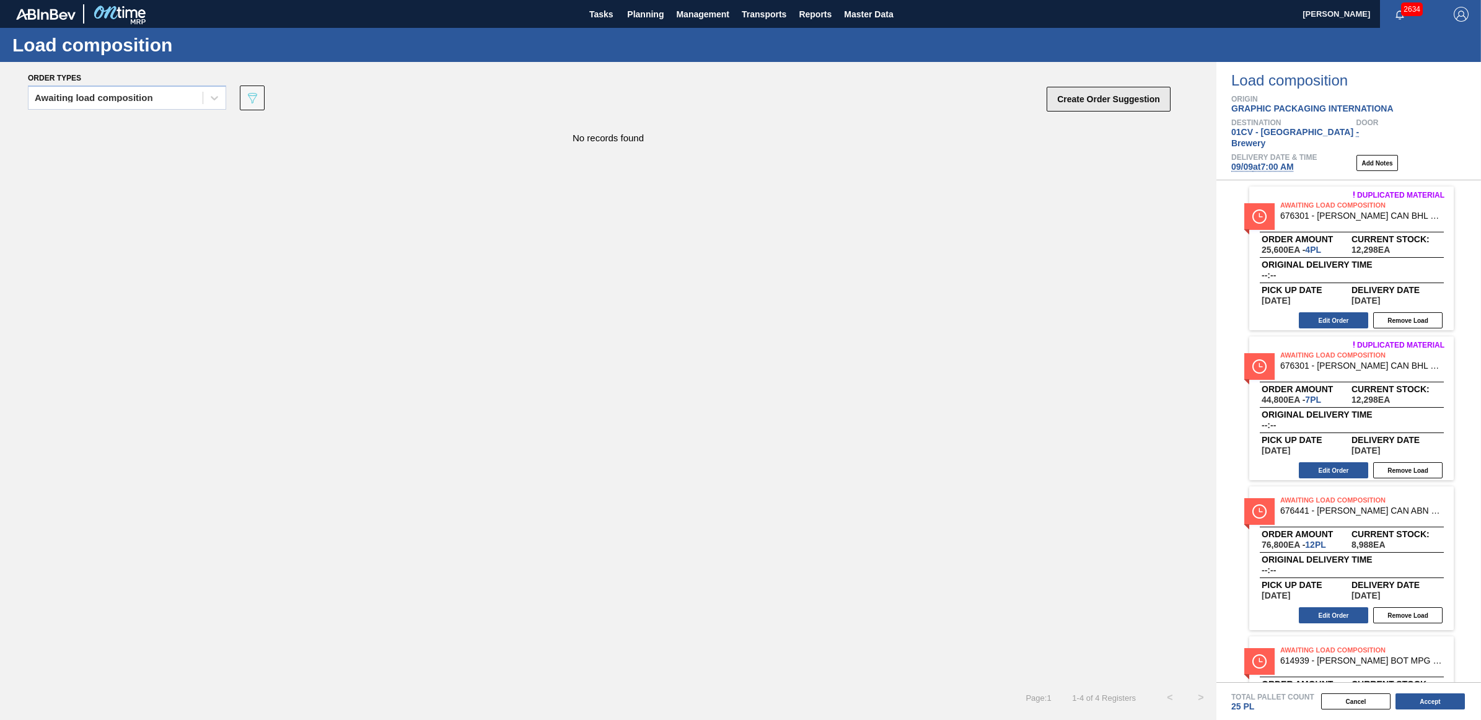
click at [1116, 94] on button "Create Order Suggestion" at bounding box center [1109, 99] width 124 height 25
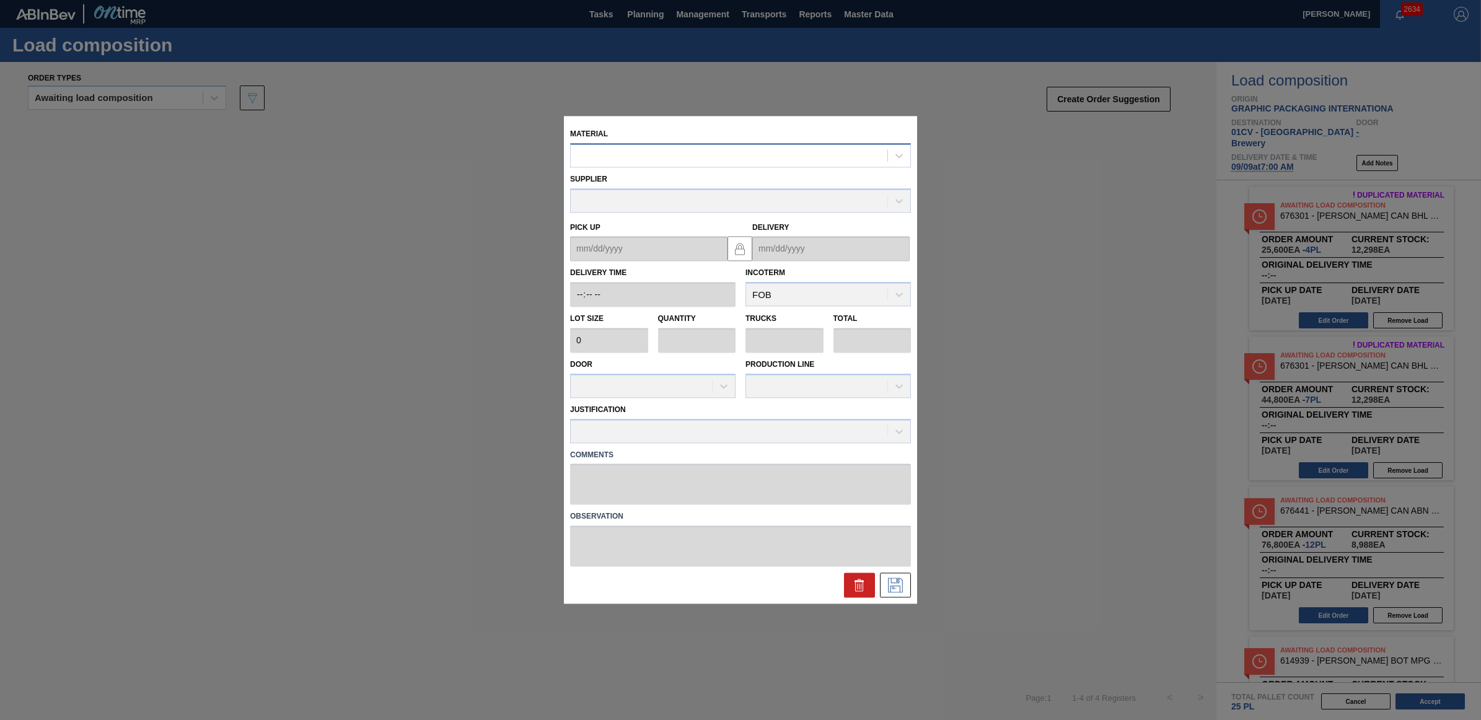
click at [690, 153] on div at bounding box center [729, 156] width 317 height 18
type input "614939"
type input "4,000"
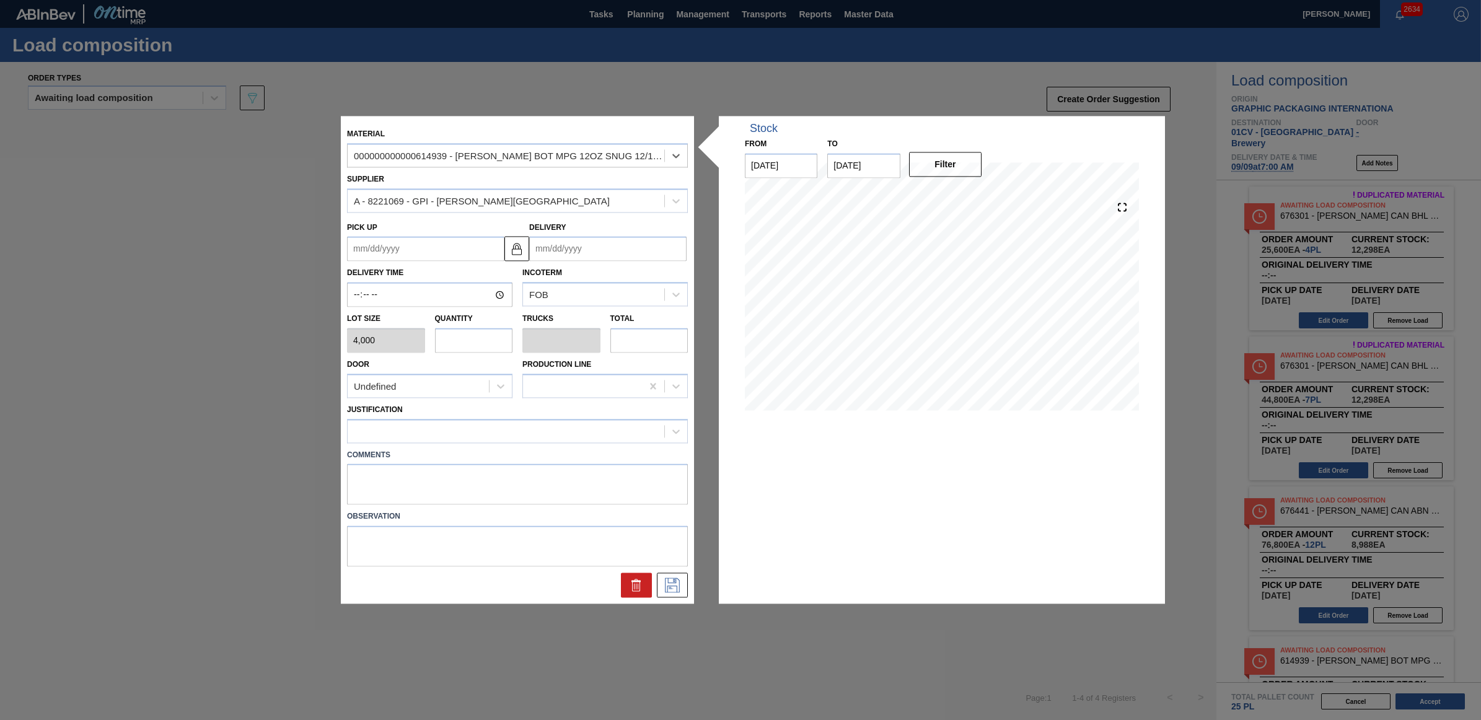
click at [457, 341] on input "text" at bounding box center [474, 340] width 78 height 25
type input "1"
type input "0.038"
type input "4,000"
type input "1"
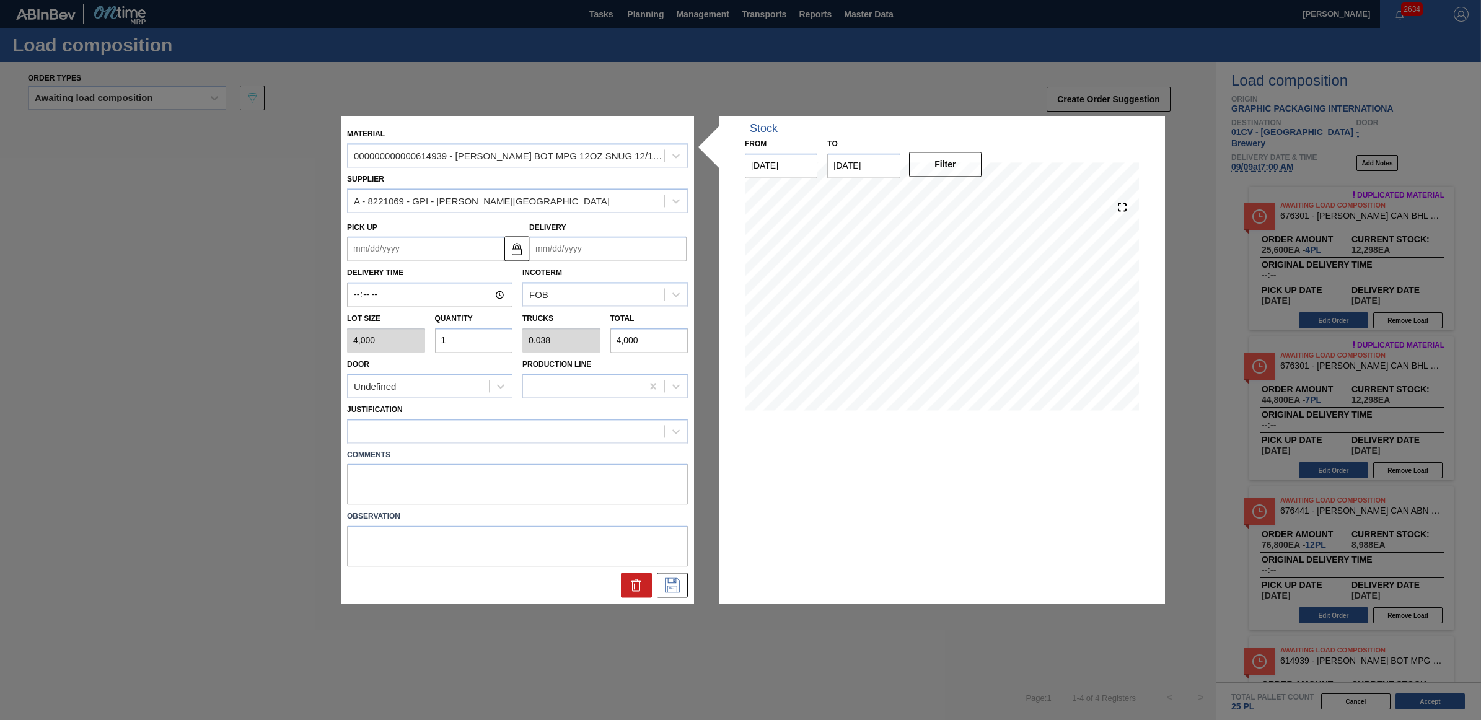
click at [593, 248] on input "Delivery" at bounding box center [607, 249] width 157 height 25
click at [580, 340] on div "9" at bounding box center [584, 338] width 17 height 17
type up "09/07/2025"
type input "09/09/2025"
click at [475, 433] on div at bounding box center [506, 431] width 317 height 18
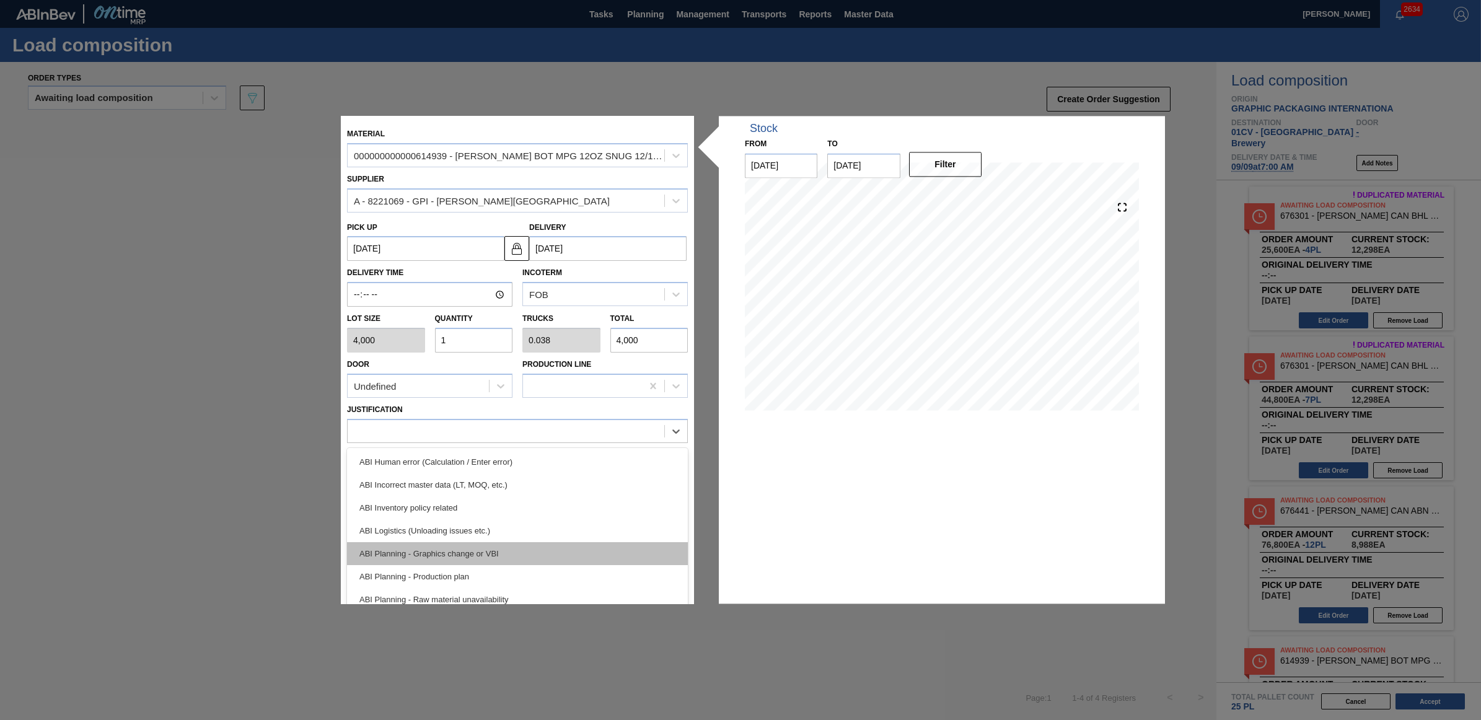
scroll to position [77, 0]
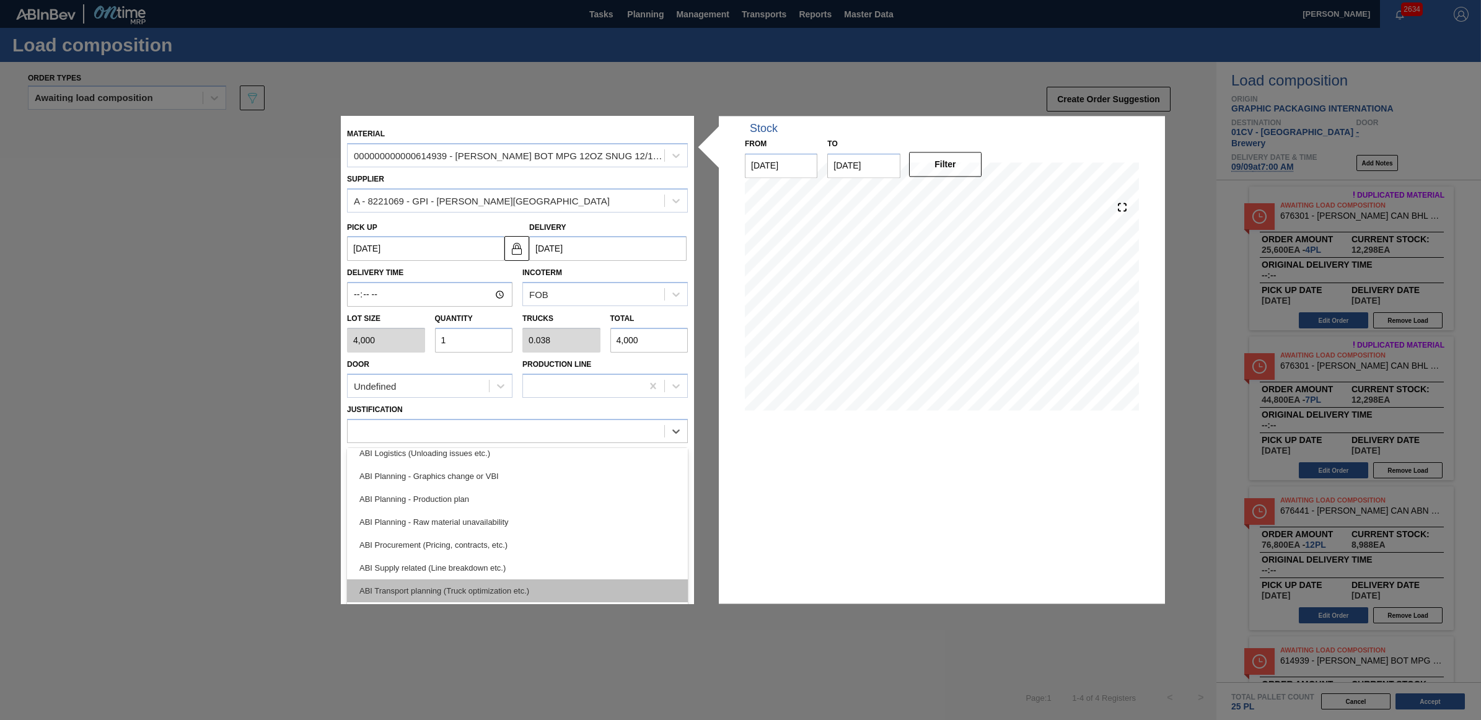
click at [472, 583] on div "ABI Transport planning (Truck optimization etc.)" at bounding box center [517, 591] width 341 height 23
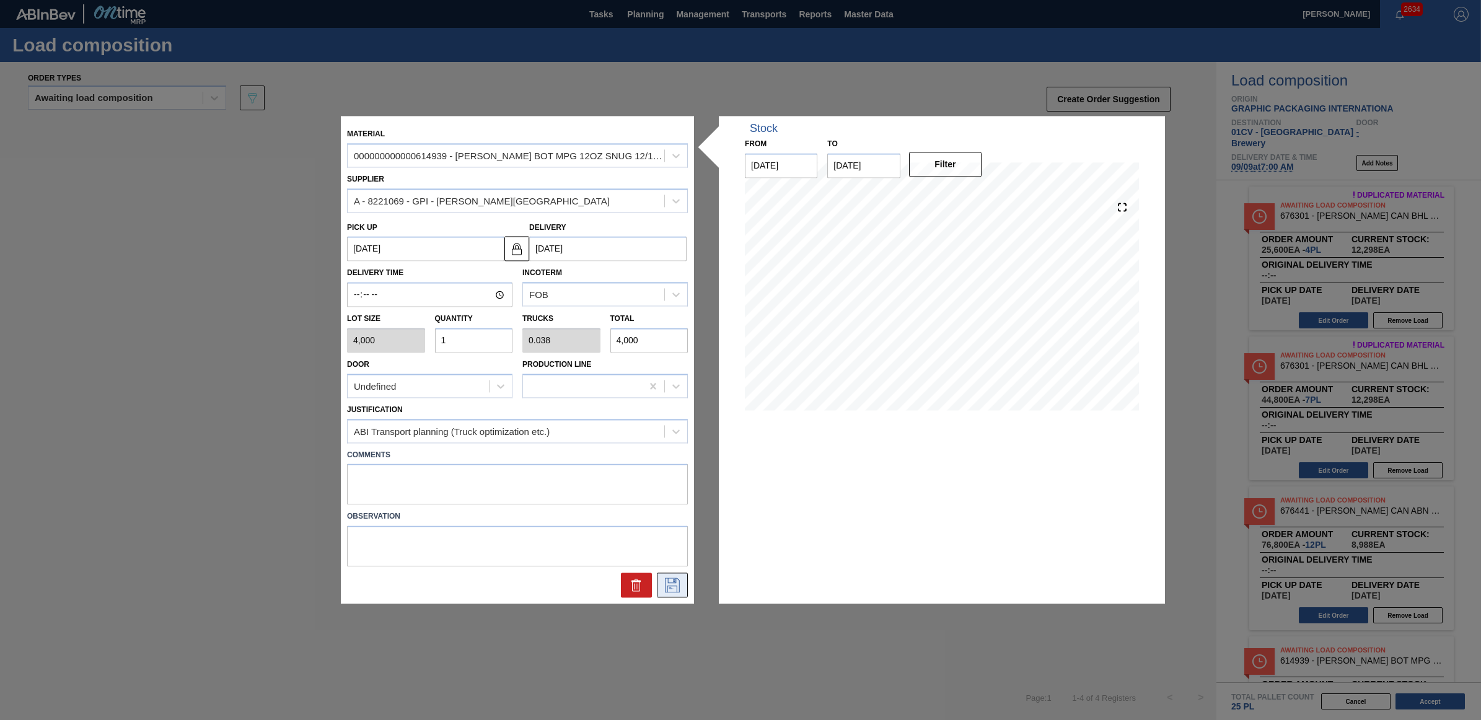
click at [668, 583] on icon at bounding box center [672, 585] width 15 height 15
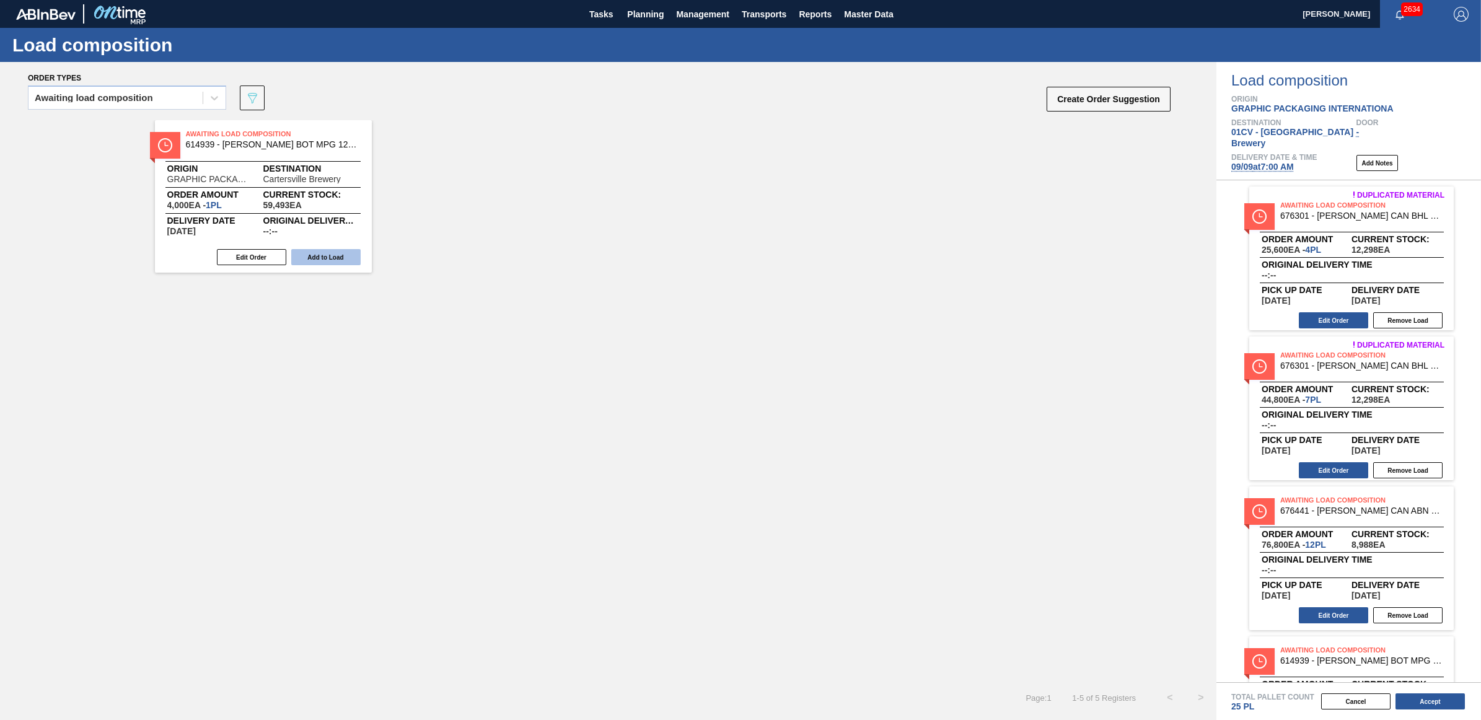
click at [323, 259] on button "Add to Load" at bounding box center [325, 257] width 69 height 16
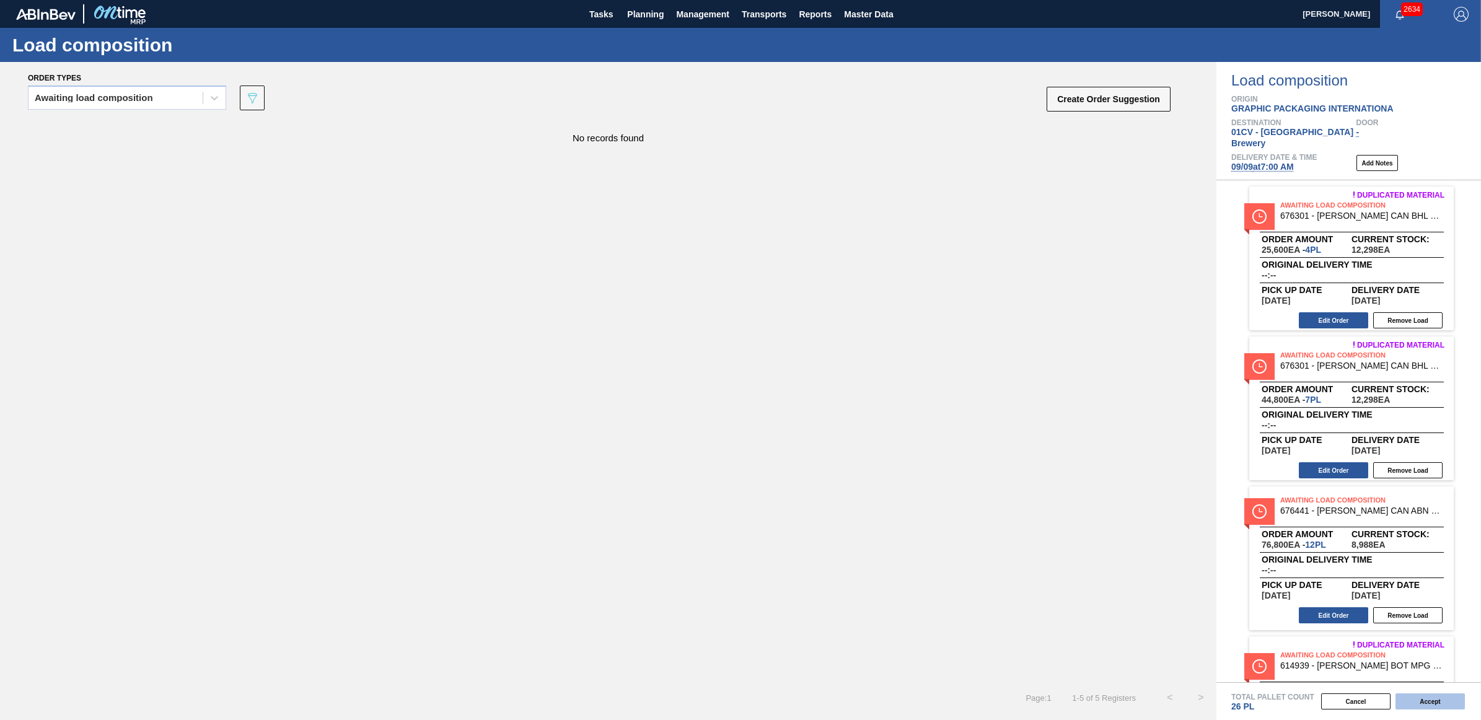
click at [1427, 699] on button "Accept" at bounding box center [1430, 702] width 69 height 16
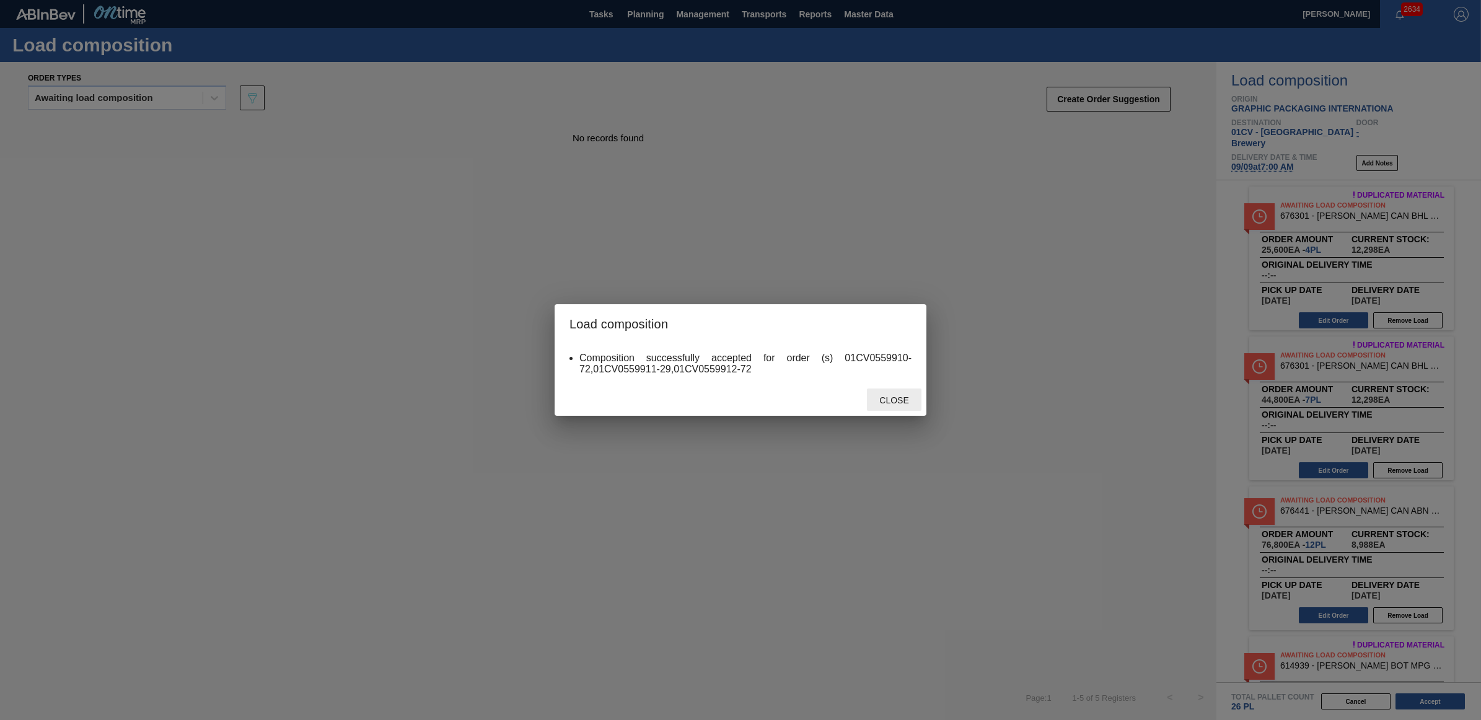
click at [897, 402] on span "Close" at bounding box center [894, 400] width 49 height 10
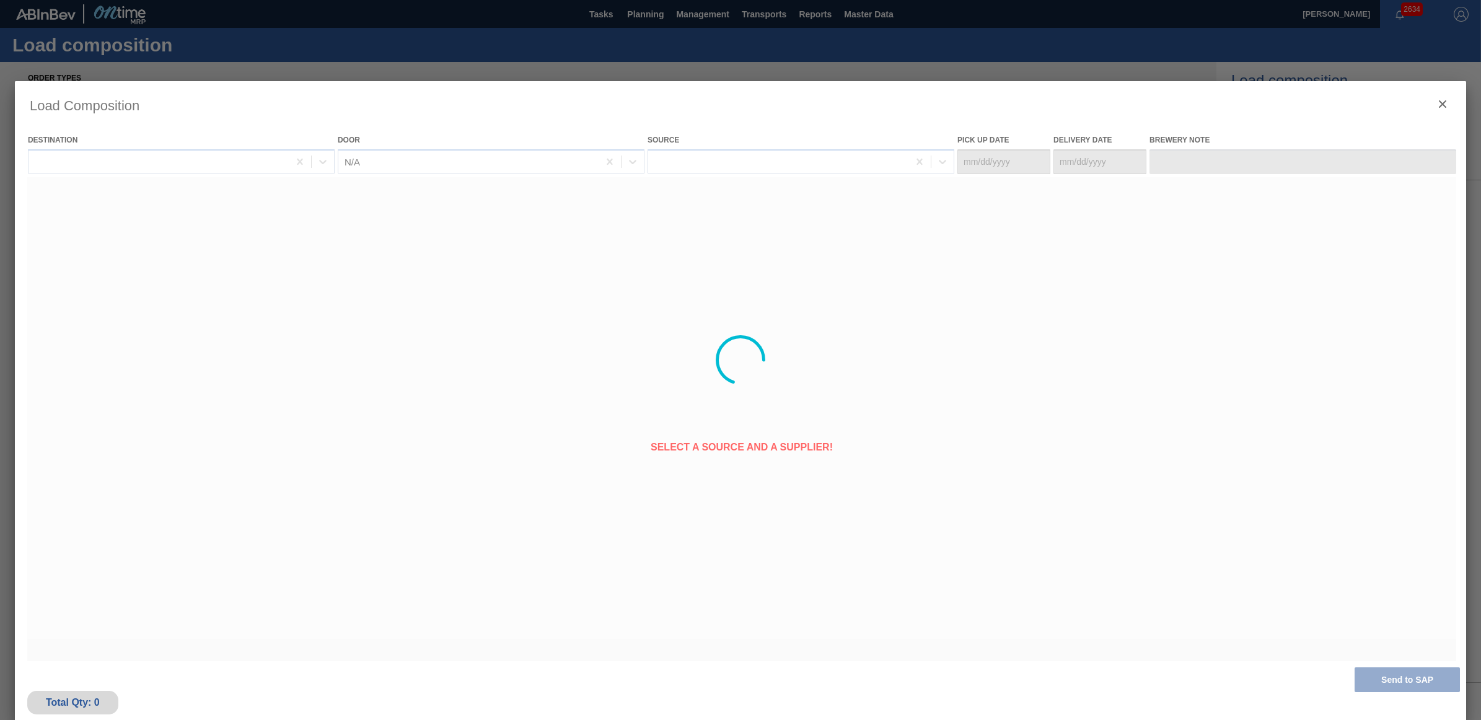
type Date "09/07/2025"
type Date "09/09/2025"
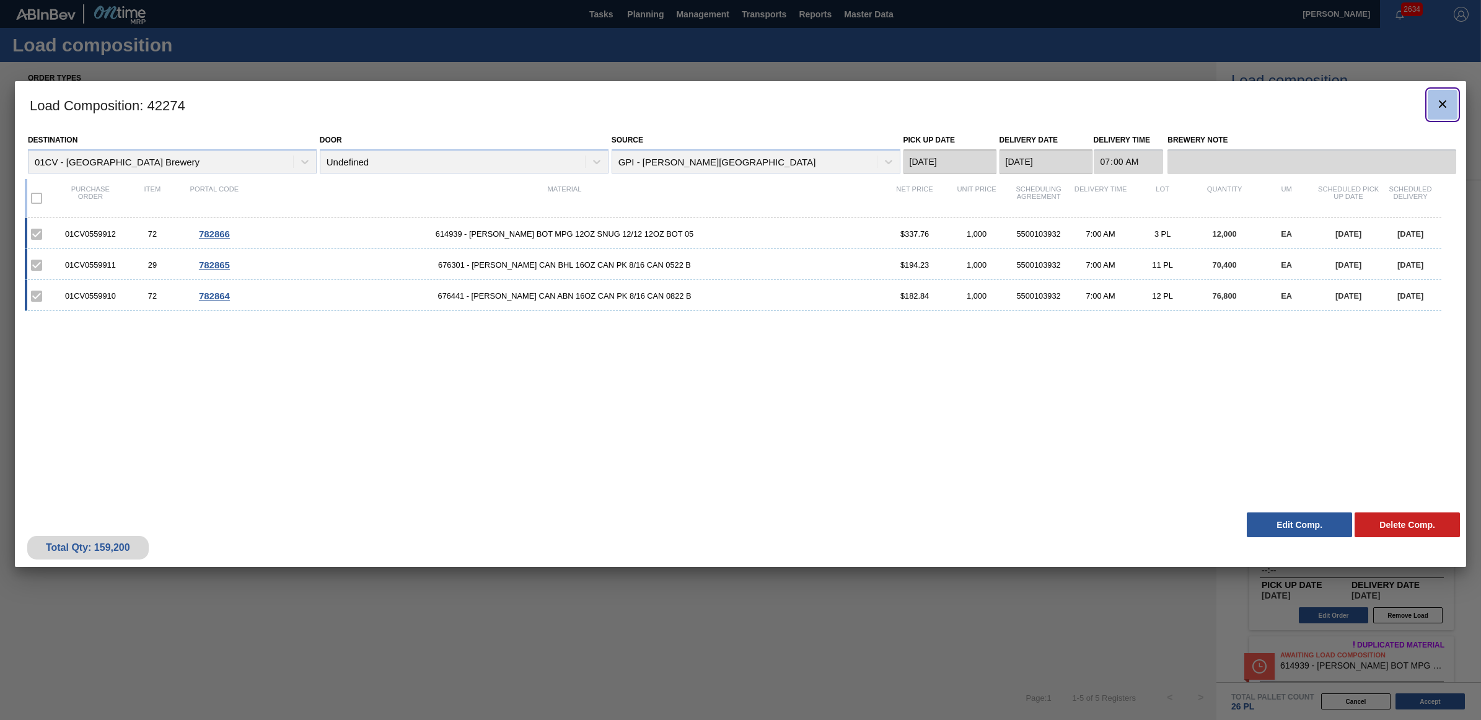
click at [1439, 103] on icon "botão de ícone" at bounding box center [1443, 104] width 15 height 15
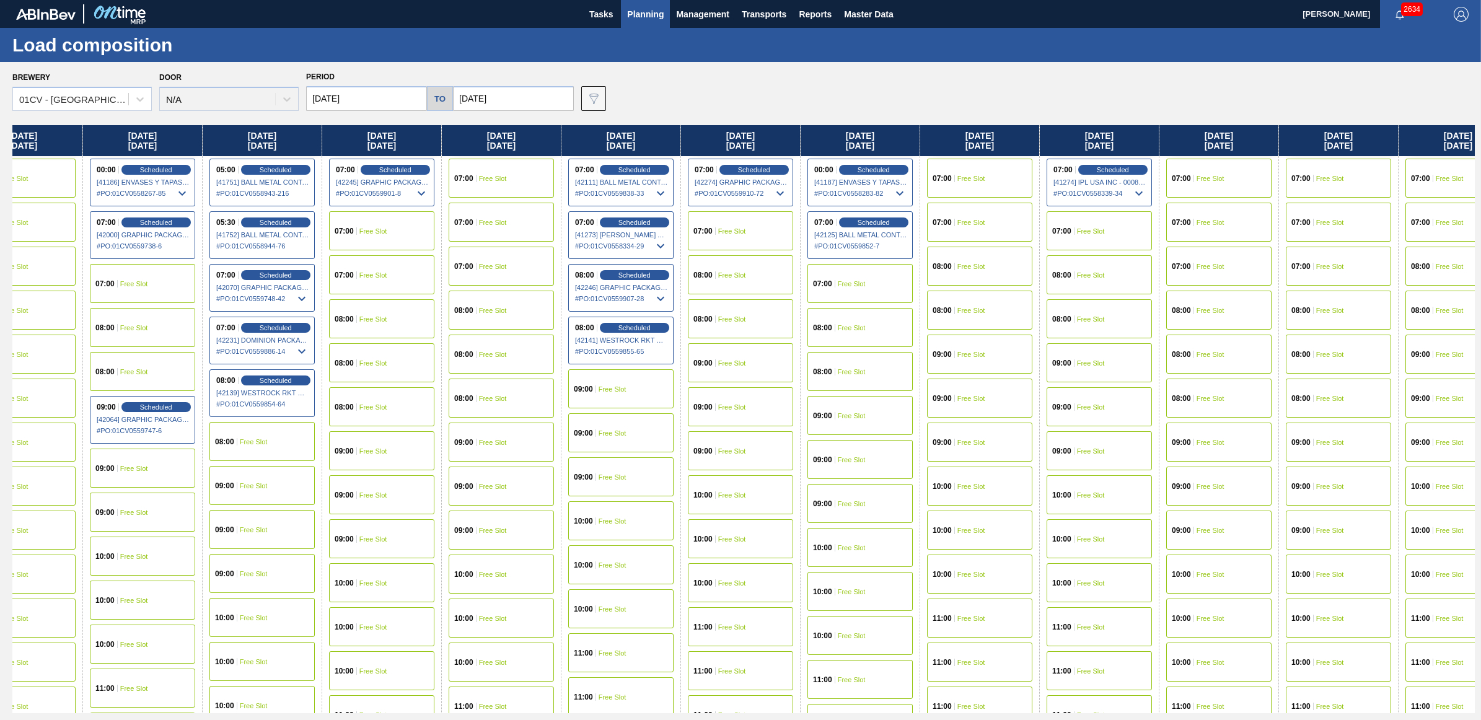
scroll to position [0, 289]
drag, startPoint x: 1088, startPoint y: 135, endPoint x: 769, endPoint y: 138, distance: 319.2
click at [769, 138] on div "Monday 09/01/2025 07:00 Scheduled [41493] BALL METAL CONTAINER GROUP - 00082216…" at bounding box center [743, 419] width 1463 height 588
click at [863, 280] on span "Free Slot" at bounding box center [851, 283] width 28 height 7
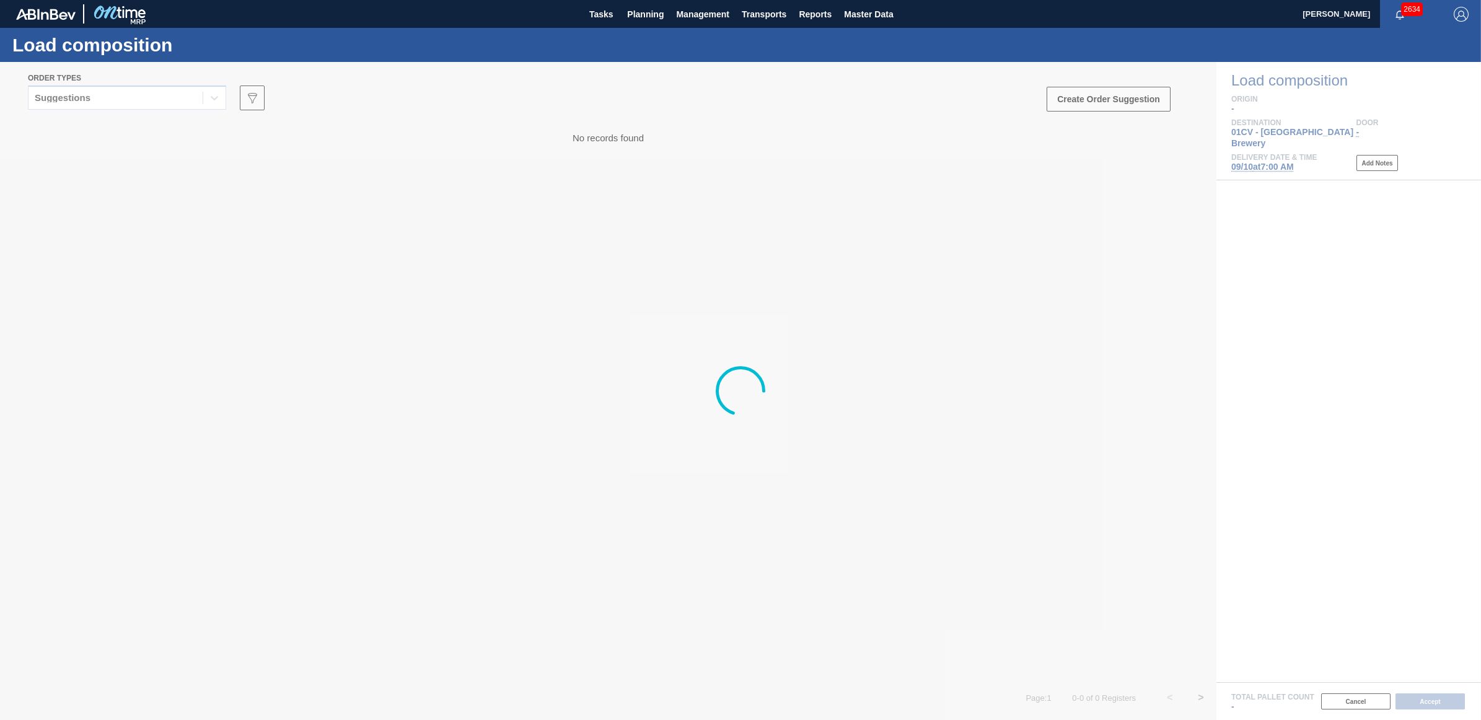
click at [81, 97] on div at bounding box center [740, 391] width 1481 height 658
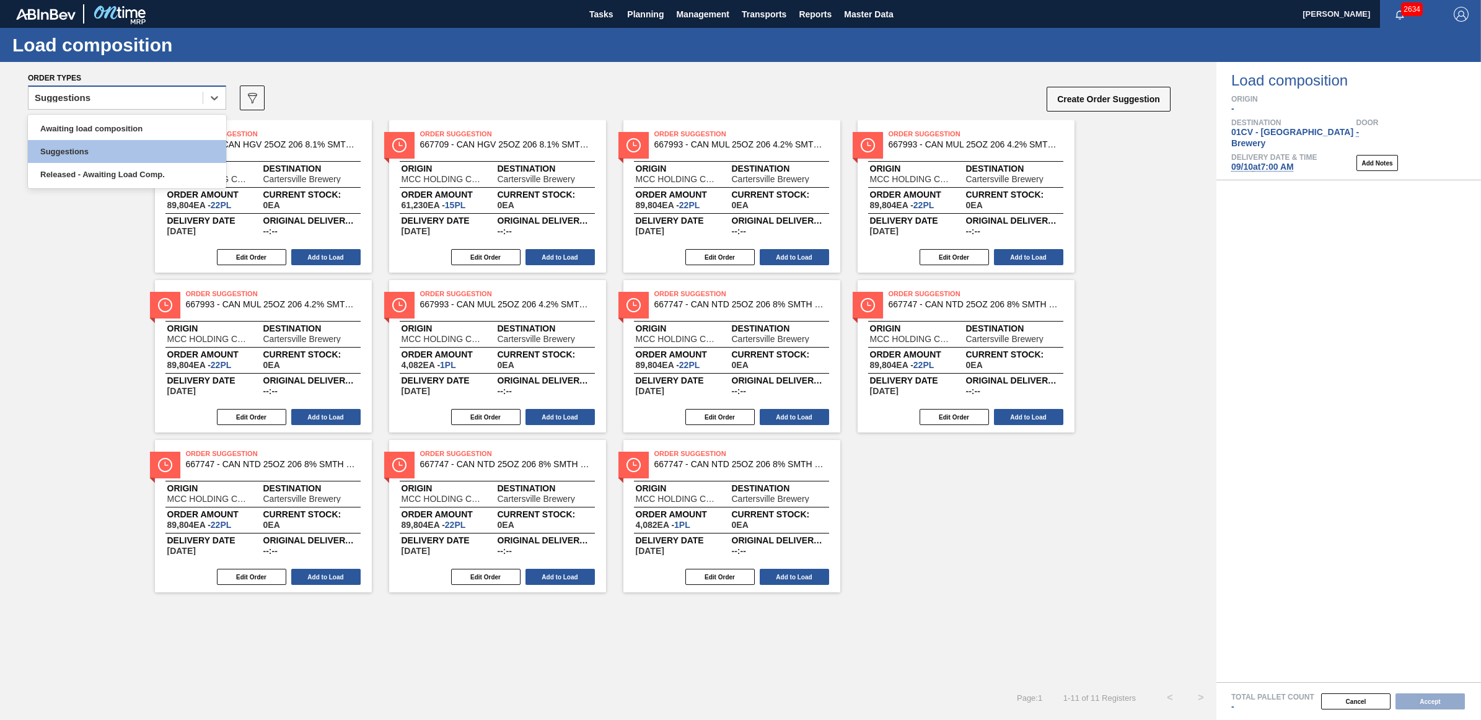
click at [108, 91] on div "Suggestions" at bounding box center [116, 98] width 174 height 18
click at [115, 120] on div "Awaiting load composition" at bounding box center [127, 128] width 198 height 23
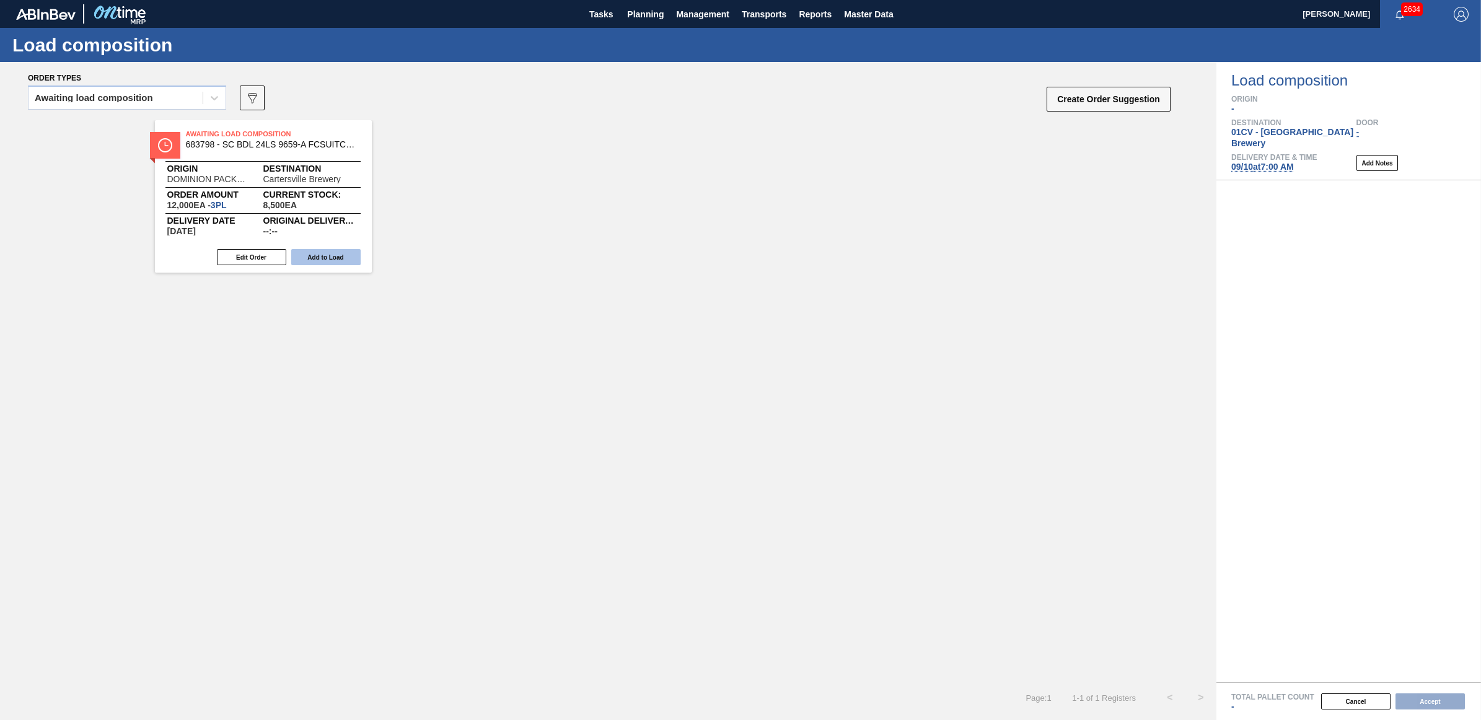
click at [330, 255] on button "Add to Load" at bounding box center [325, 257] width 69 height 16
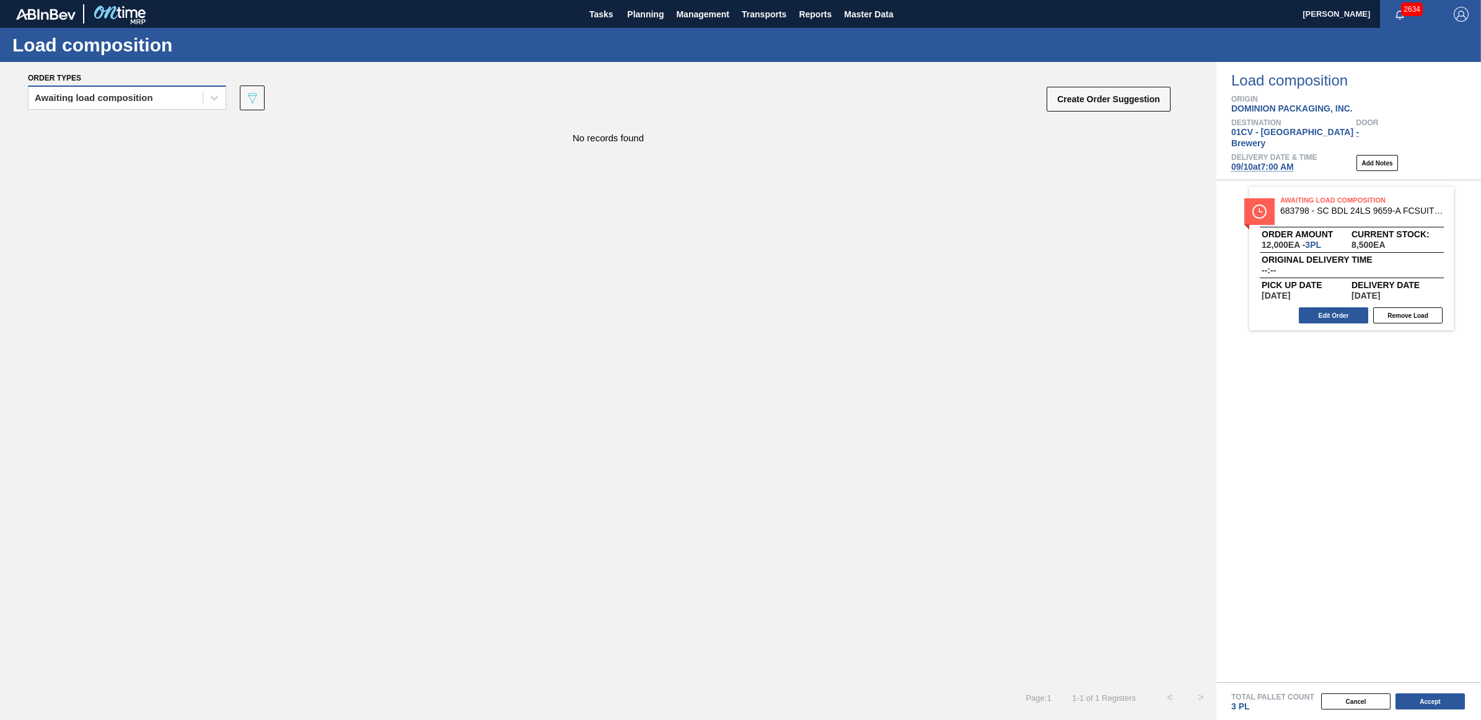
click at [86, 96] on div "Awaiting load composition" at bounding box center [94, 98] width 118 height 9
click at [81, 127] on div "Awaiting load composition" at bounding box center [127, 128] width 198 height 23
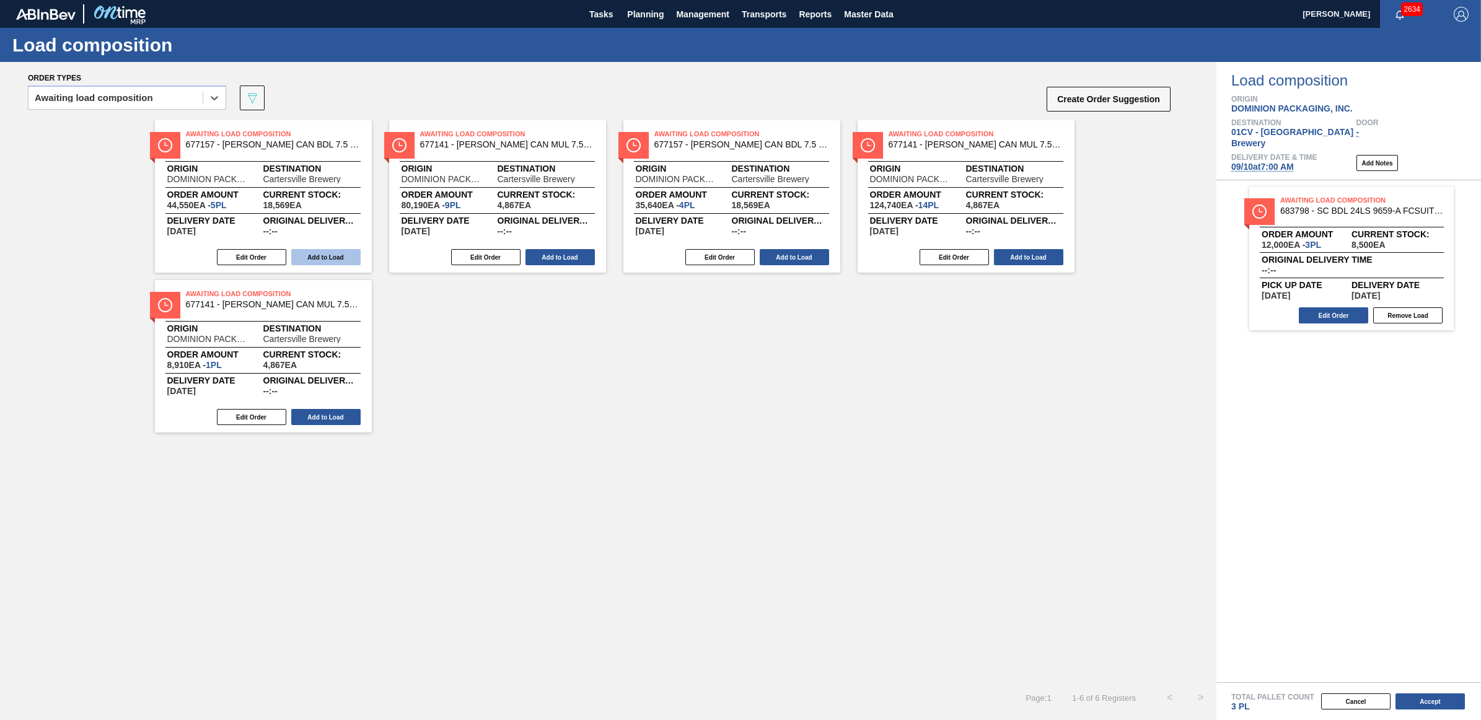
click at [348, 259] on button "Add to Load" at bounding box center [325, 257] width 69 height 16
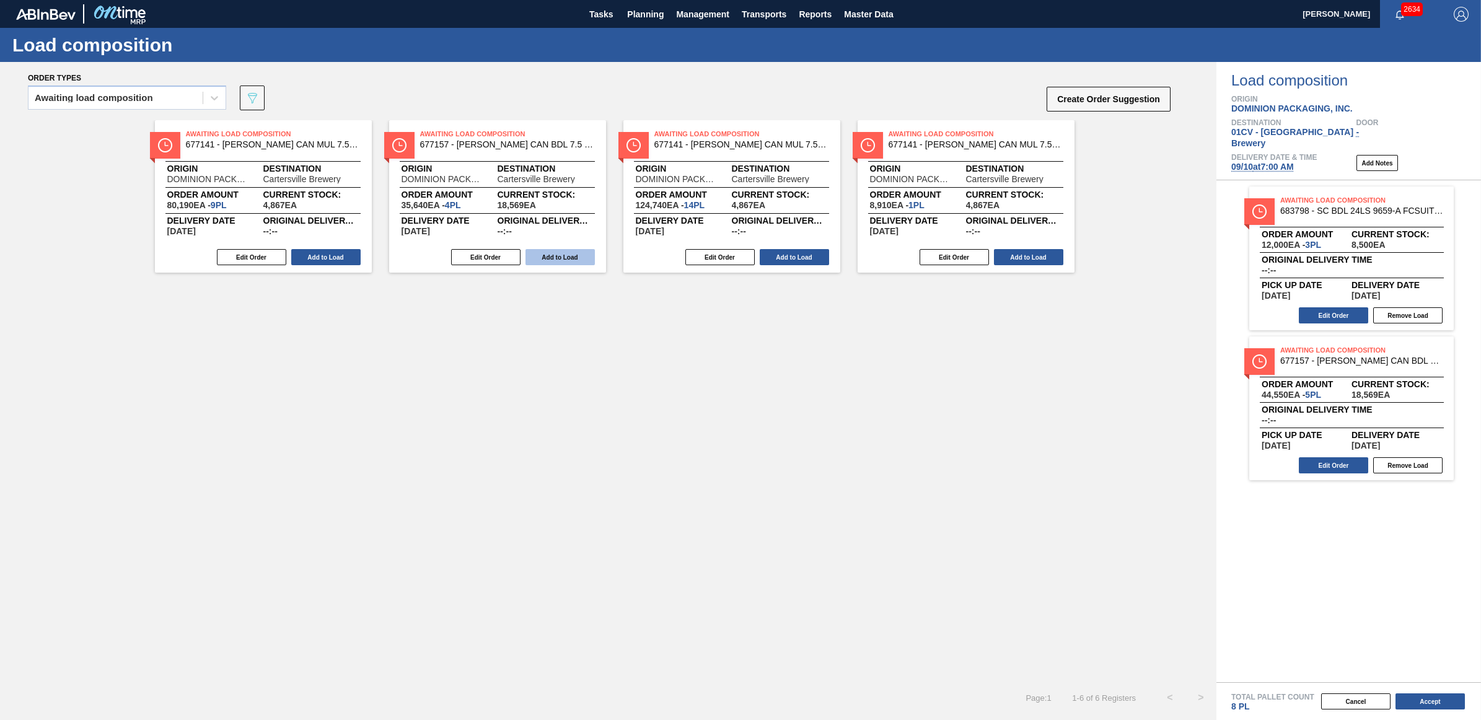
click at [571, 252] on button "Add to Load" at bounding box center [560, 257] width 69 height 16
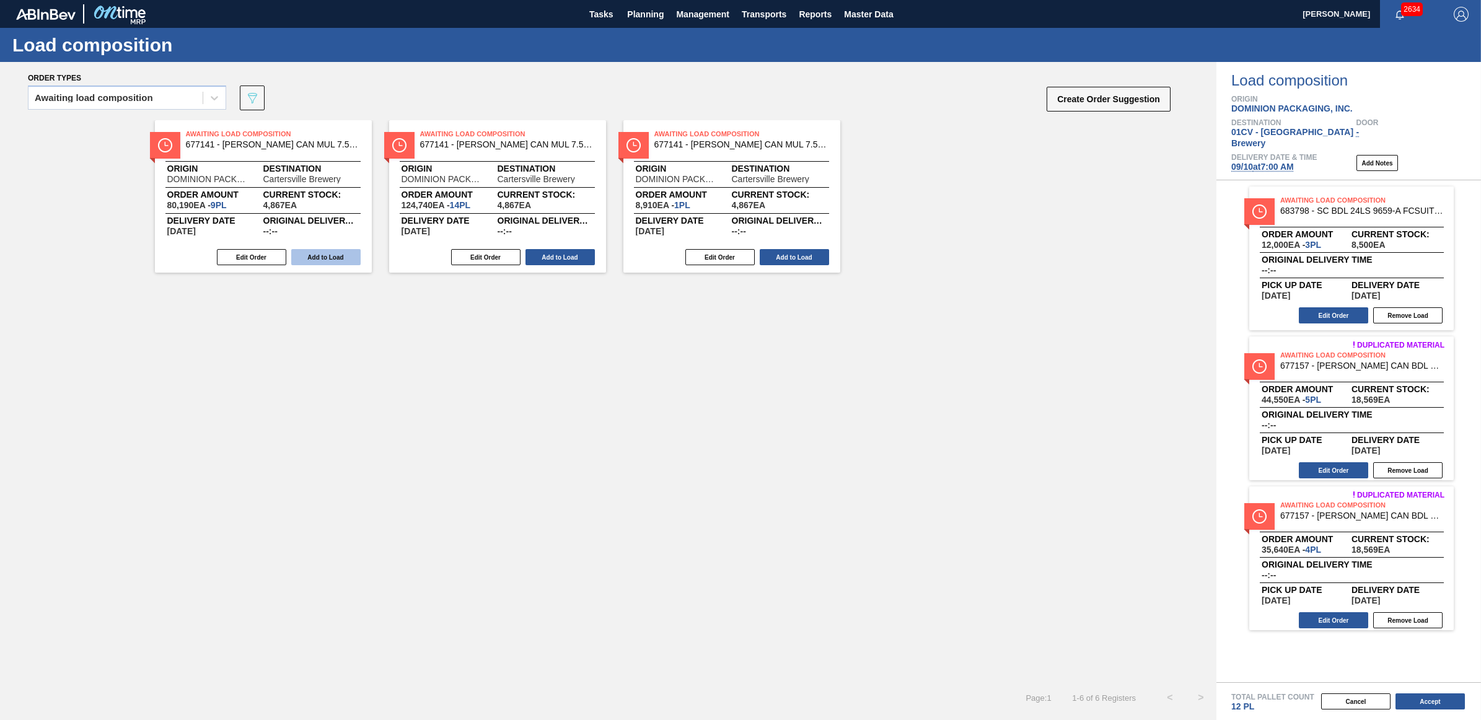
click at [344, 255] on button "Add to Load" at bounding box center [325, 257] width 69 height 16
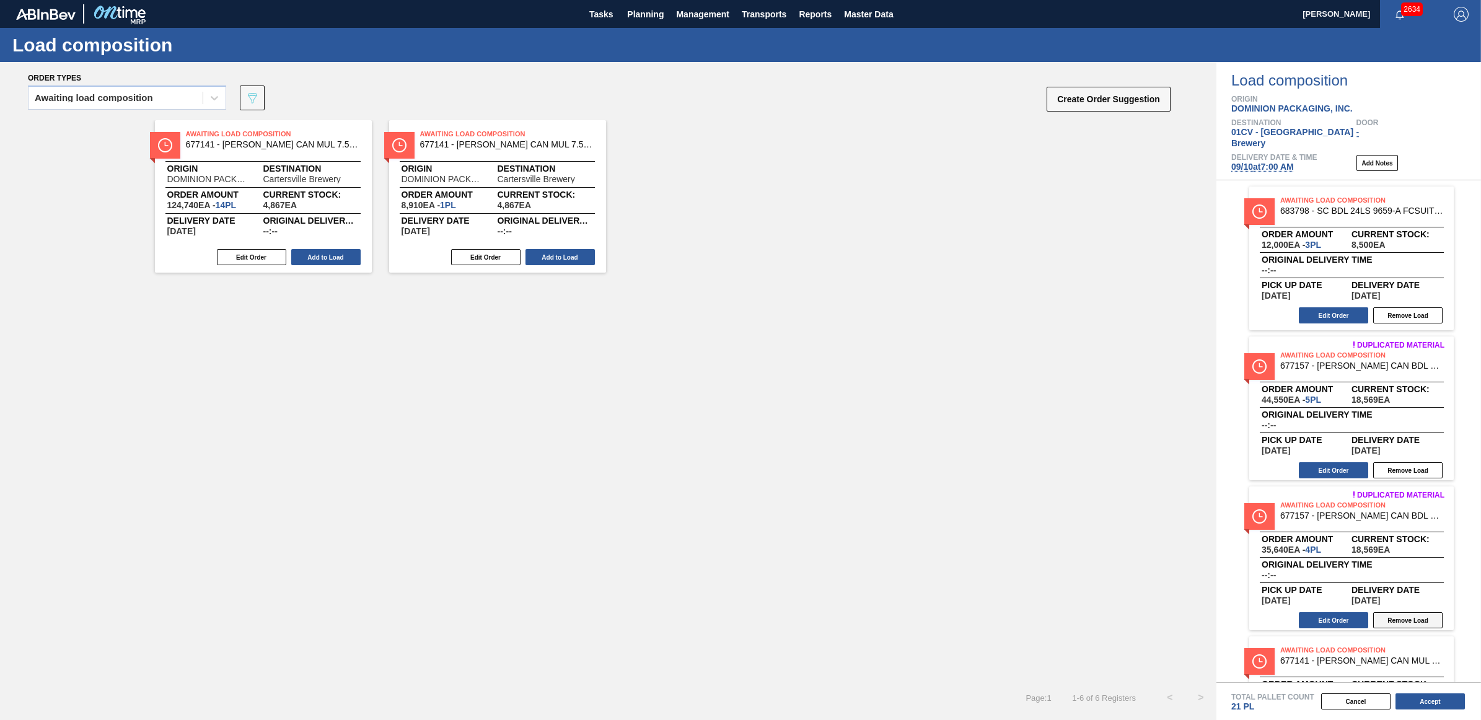
scroll to position [94, 0]
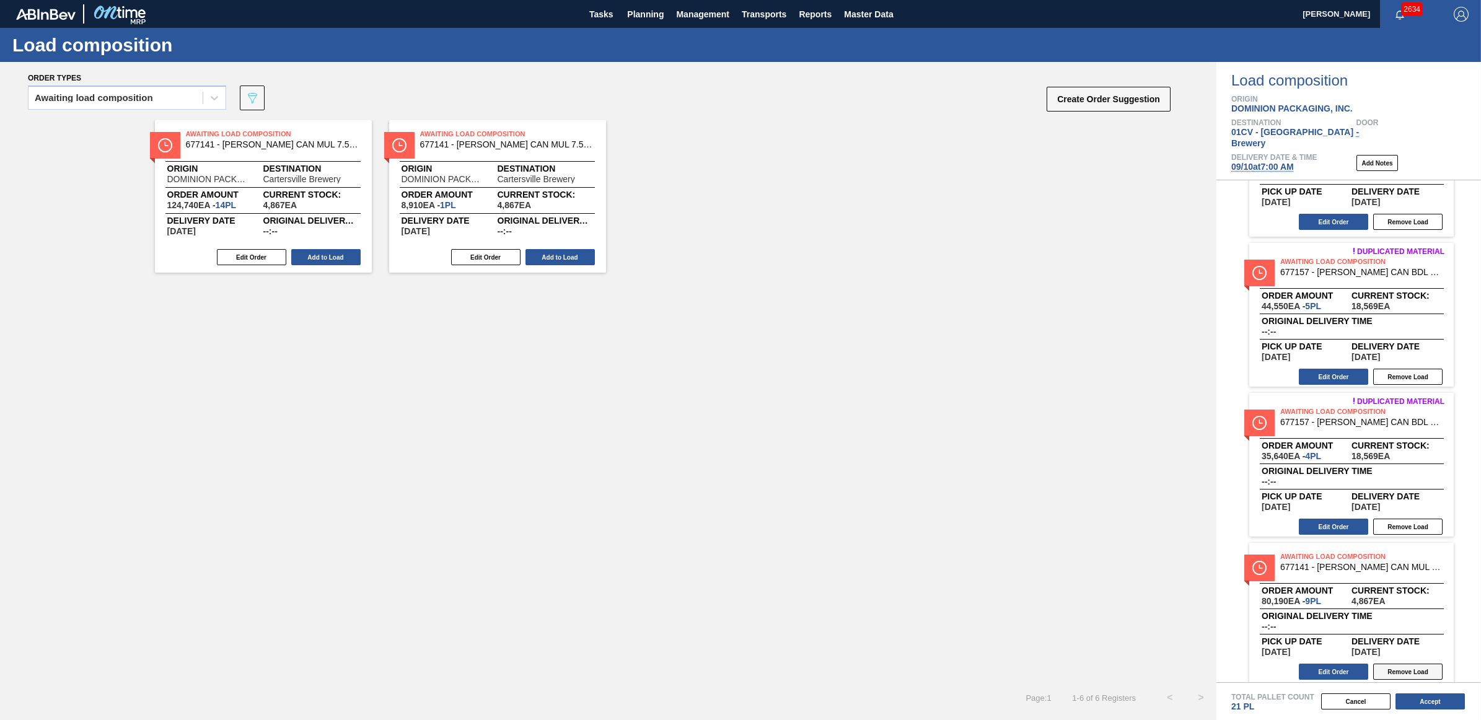
click at [1406, 664] on button "Remove Load" at bounding box center [1408, 672] width 69 height 16
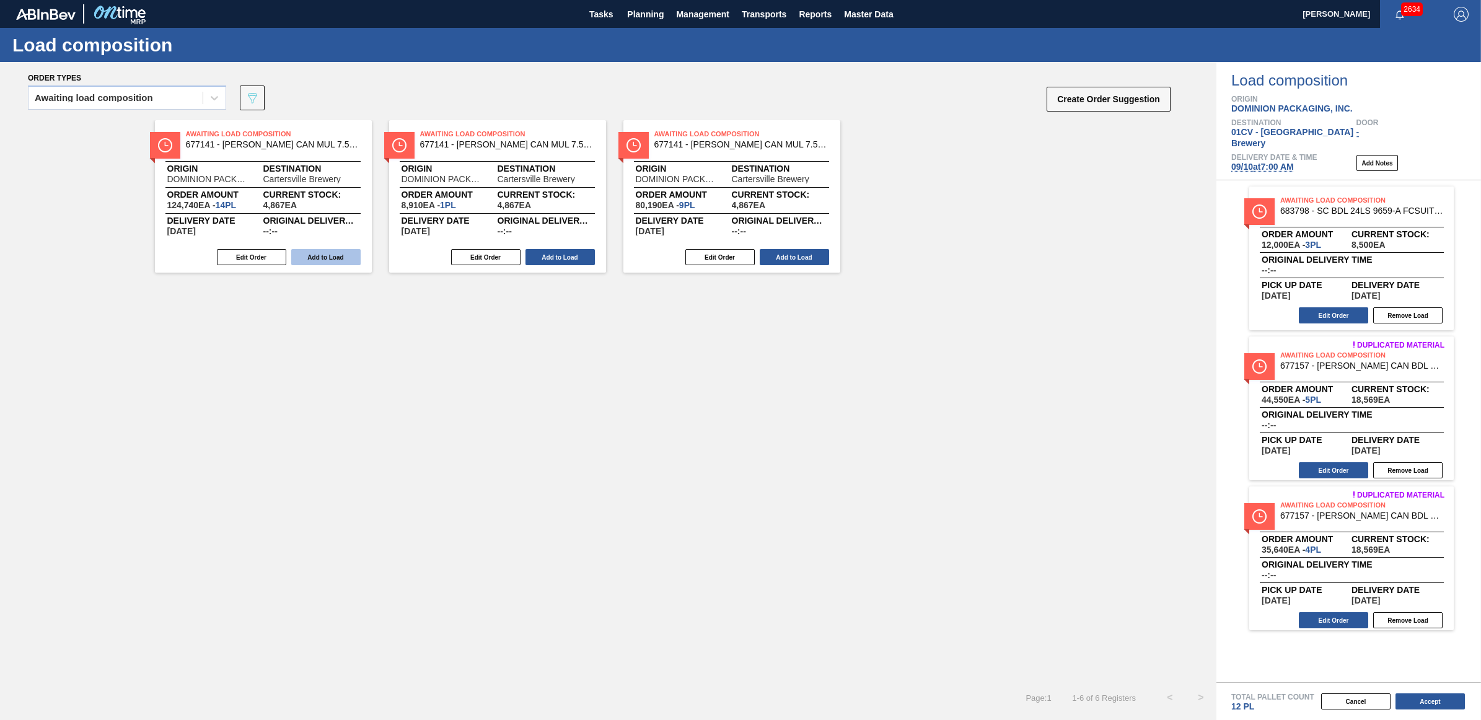
click at [355, 253] on button "Add to Load" at bounding box center [325, 257] width 69 height 16
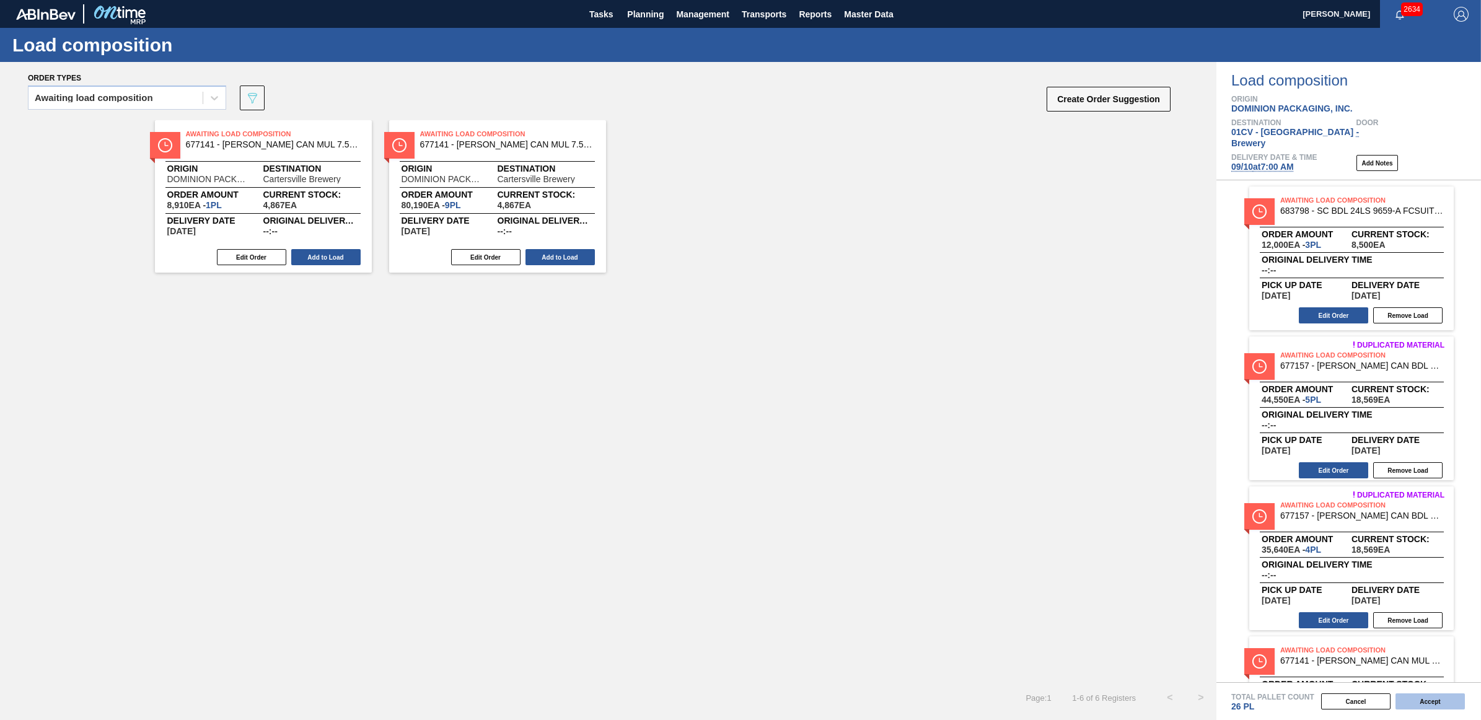
click at [1418, 695] on button "Accept" at bounding box center [1430, 702] width 69 height 16
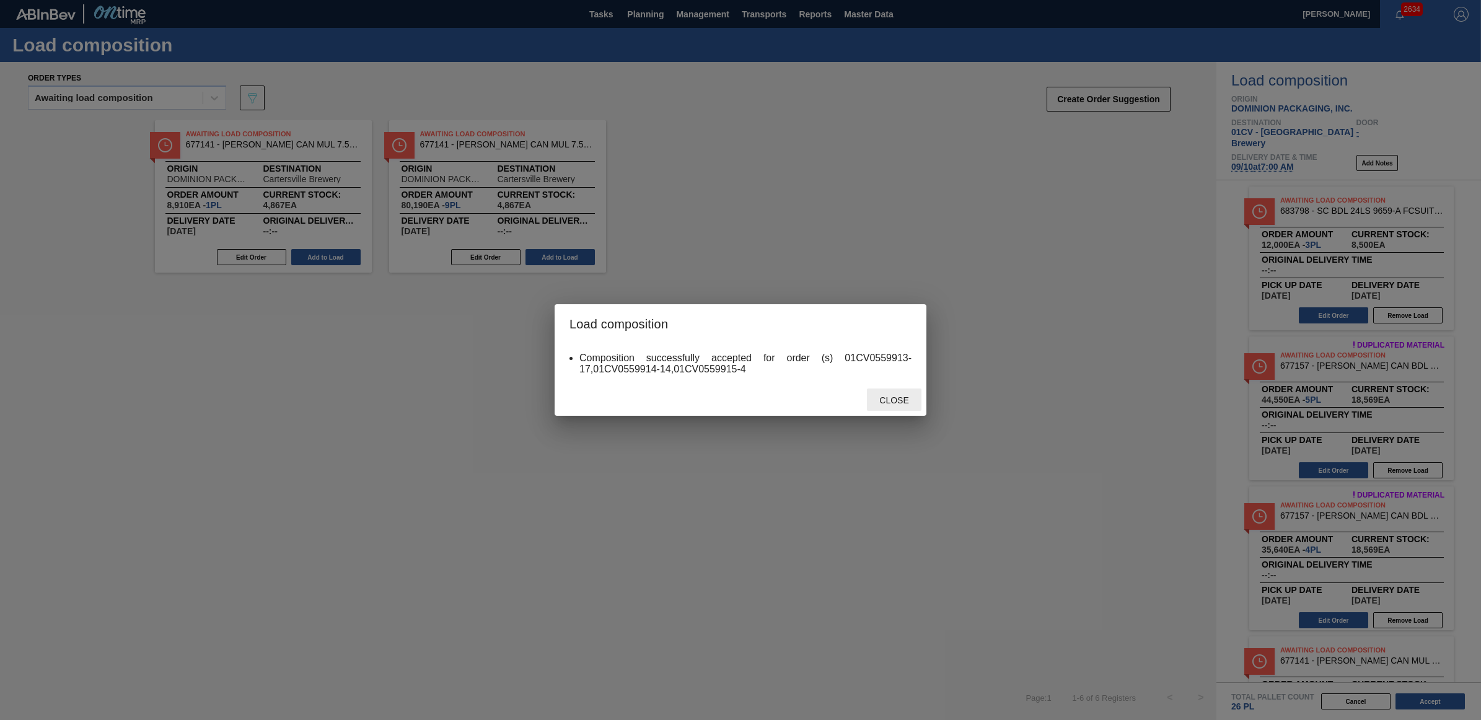
click at [894, 395] on div "Close" at bounding box center [894, 400] width 55 height 23
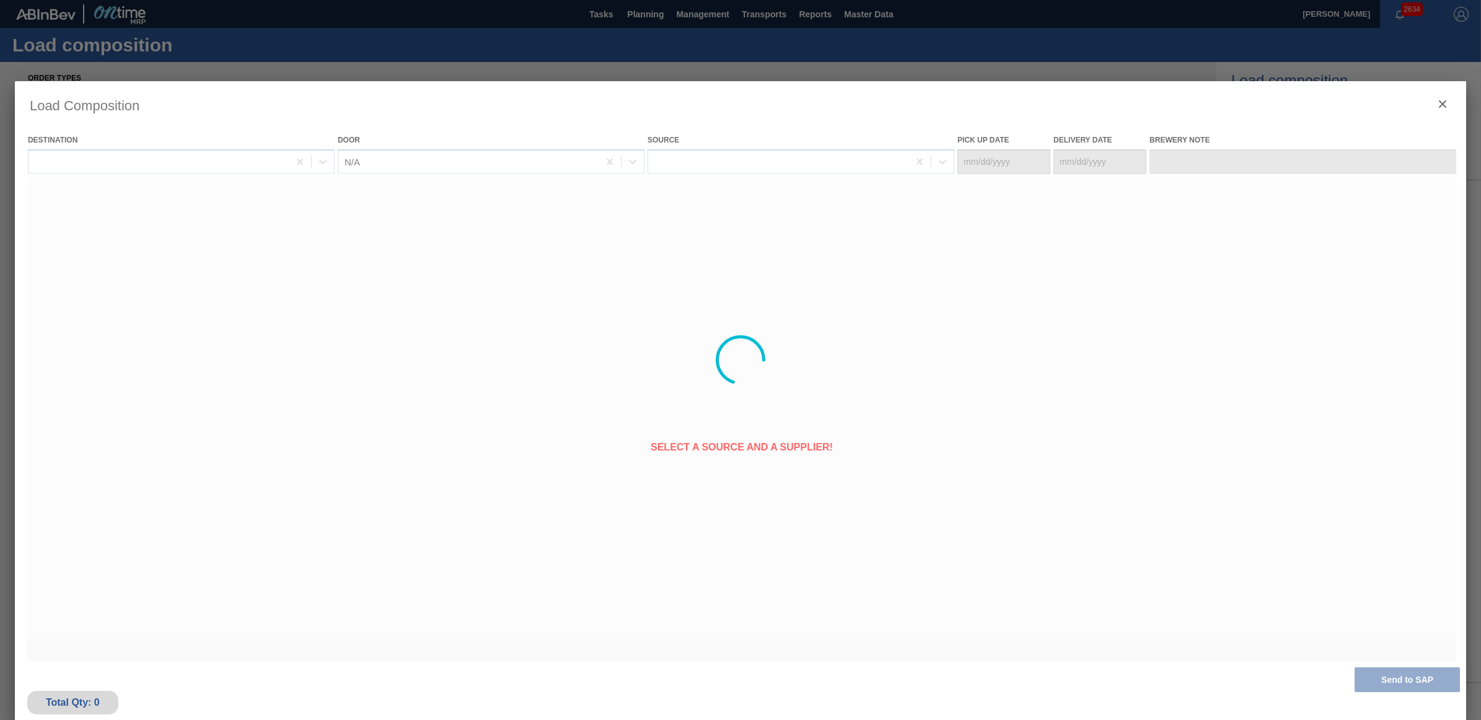
type Date "09/09/2025"
type Date "[DATE]"
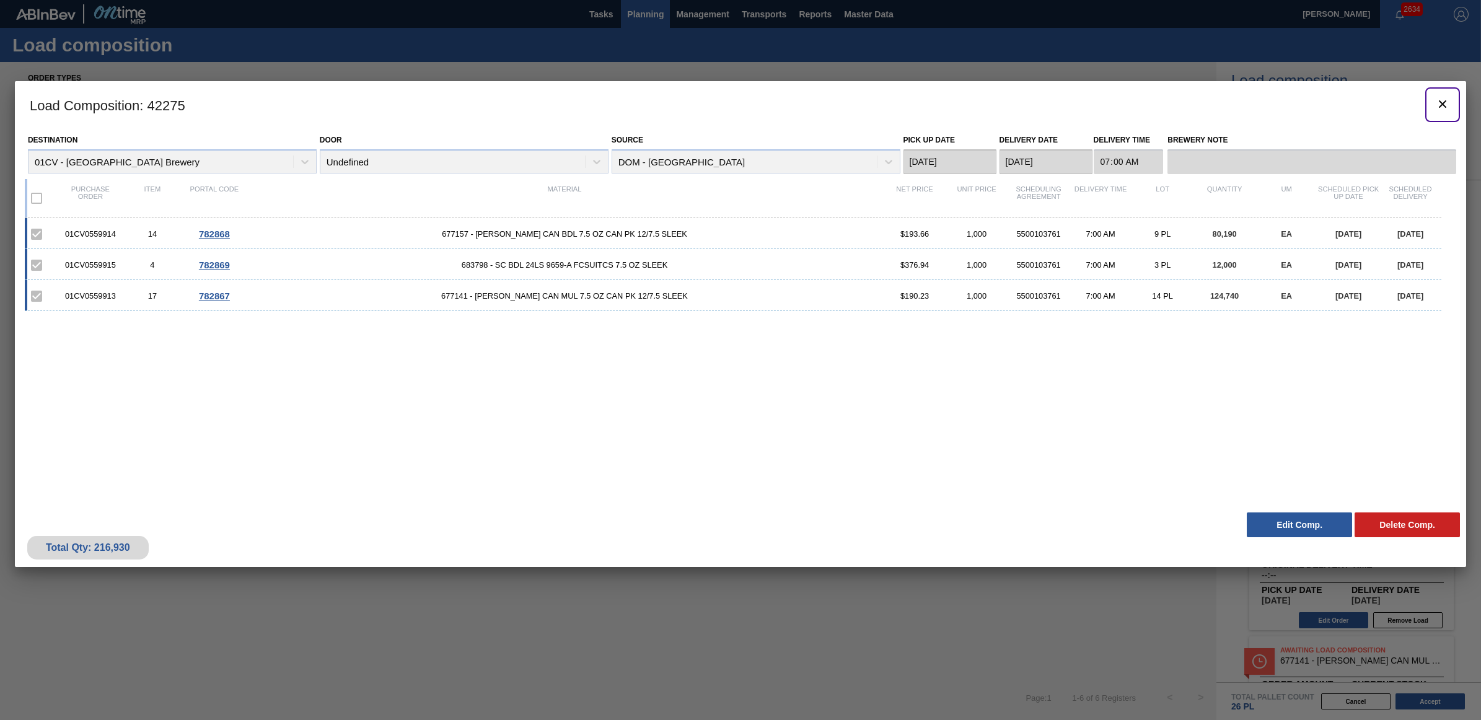
drag, startPoint x: 1441, startPoint y: 103, endPoint x: 642, endPoint y: 20, distance: 803.9
click at [1441, 103] on icon "botão de ícone" at bounding box center [1443, 104] width 15 height 15
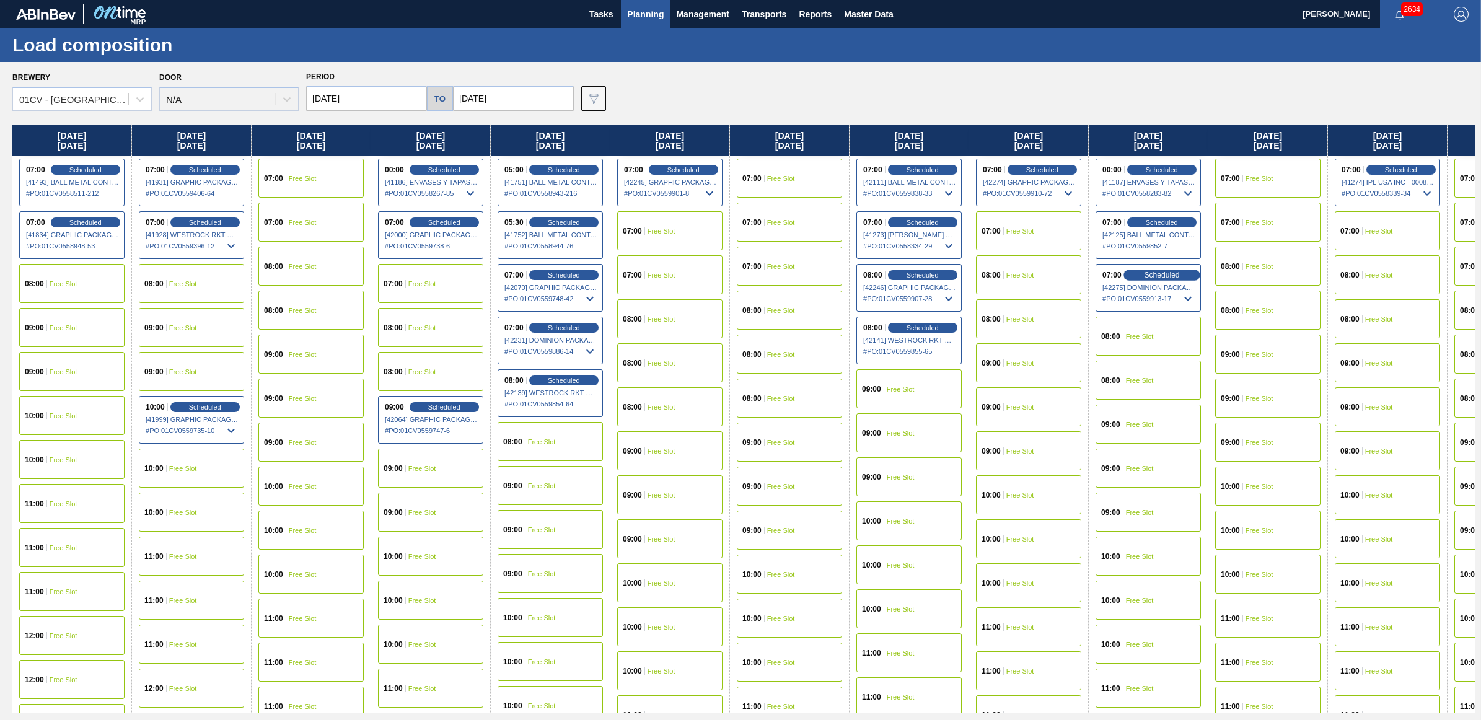
click at [1168, 275] on span "Scheduled" at bounding box center [1161, 275] width 35 height 8
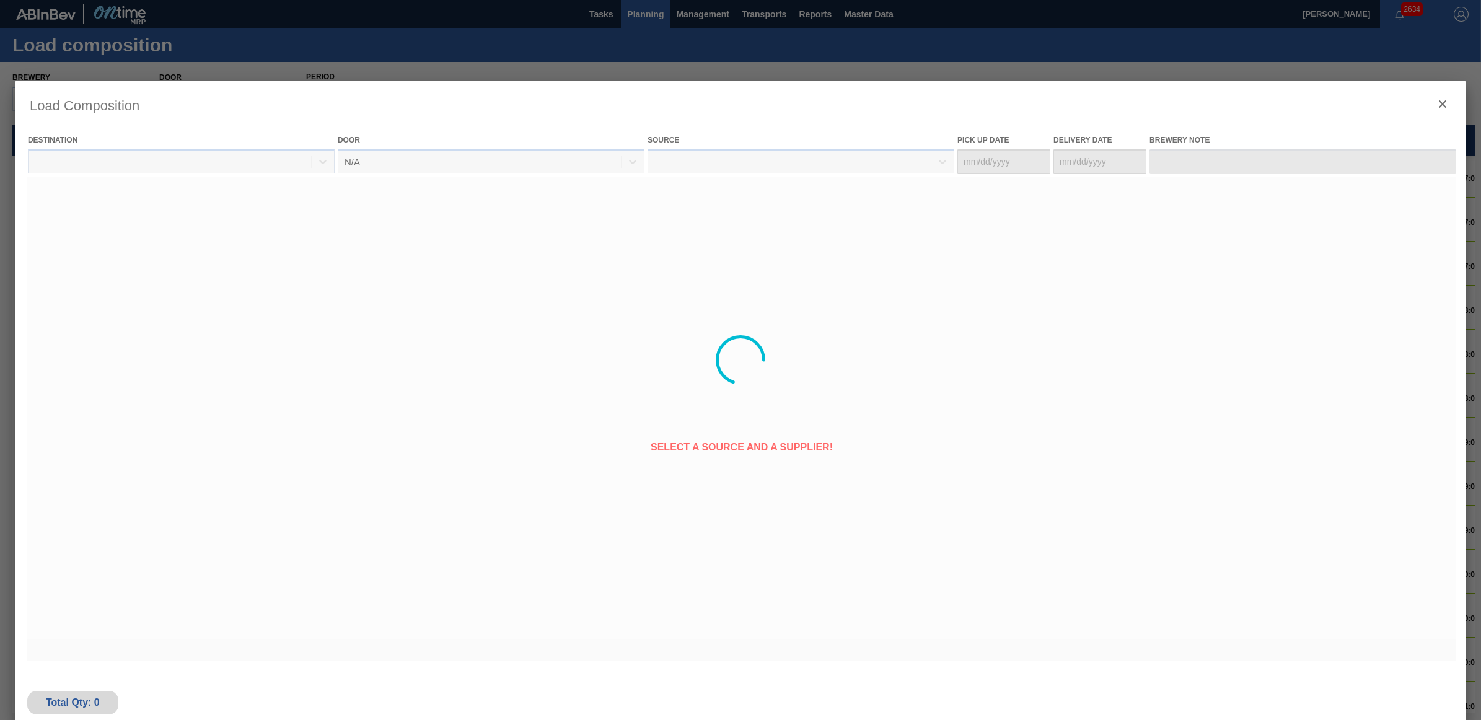
type Date "09/09/2025"
type Date "[DATE]"
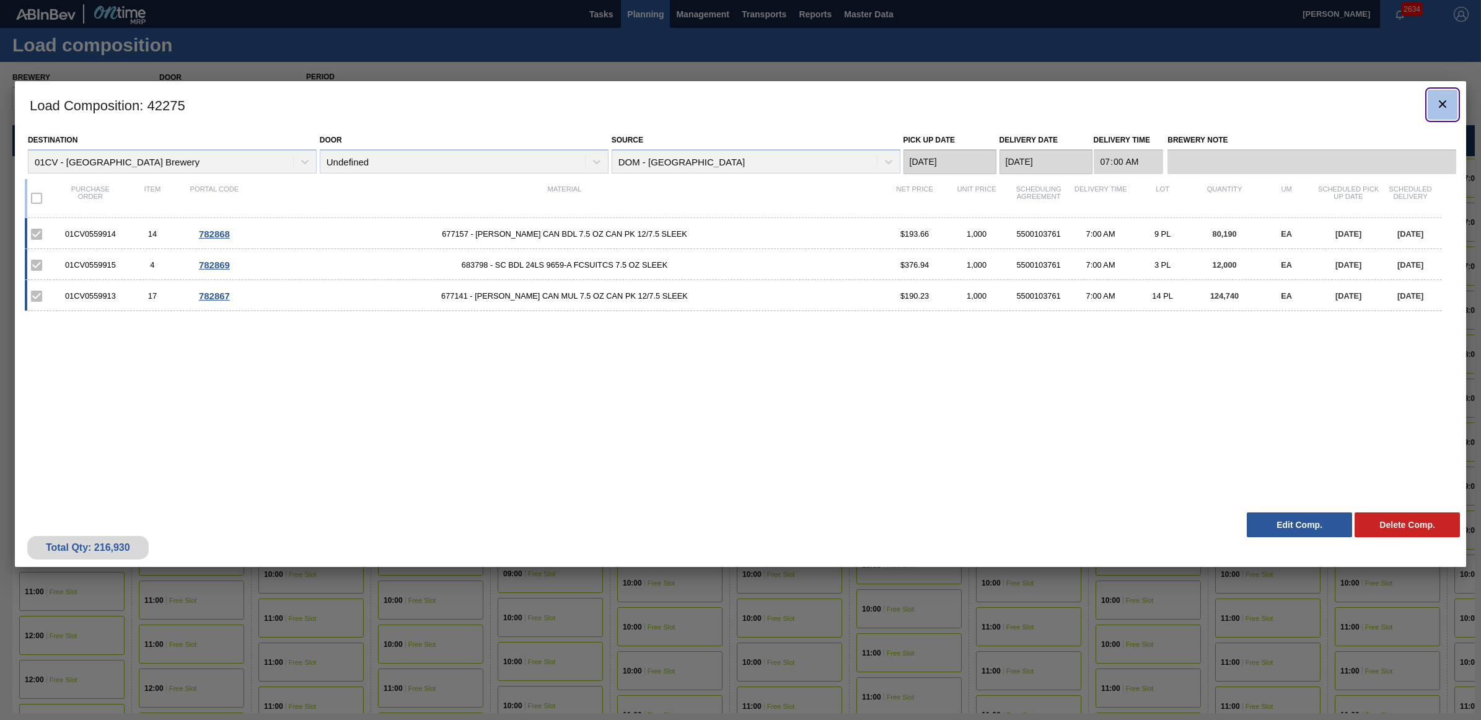
click at [1445, 104] on icon "botão de ícone" at bounding box center [1443, 104] width 15 height 15
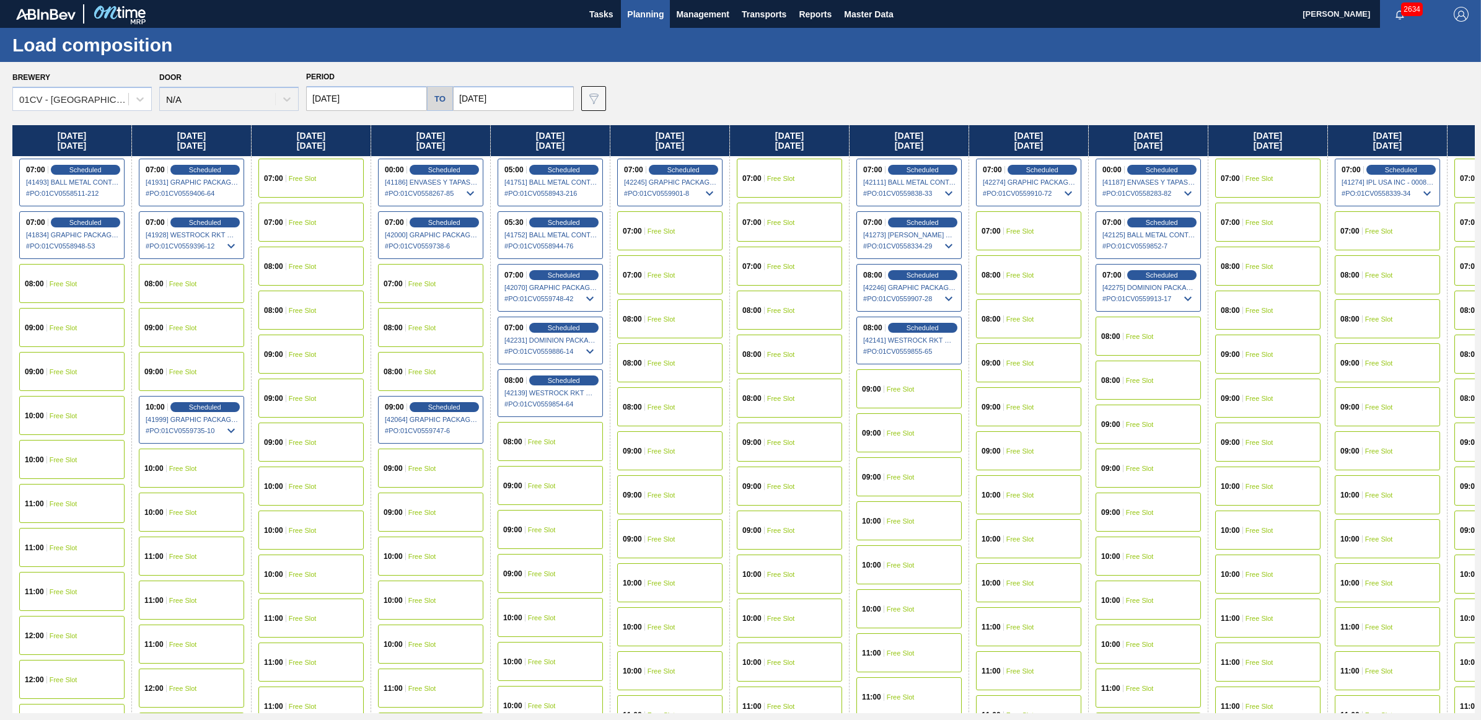
click at [1063, 218] on div "07:00 Free Slot" at bounding box center [1028, 230] width 105 height 39
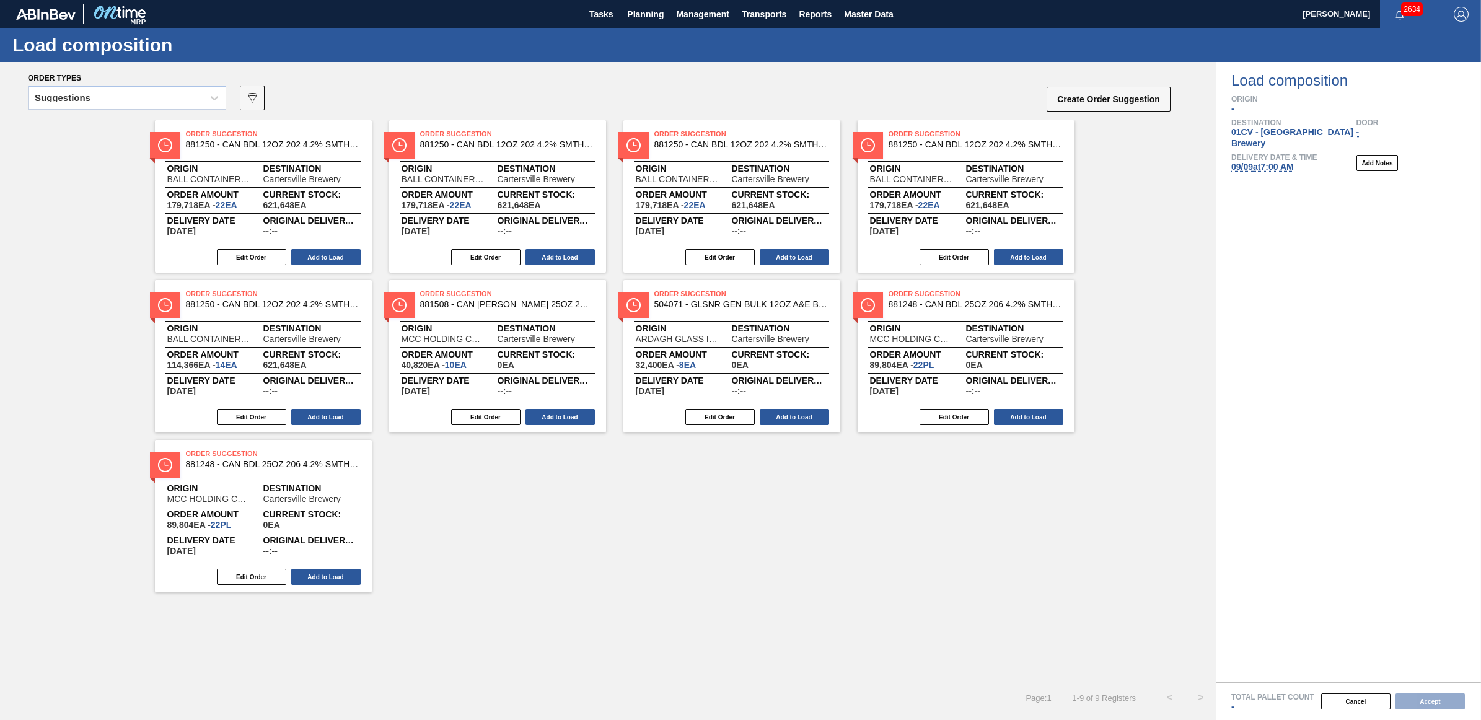
click at [101, 100] on div "Suggestions" at bounding box center [116, 98] width 174 height 18
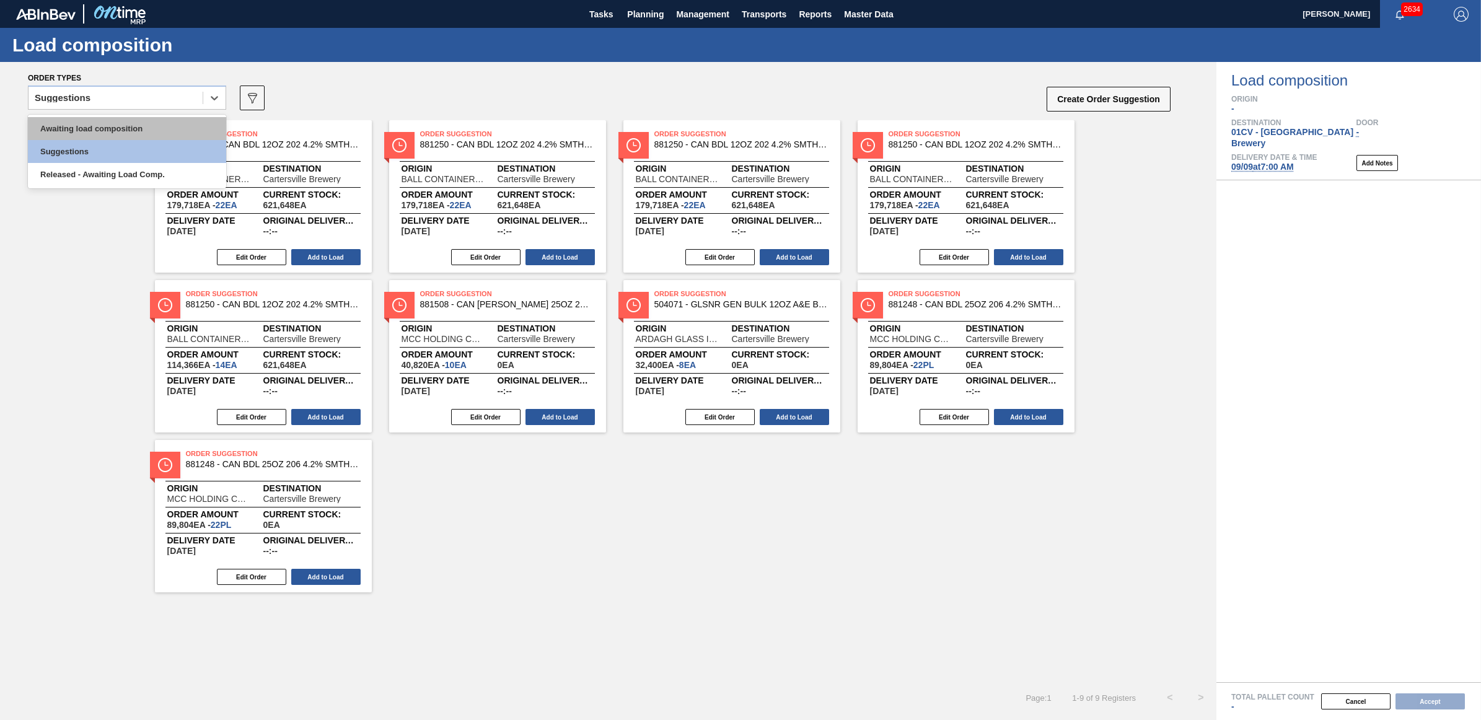
click at [103, 128] on div "Awaiting load composition" at bounding box center [127, 128] width 198 height 23
